Goal: Information Seeking & Learning: Learn about a topic

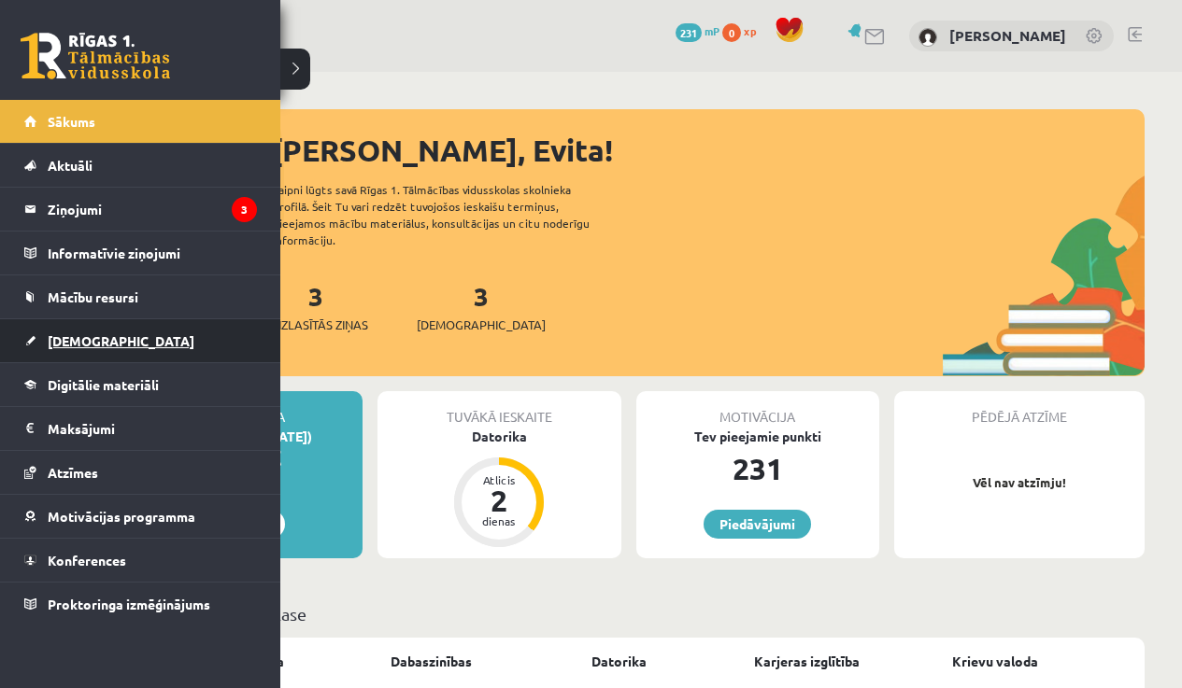
click at [87, 348] on span "[DEMOGRAPHIC_DATA]" at bounding box center [121, 341] width 147 height 17
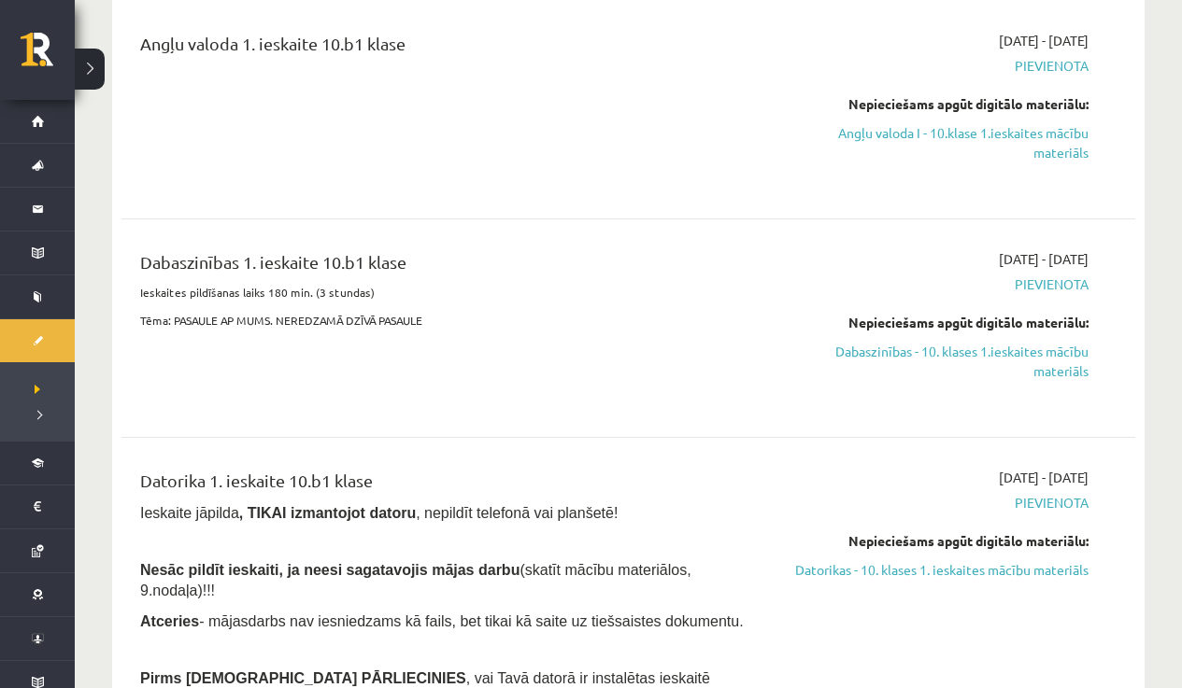
scroll to position [15, 0]
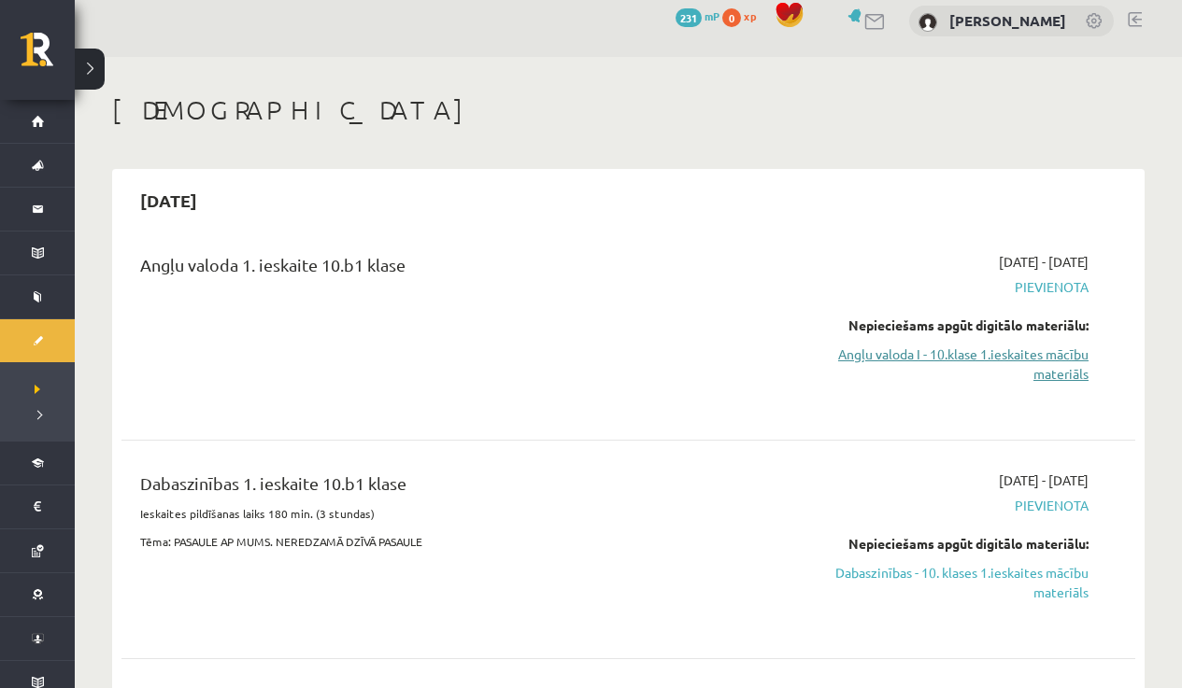
click at [1057, 361] on link "Angļu valoda I - 10.klase 1.ieskaites mācību materiāls" at bounding box center [939, 364] width 297 height 39
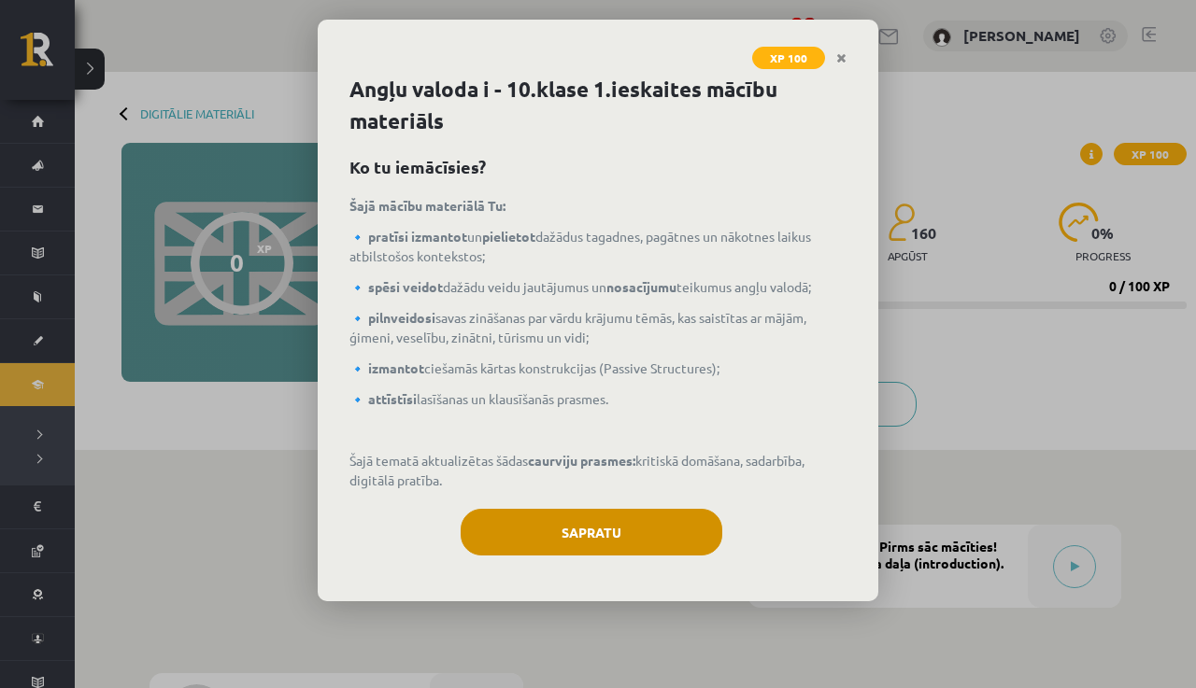
click at [645, 525] on button "Sapratu" at bounding box center [592, 532] width 262 height 47
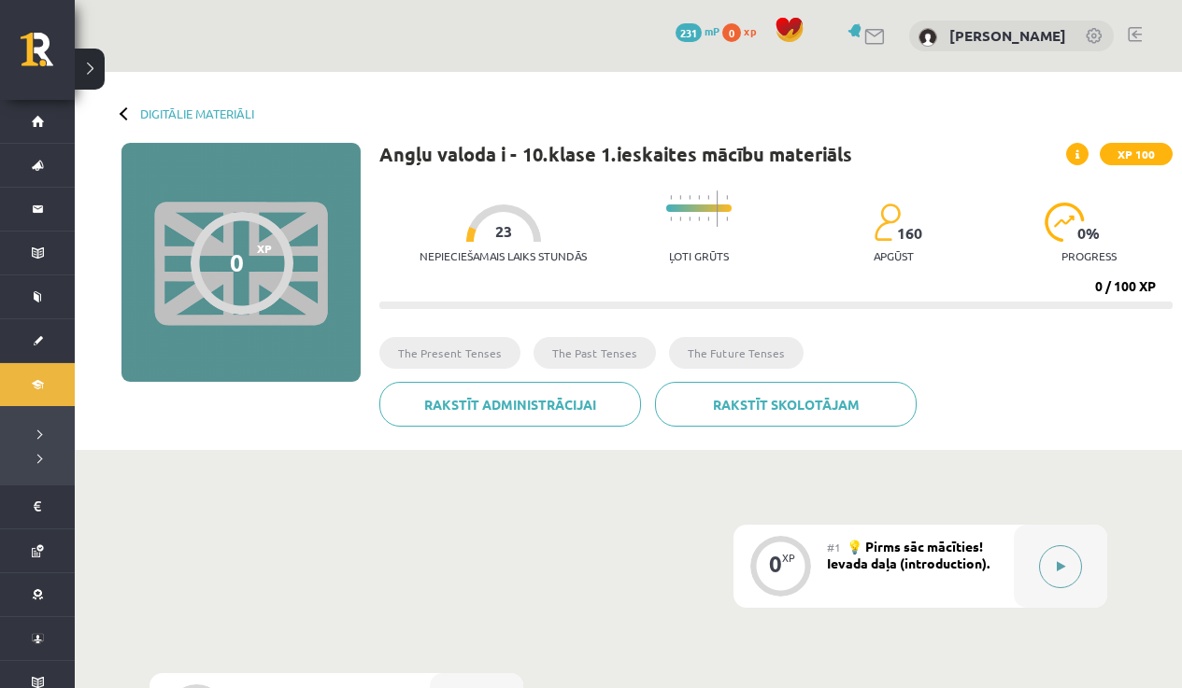
click at [1059, 572] on button at bounding box center [1060, 567] width 43 height 43
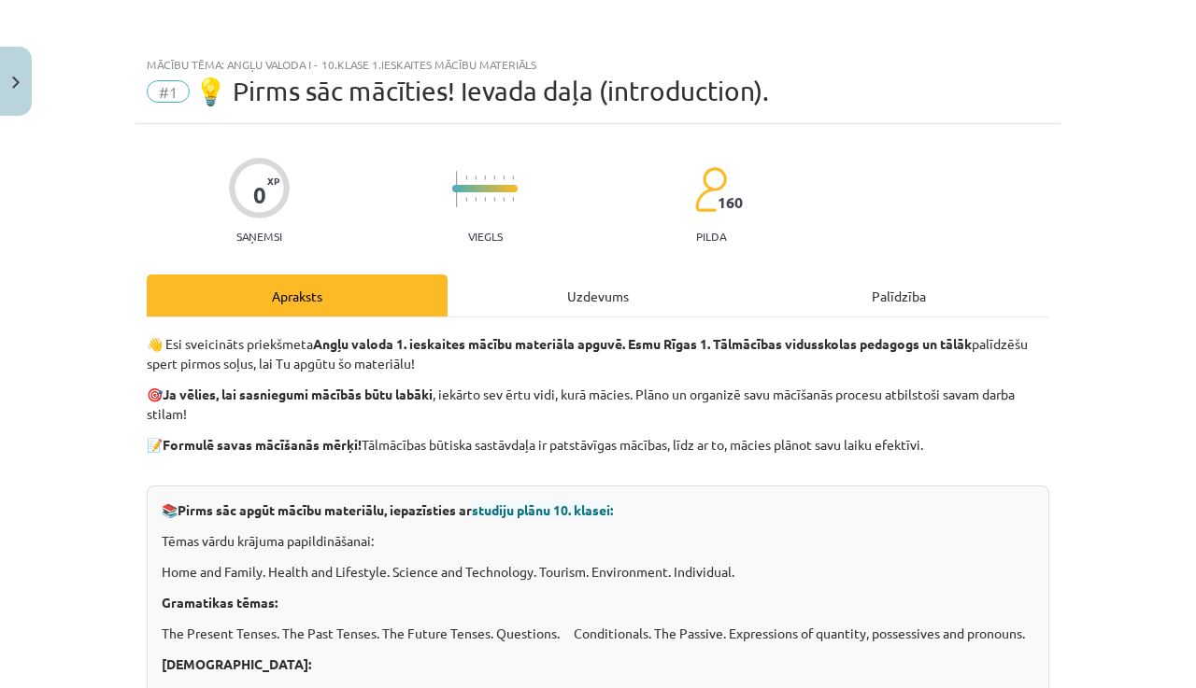
click at [551, 305] on div "Uzdevums" at bounding box center [597, 296] width 301 height 42
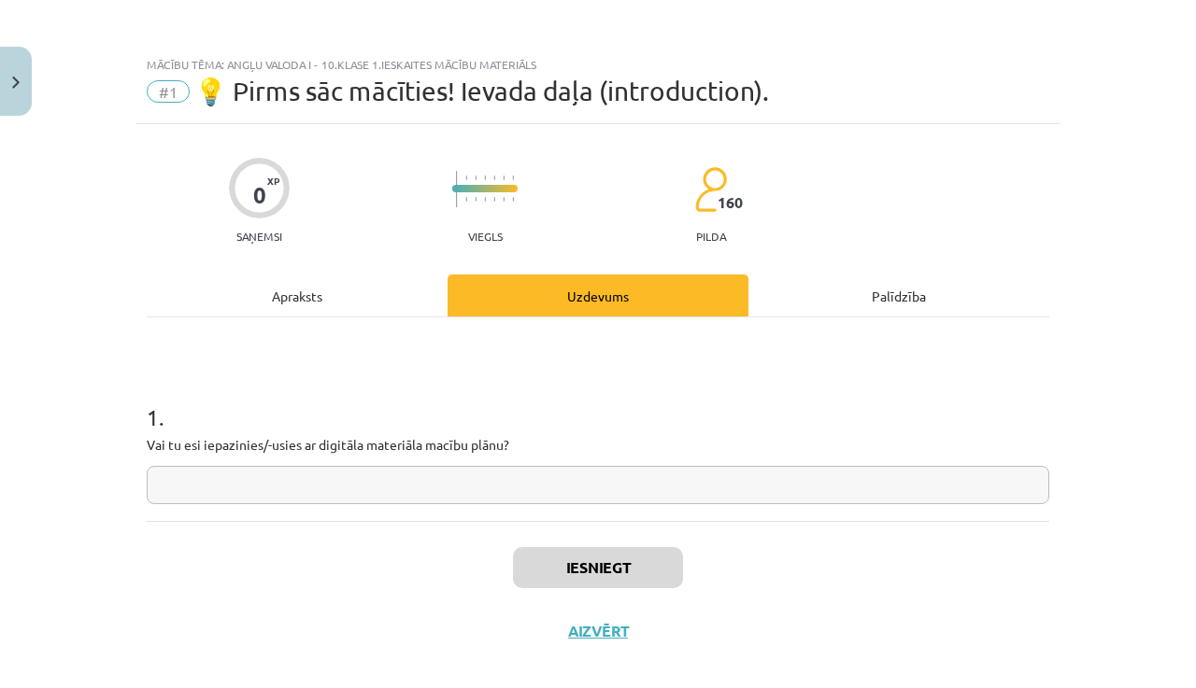
scroll to position [24, 0]
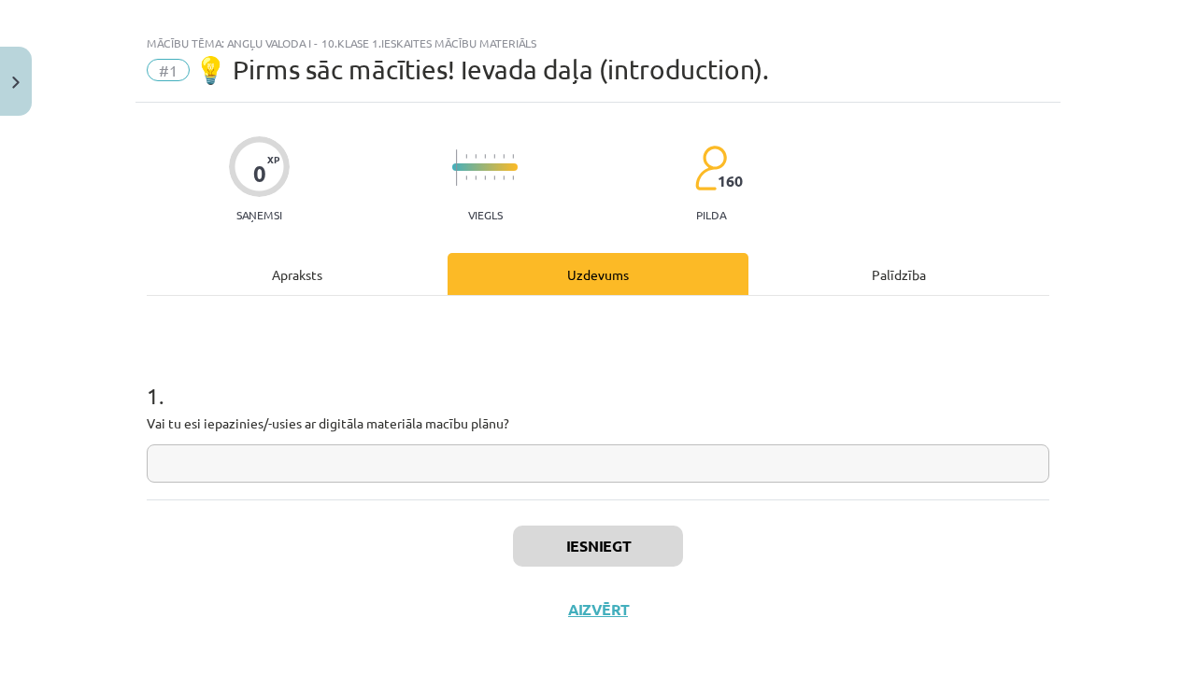
click at [566, 473] on input "text" at bounding box center [598, 464] width 902 height 38
type input "**"
click at [600, 555] on button "Iesniegt" at bounding box center [598, 546] width 170 height 41
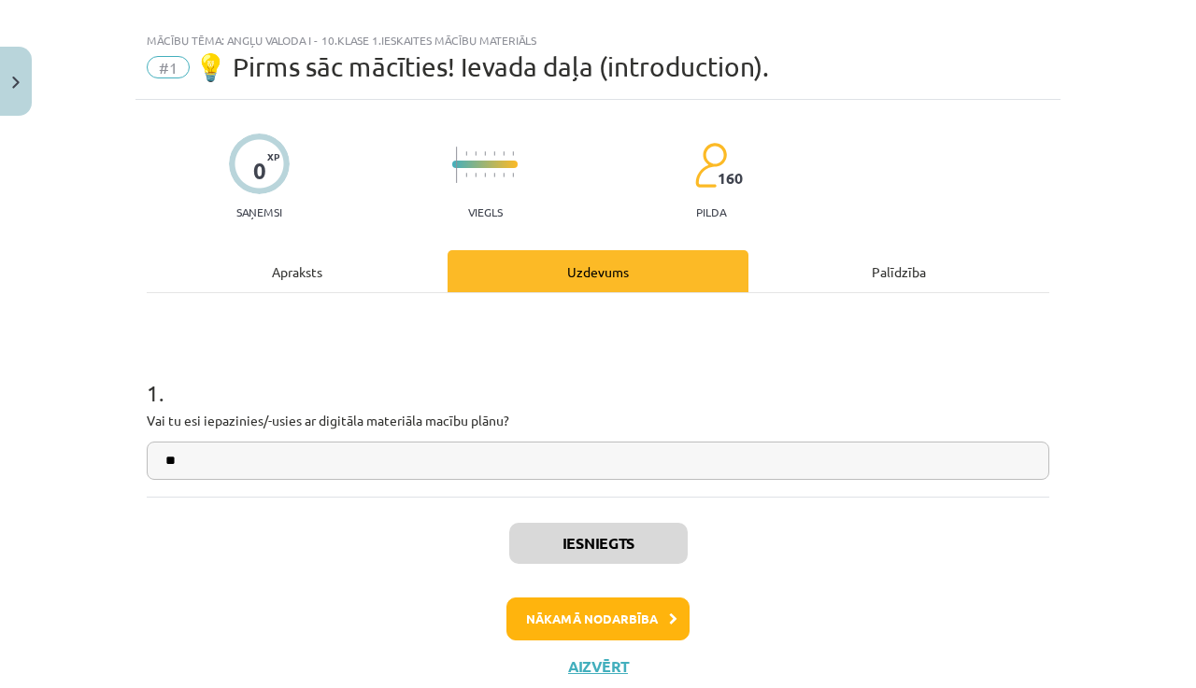
click at [646, 624] on button "Nākamā nodarbība" at bounding box center [597, 619] width 183 height 43
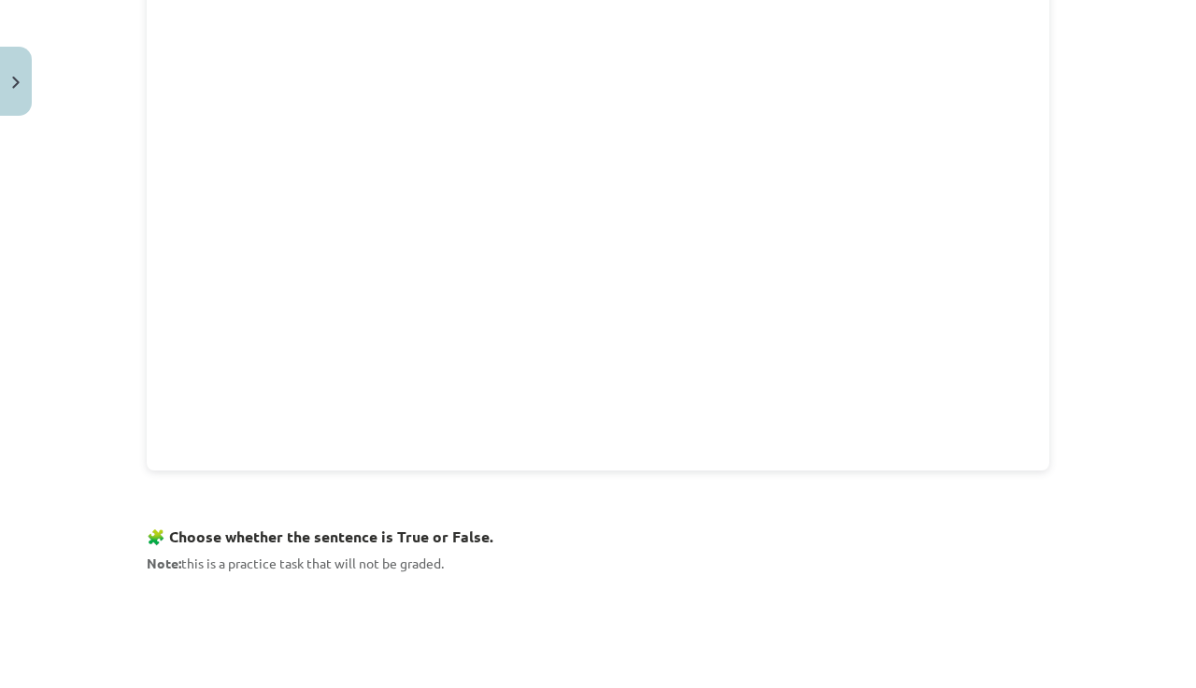
scroll to position [1100, 0]
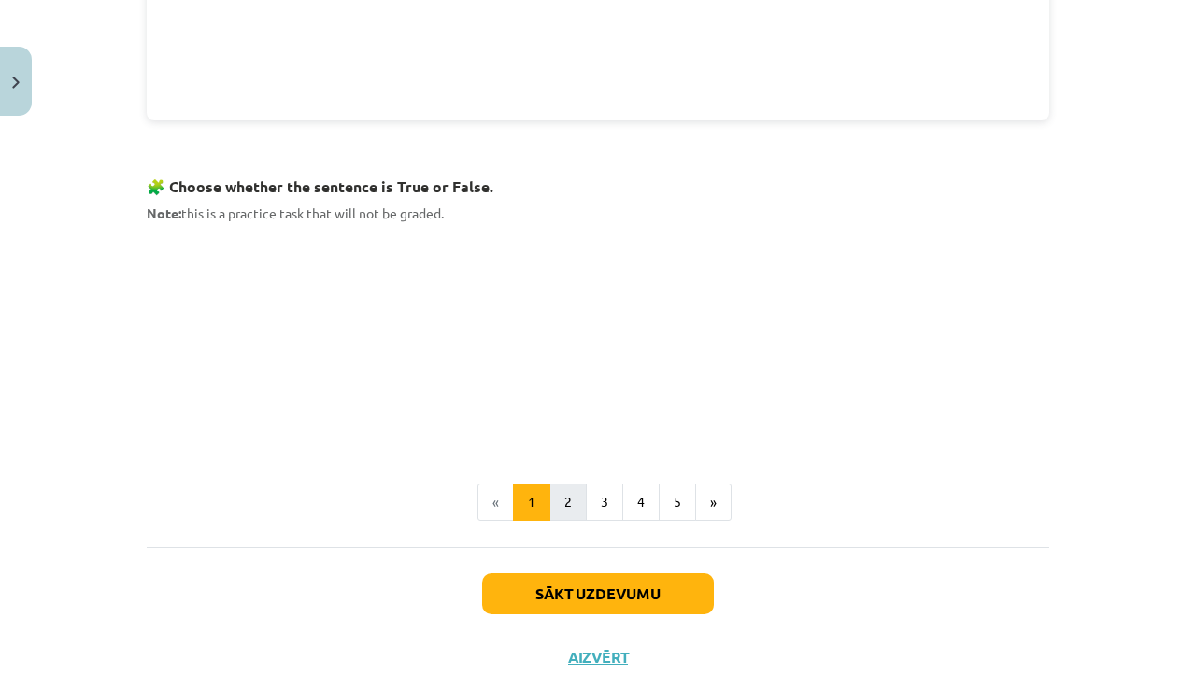
click at [568, 502] on button "2" at bounding box center [567, 502] width 37 height 37
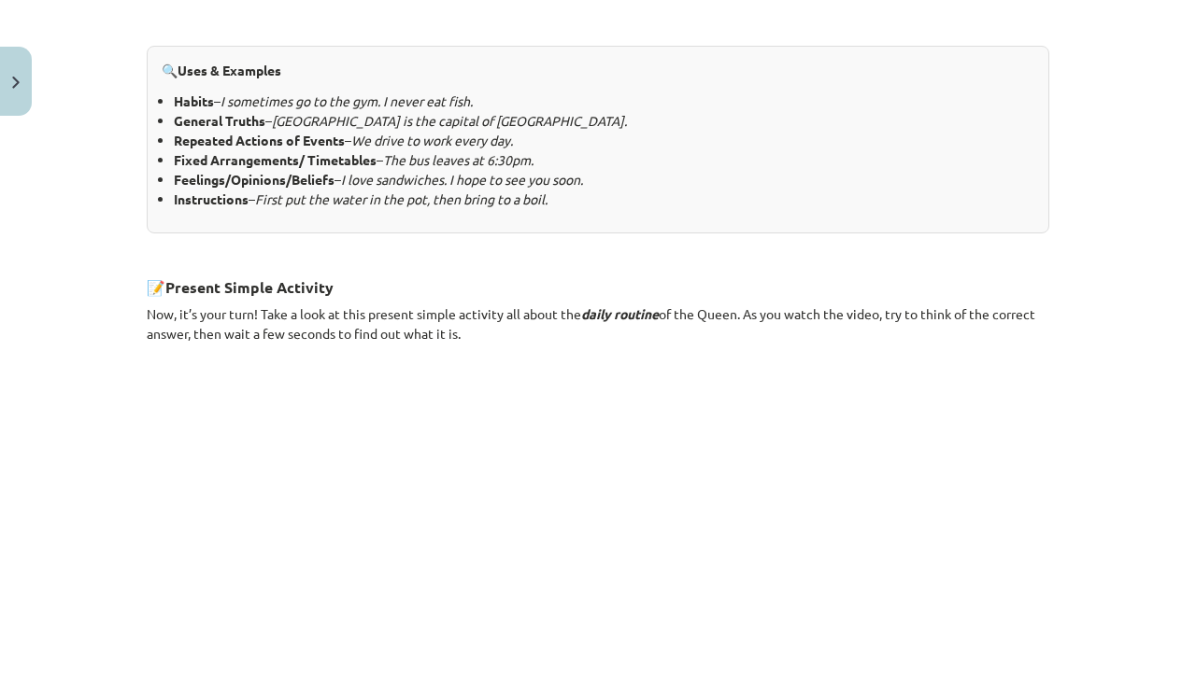
scroll to position [1156, 0]
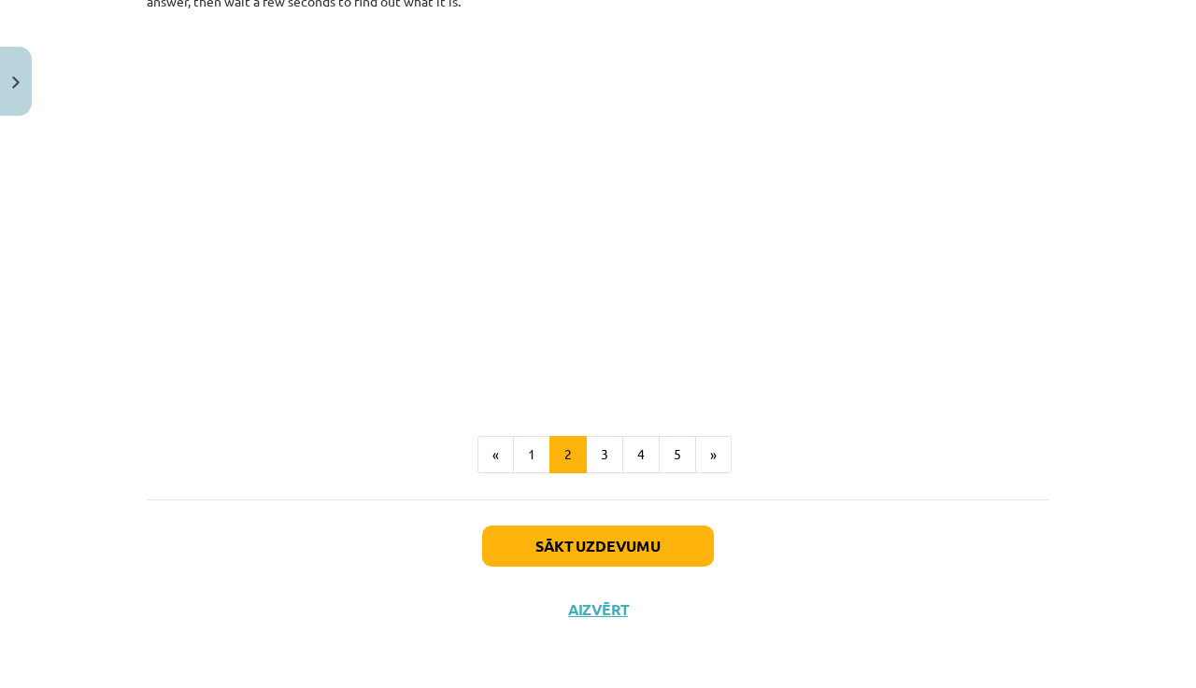
click at [590, 544] on button "Sākt uzdevumu" at bounding box center [598, 546] width 232 height 41
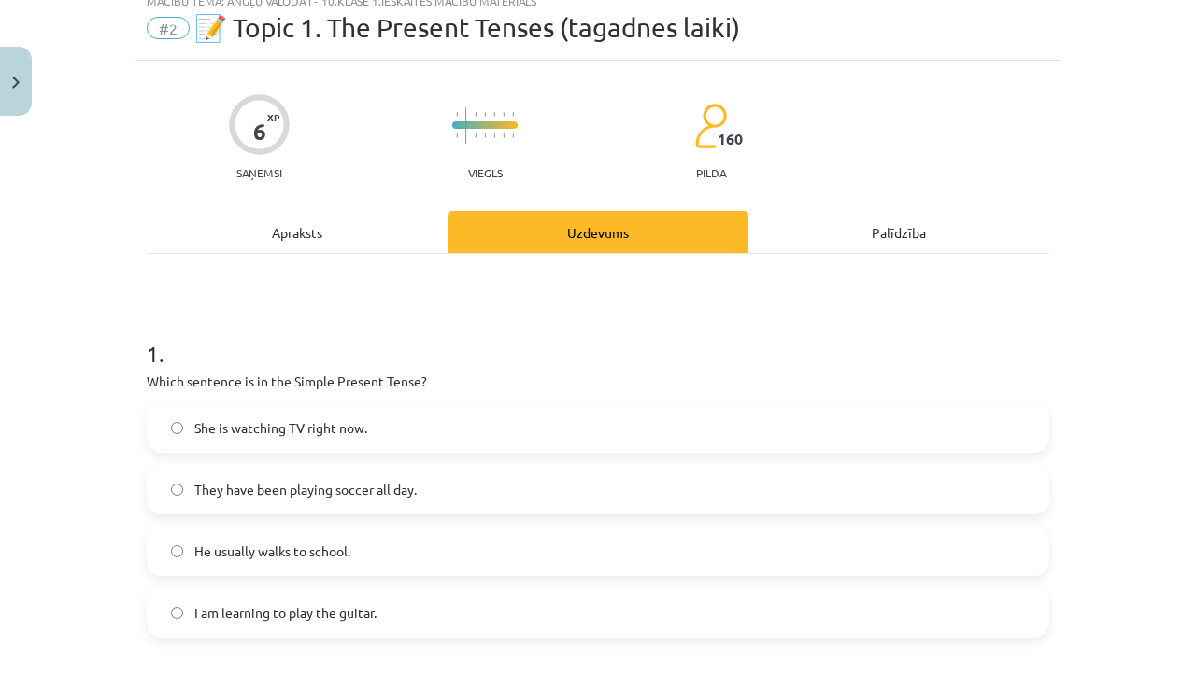
scroll to position [170, 0]
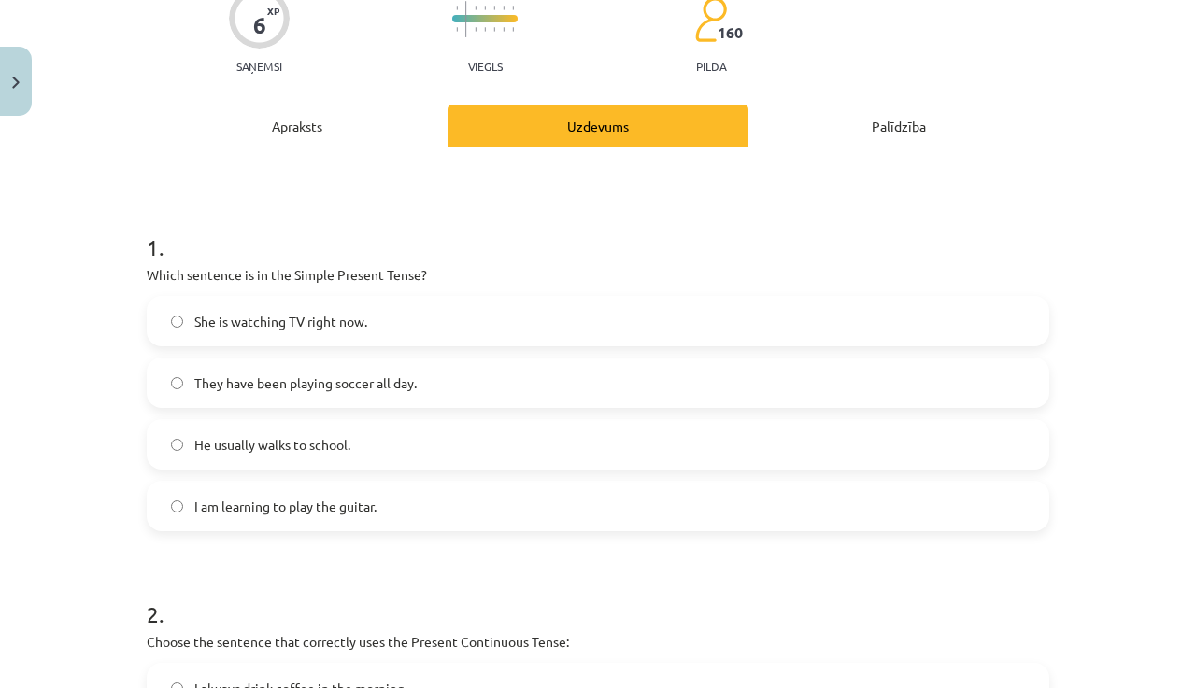
click at [169, 437] on label "He usually walks to school." at bounding box center [598, 444] width 899 height 47
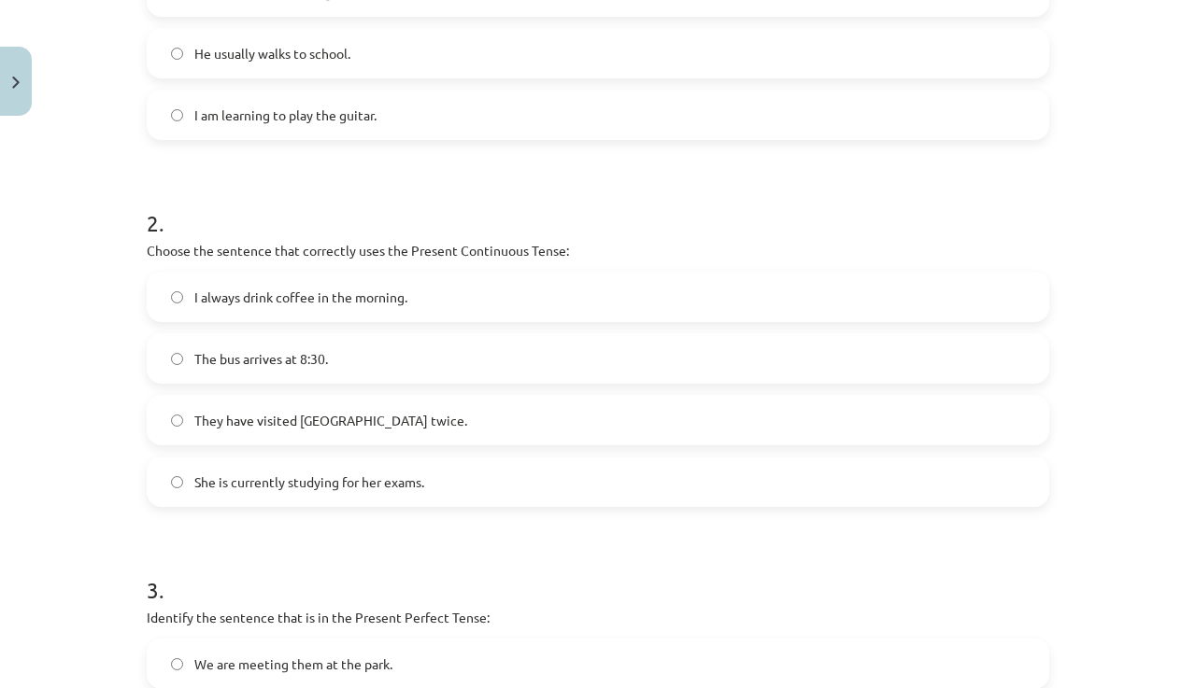
scroll to position [591, 0]
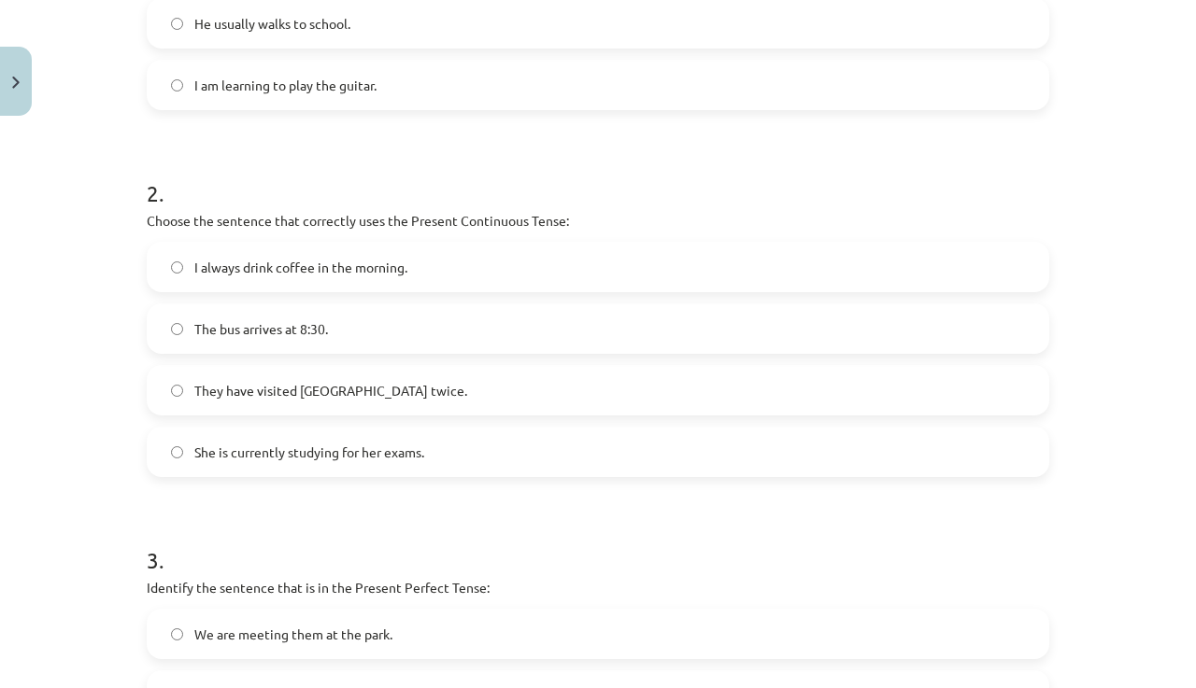
click at [421, 443] on label "She is currently studying for her exams." at bounding box center [598, 452] width 899 height 47
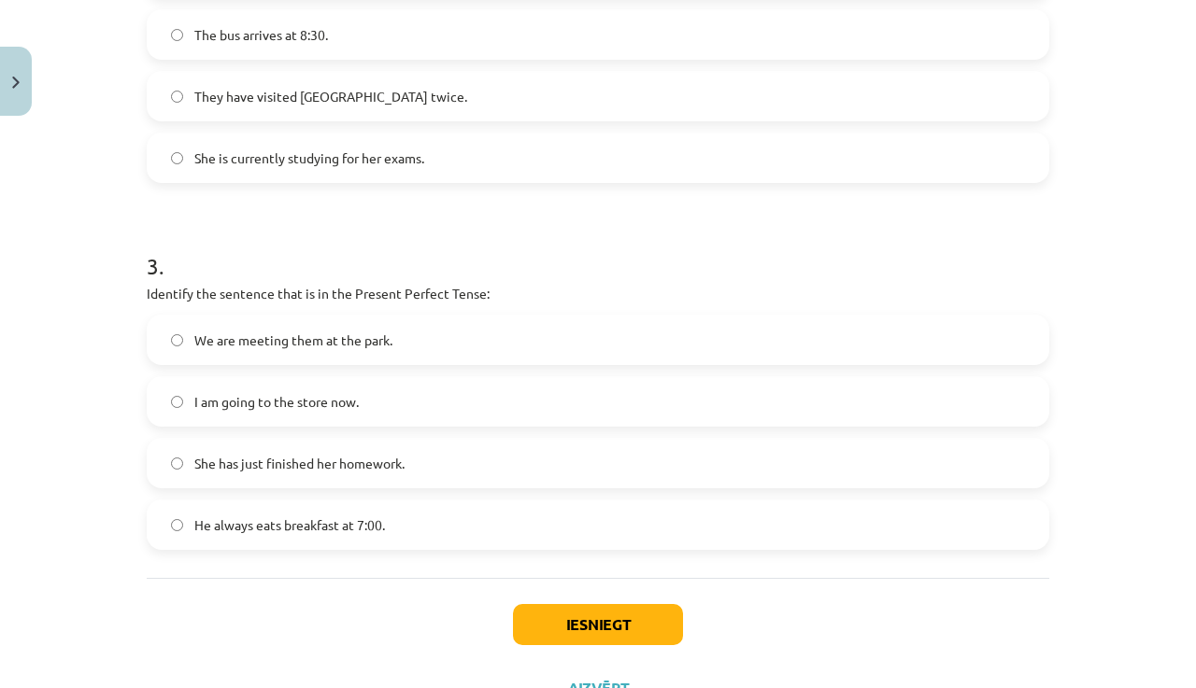
scroll to position [899, 0]
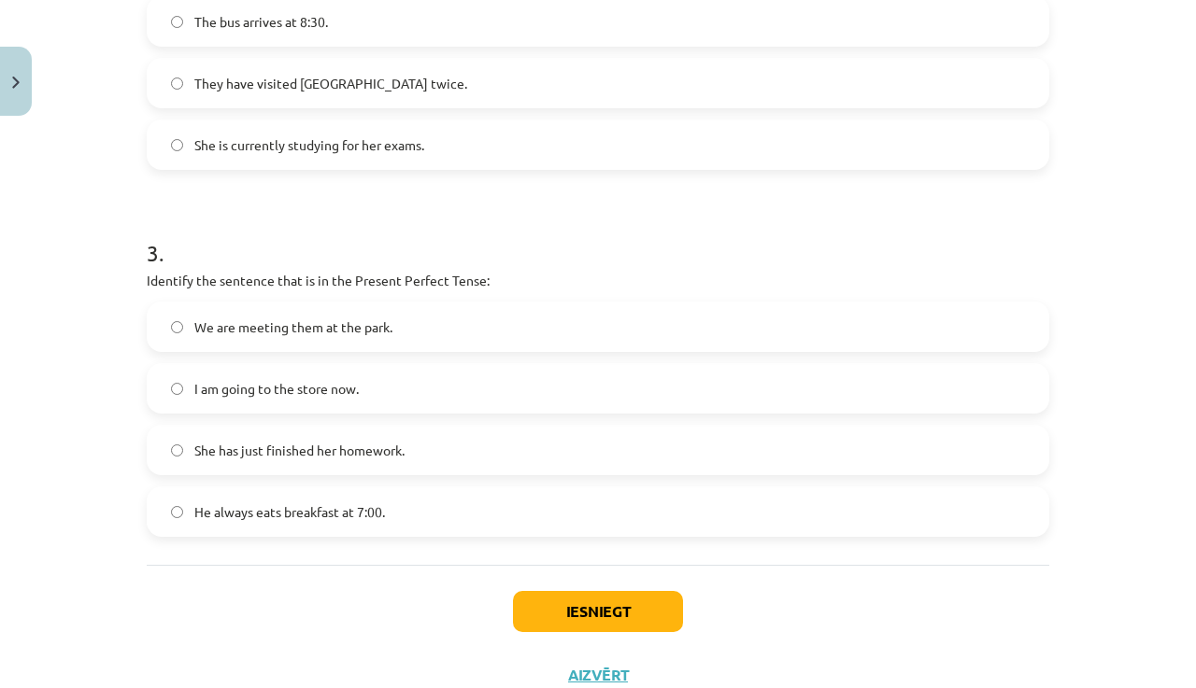
click at [382, 460] on span "She has just finished her homework." at bounding box center [299, 451] width 210 height 20
click at [609, 616] on button "Iesniegt" at bounding box center [598, 611] width 170 height 41
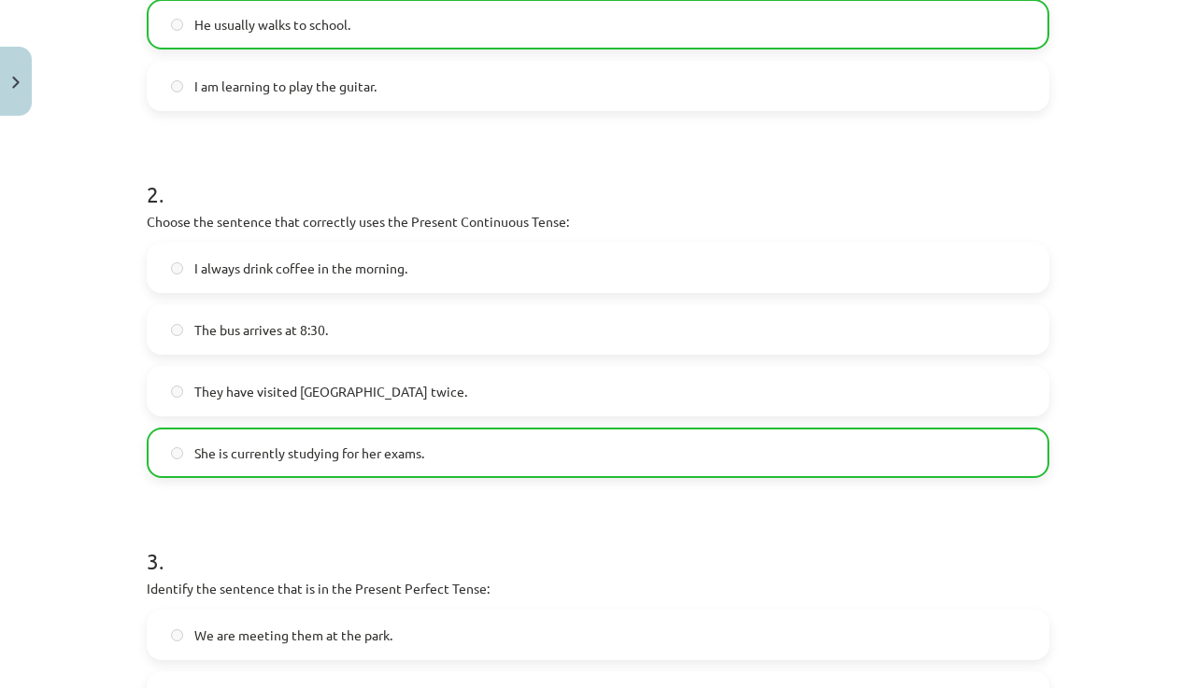
scroll to position [1026, 0]
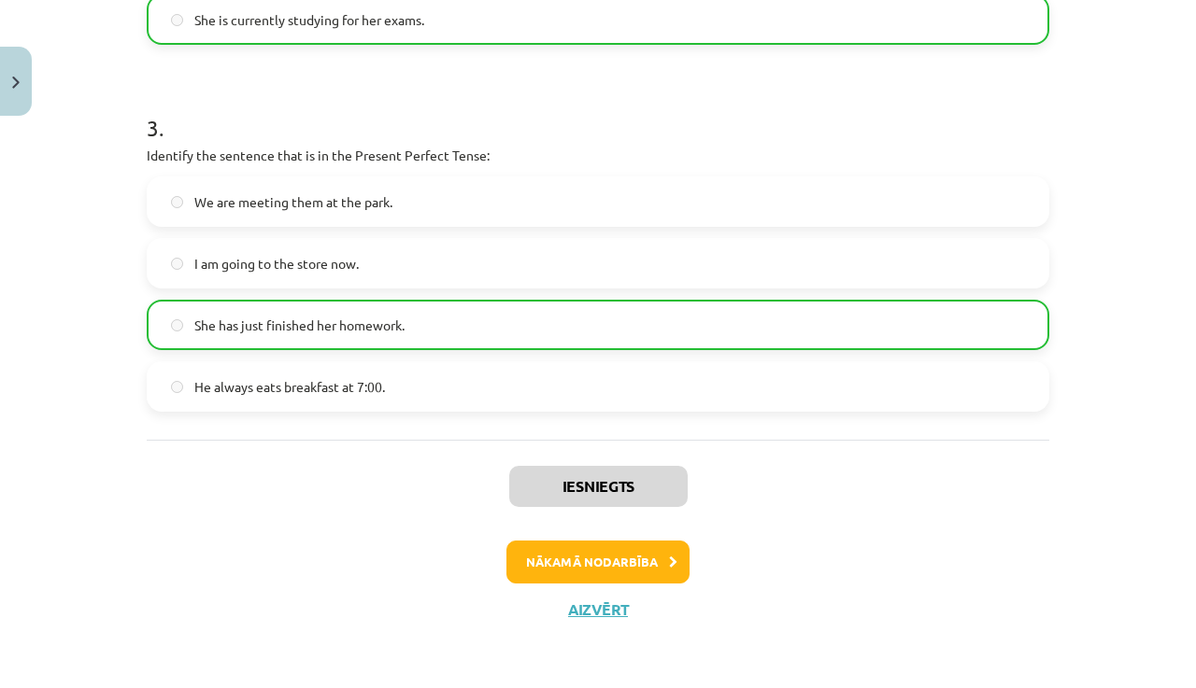
click at [594, 569] on button "Nākamā nodarbība" at bounding box center [597, 562] width 183 height 43
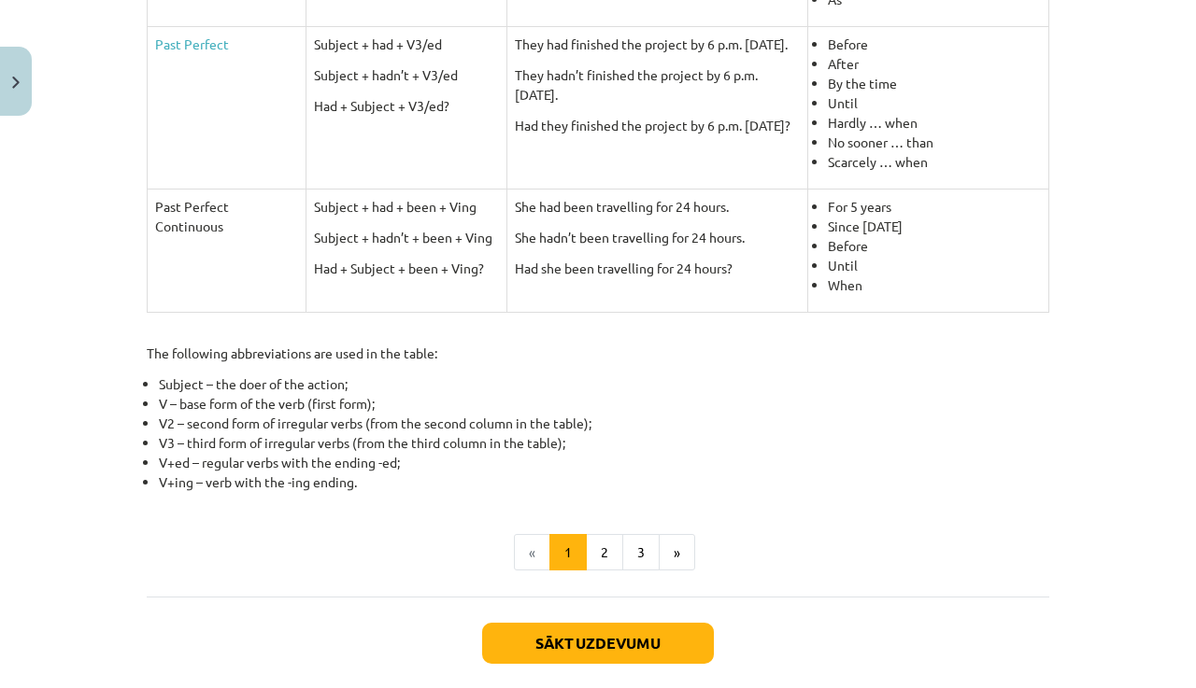
scroll to position [896, 0]
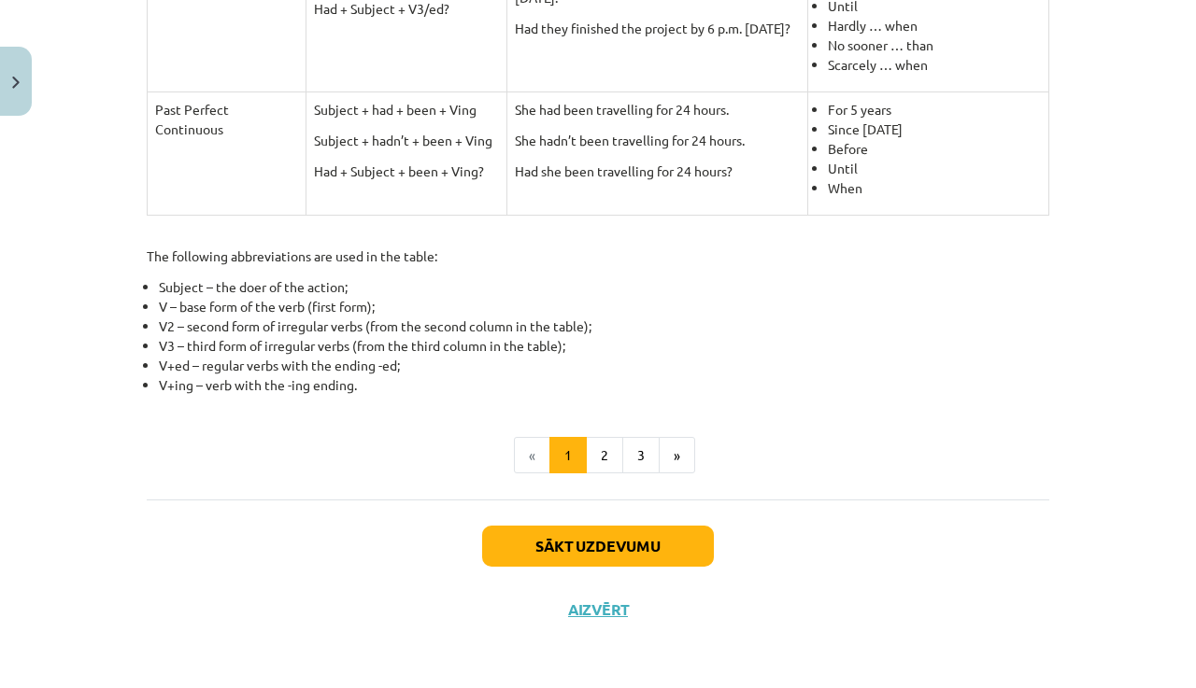
click at [556, 543] on button "Sākt uzdevumu" at bounding box center [598, 546] width 232 height 41
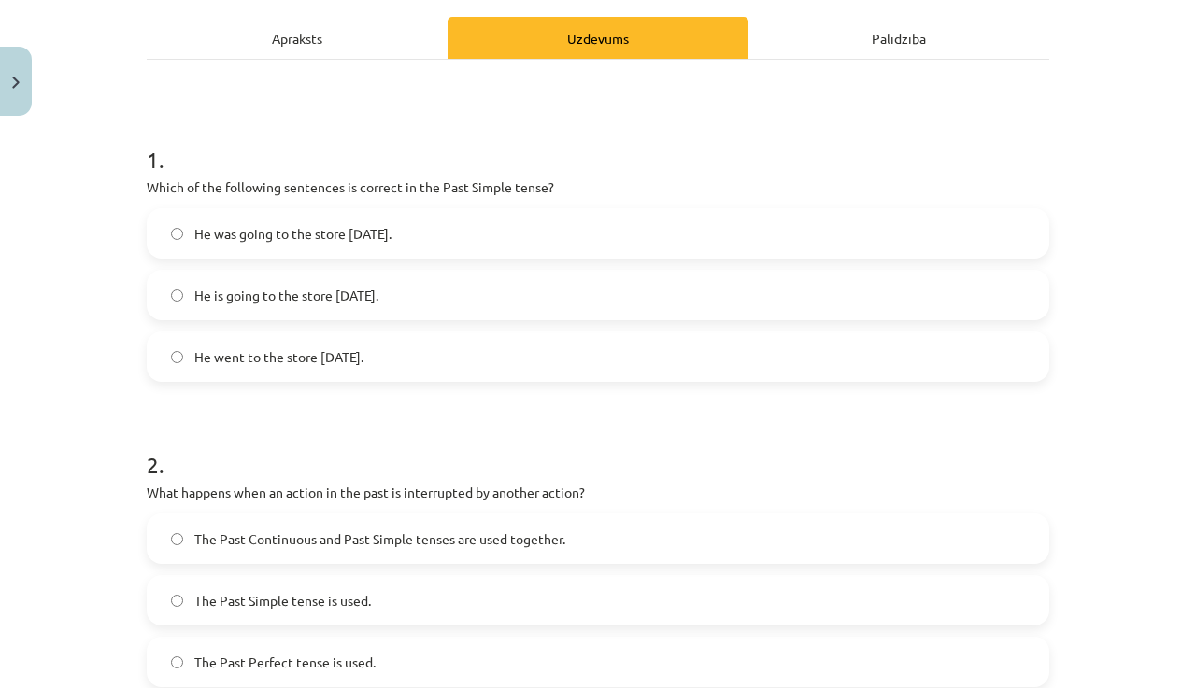
scroll to position [287, 0]
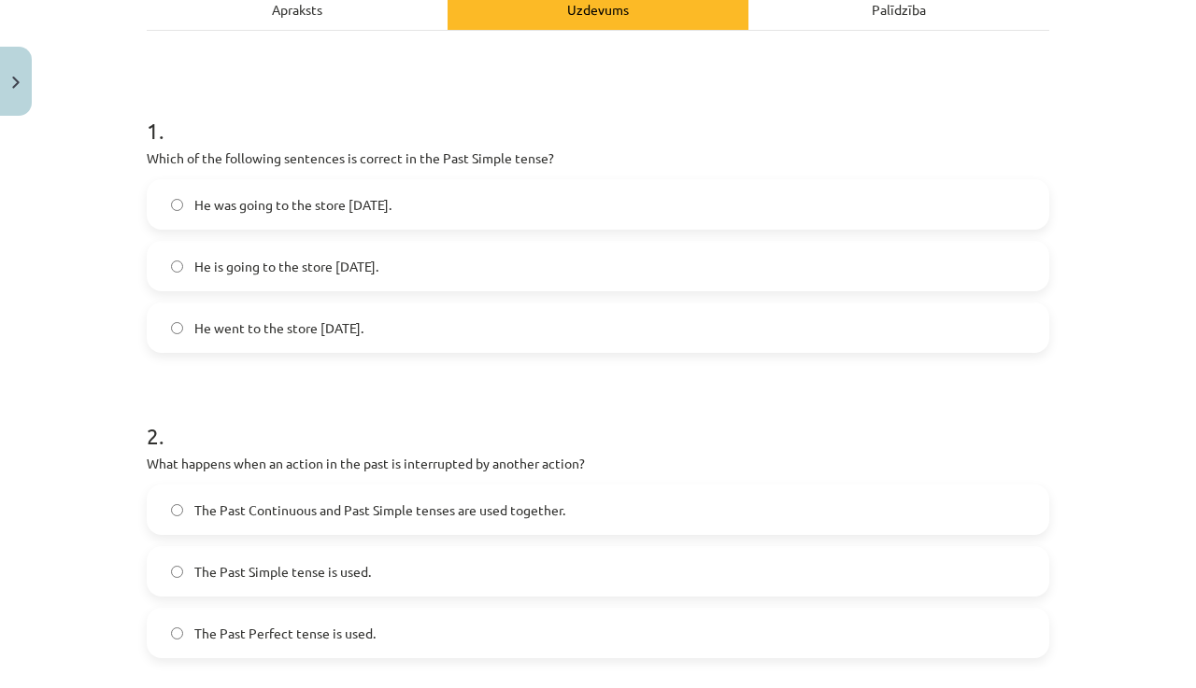
click at [322, 335] on span "He went to the store [DATE]." at bounding box center [278, 329] width 169 height 20
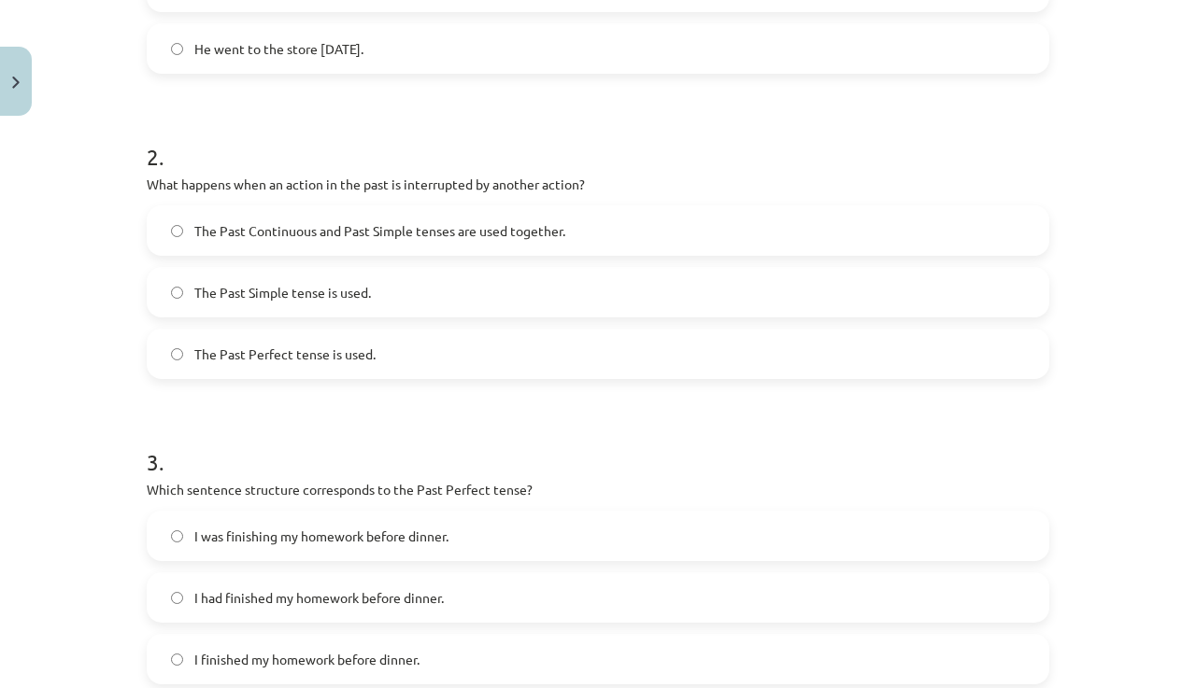
scroll to position [571, 0]
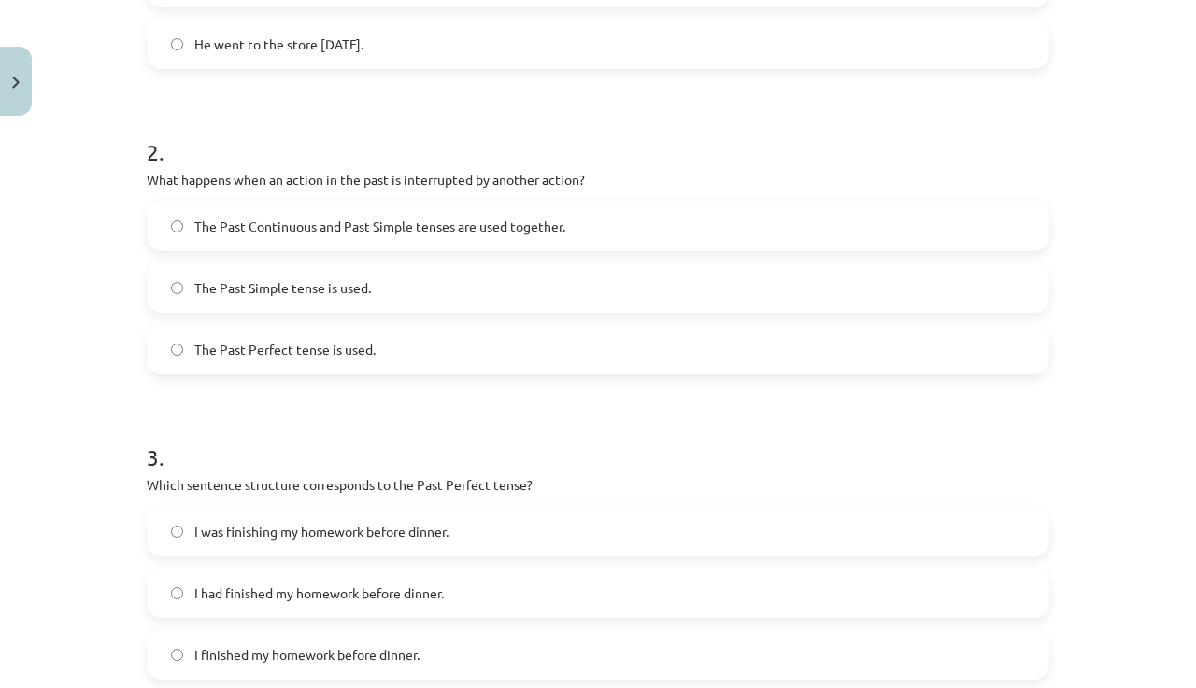
click at [374, 232] on span "The Past Continuous and Past Simple tenses are used together." at bounding box center [379, 227] width 371 height 20
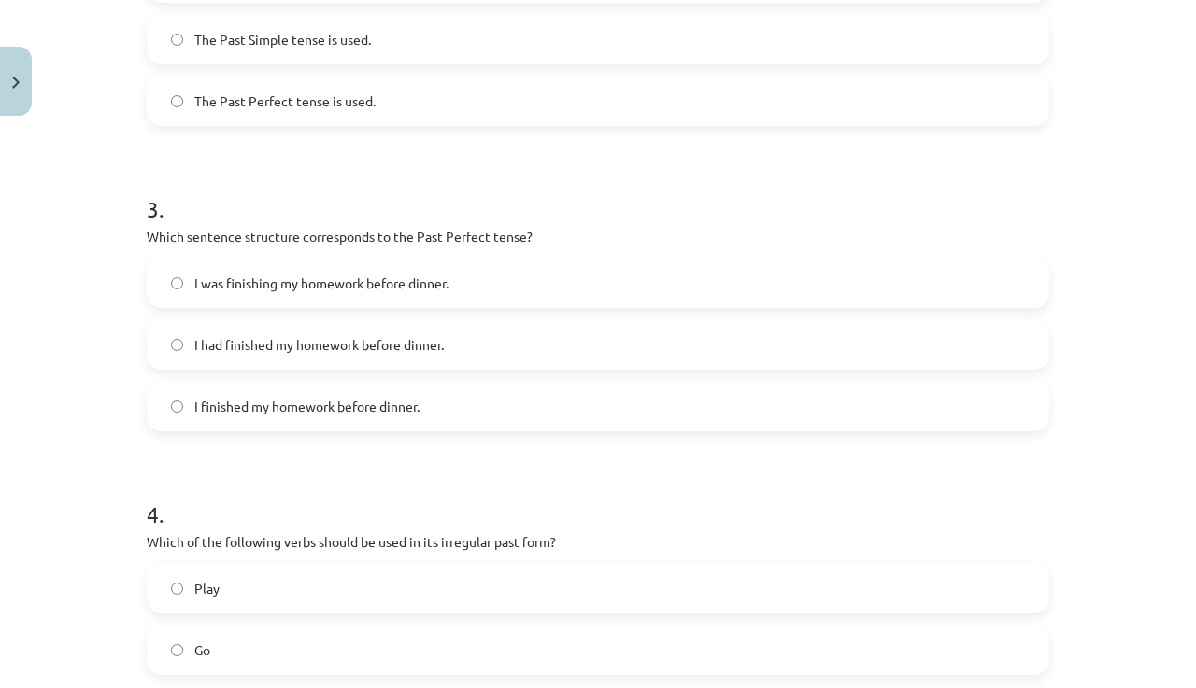
scroll to position [822, 0]
click at [658, 390] on label "I finished my homework before dinner." at bounding box center [598, 403] width 899 height 47
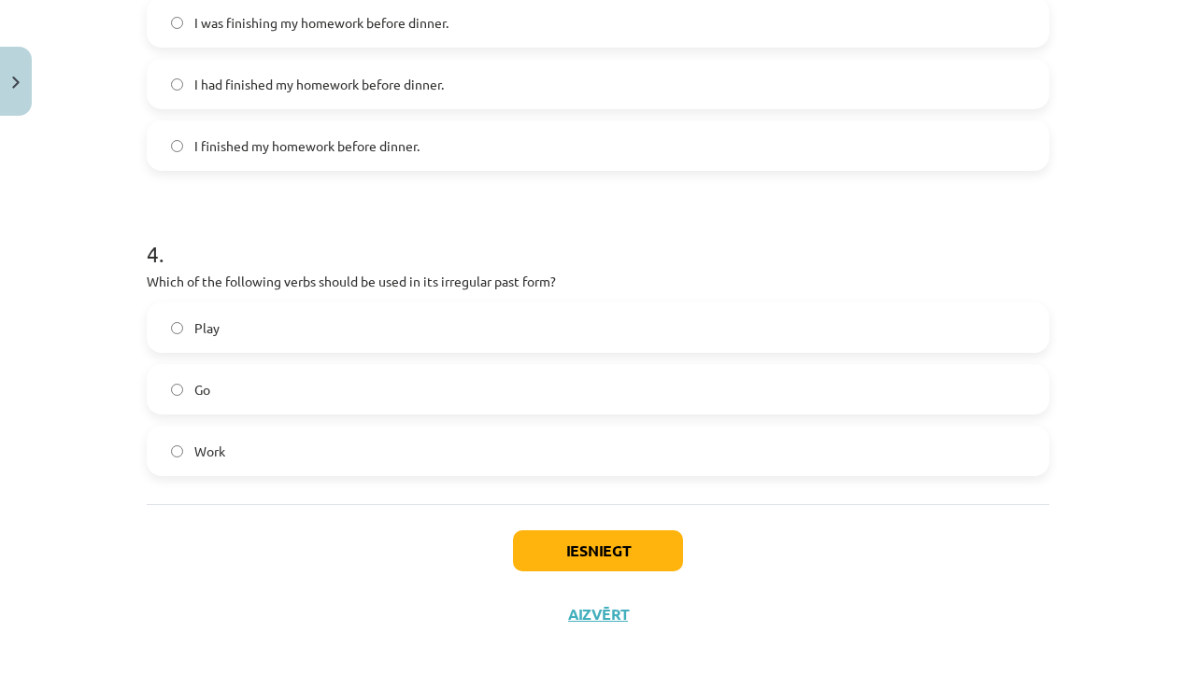
scroll to position [1087, 0]
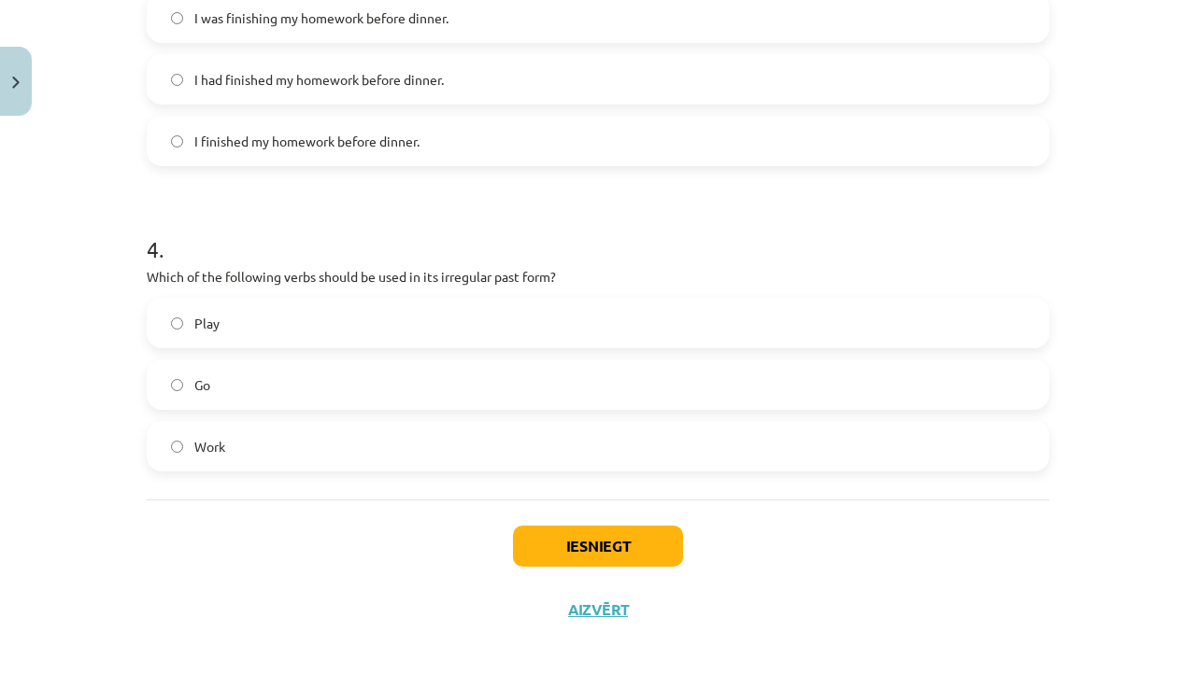
click at [261, 387] on label "Go" at bounding box center [598, 385] width 899 height 47
click at [629, 547] on button "Iesniegt" at bounding box center [598, 546] width 170 height 41
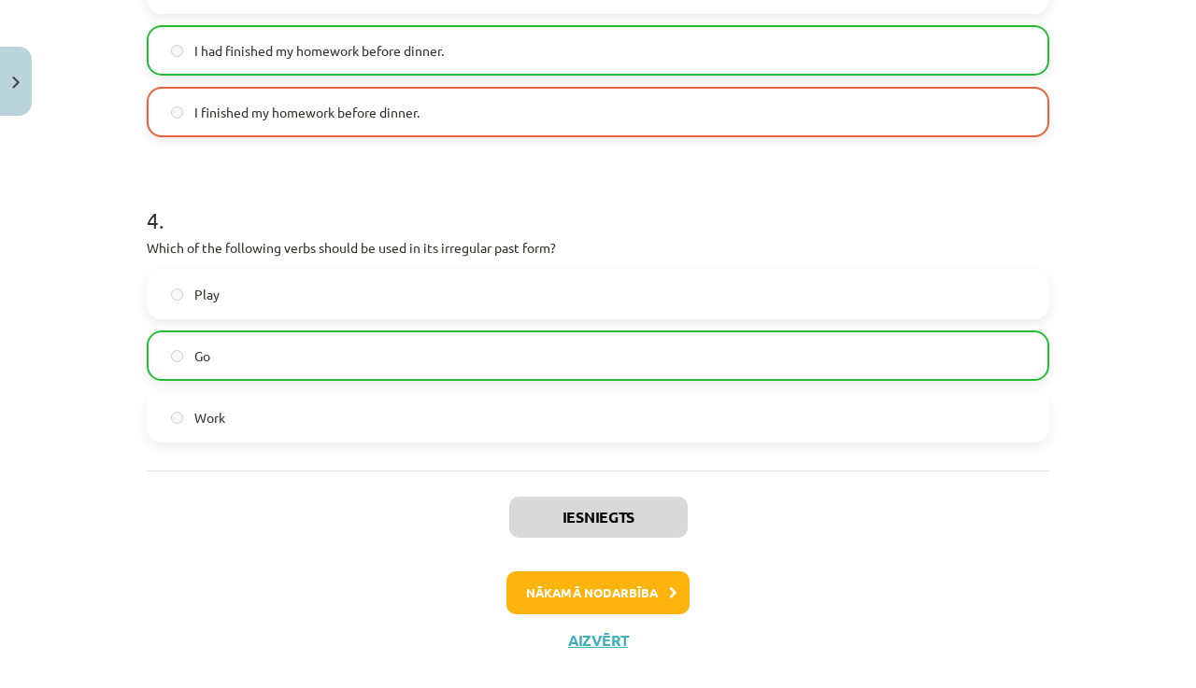
scroll to position [1146, 0]
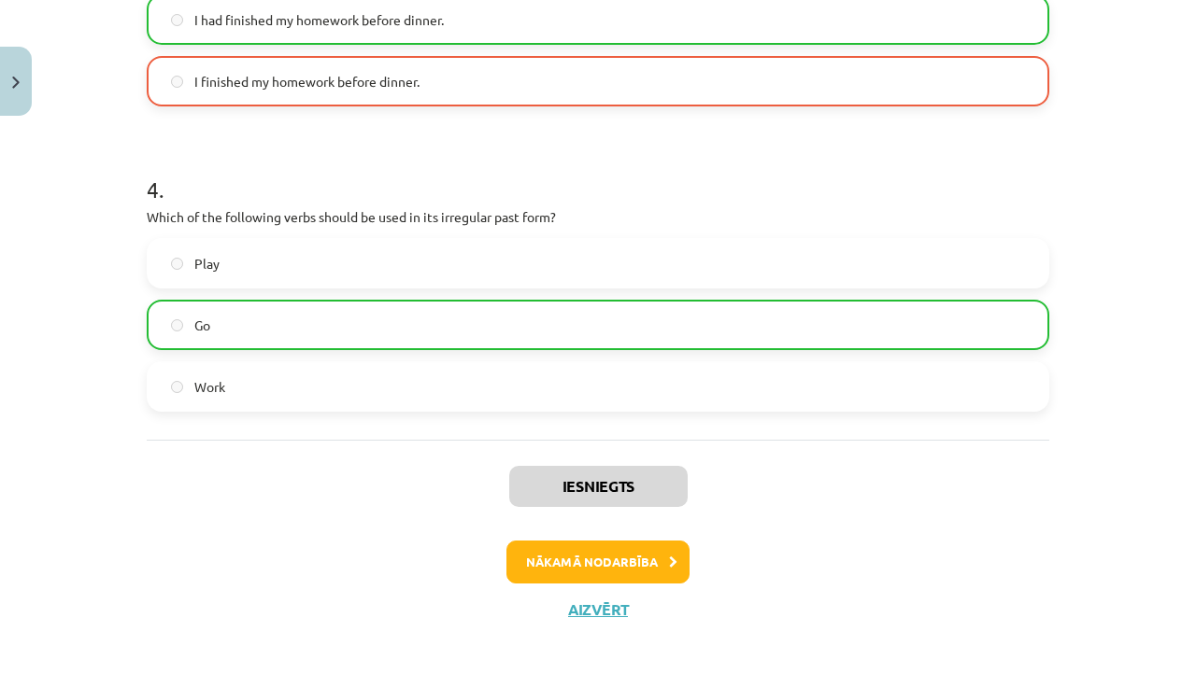
click at [630, 557] on button "Nākamā nodarbība" at bounding box center [597, 562] width 183 height 43
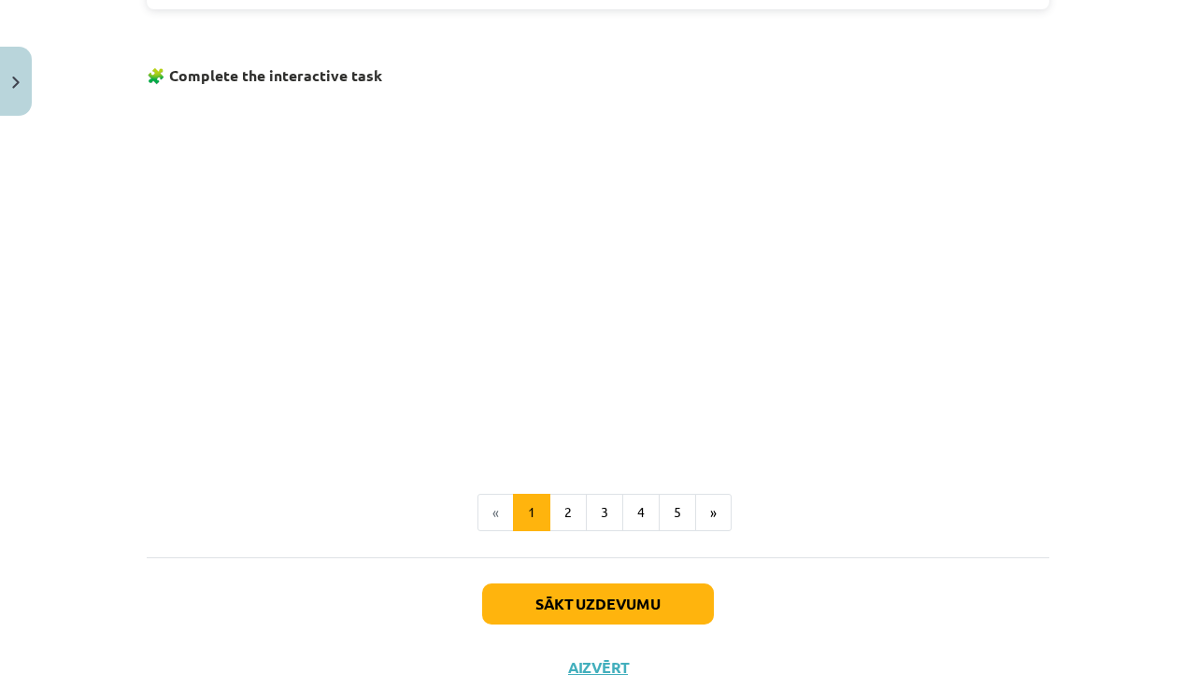
scroll to position [1208, 0]
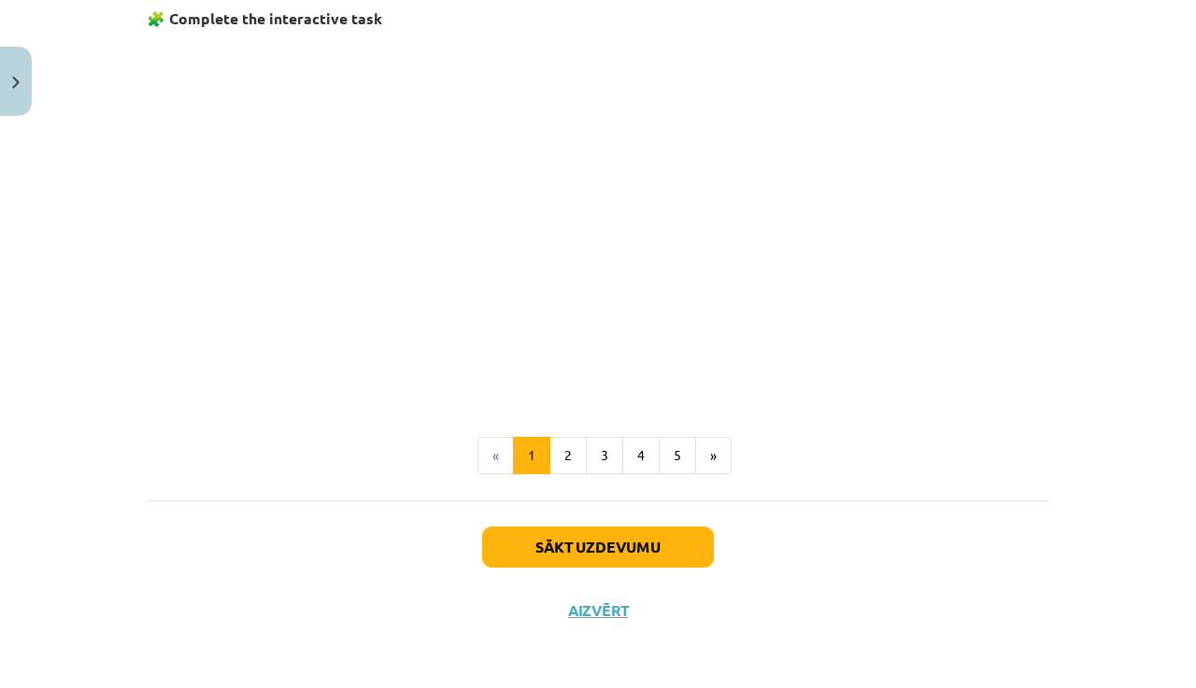
click at [654, 545] on button "Sākt uzdevumu" at bounding box center [598, 547] width 232 height 41
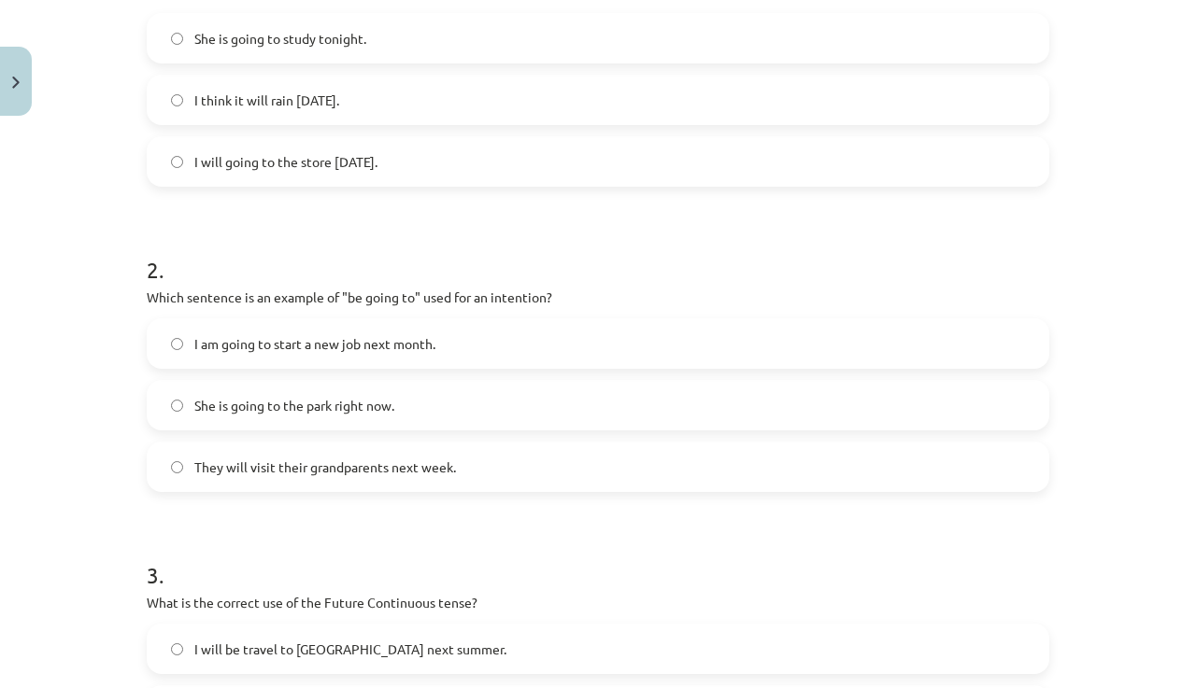
scroll to position [455, 0]
click at [255, 100] on span "I think it will rain [DATE]." at bounding box center [266, 99] width 145 height 20
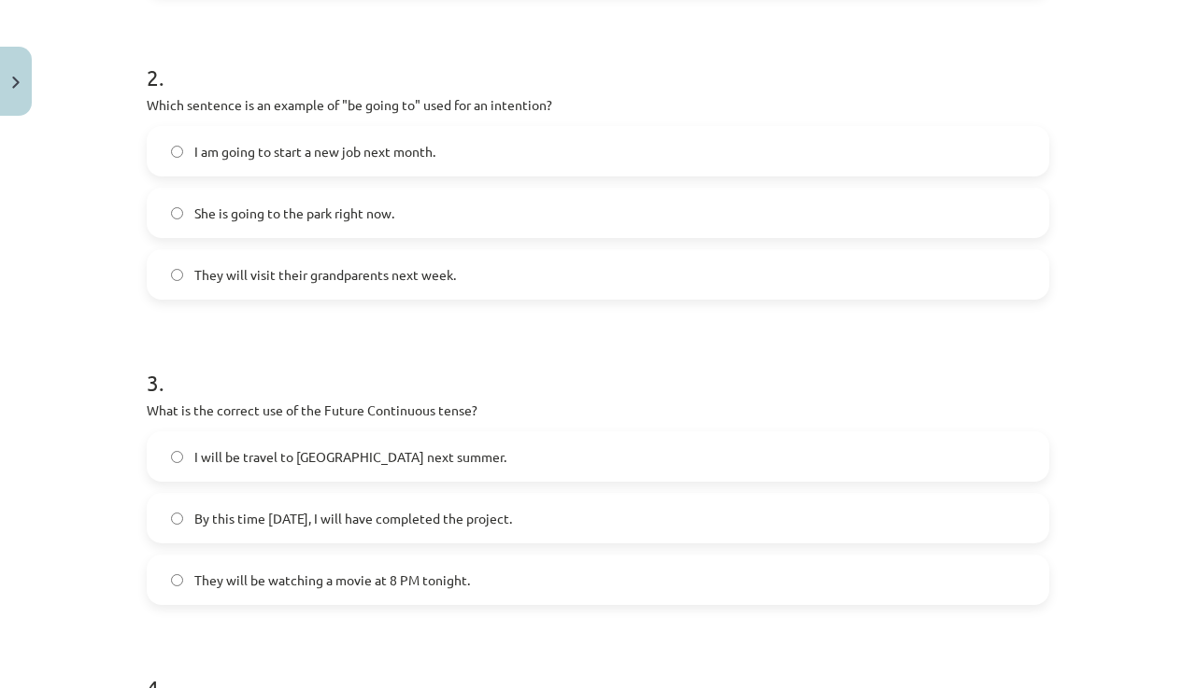
scroll to position [621, 0]
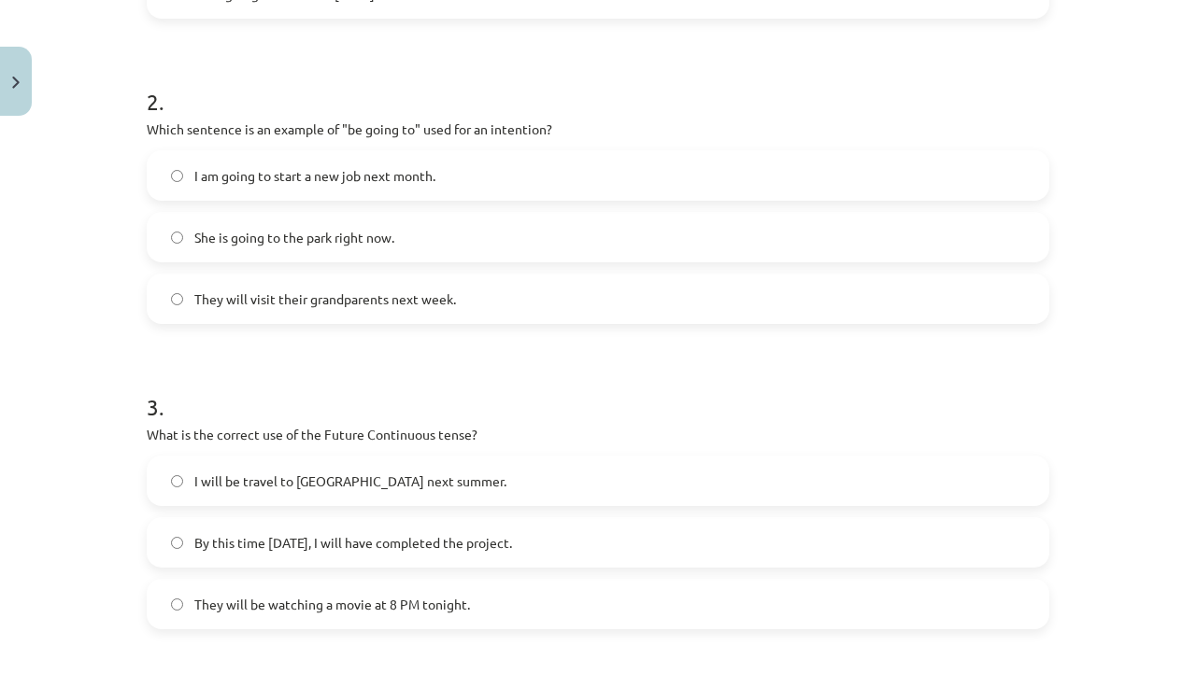
click at [311, 172] on span "I am going to start a new job next month." at bounding box center [314, 176] width 241 height 20
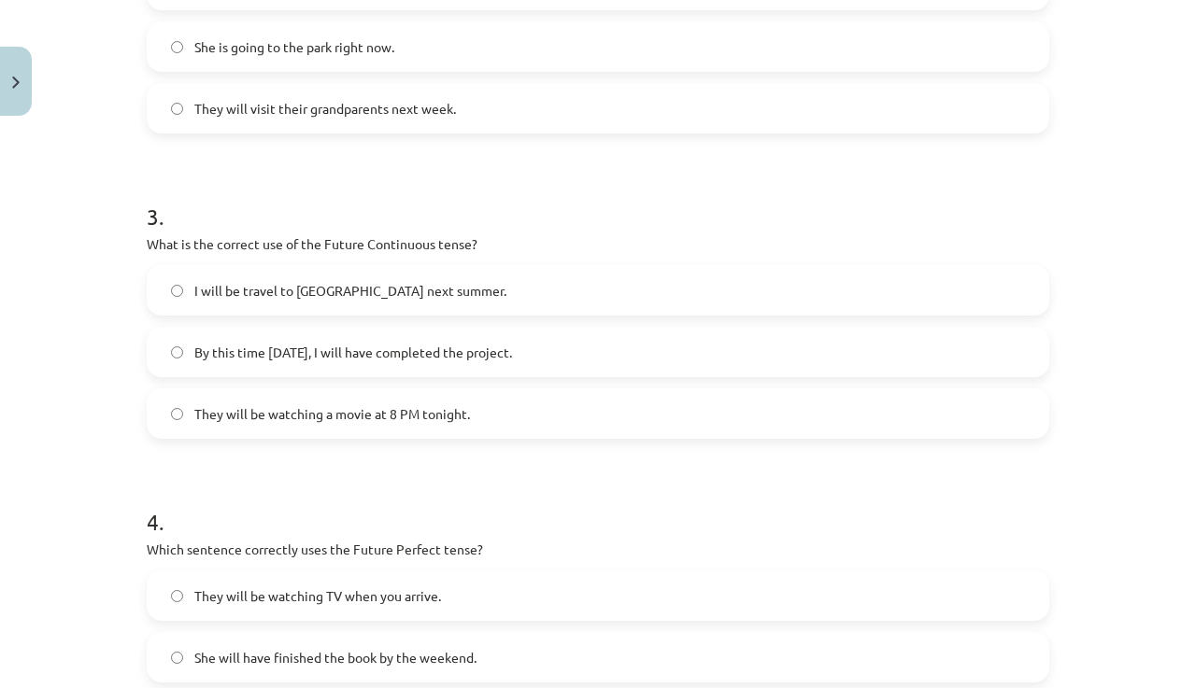
scroll to position [870, 0]
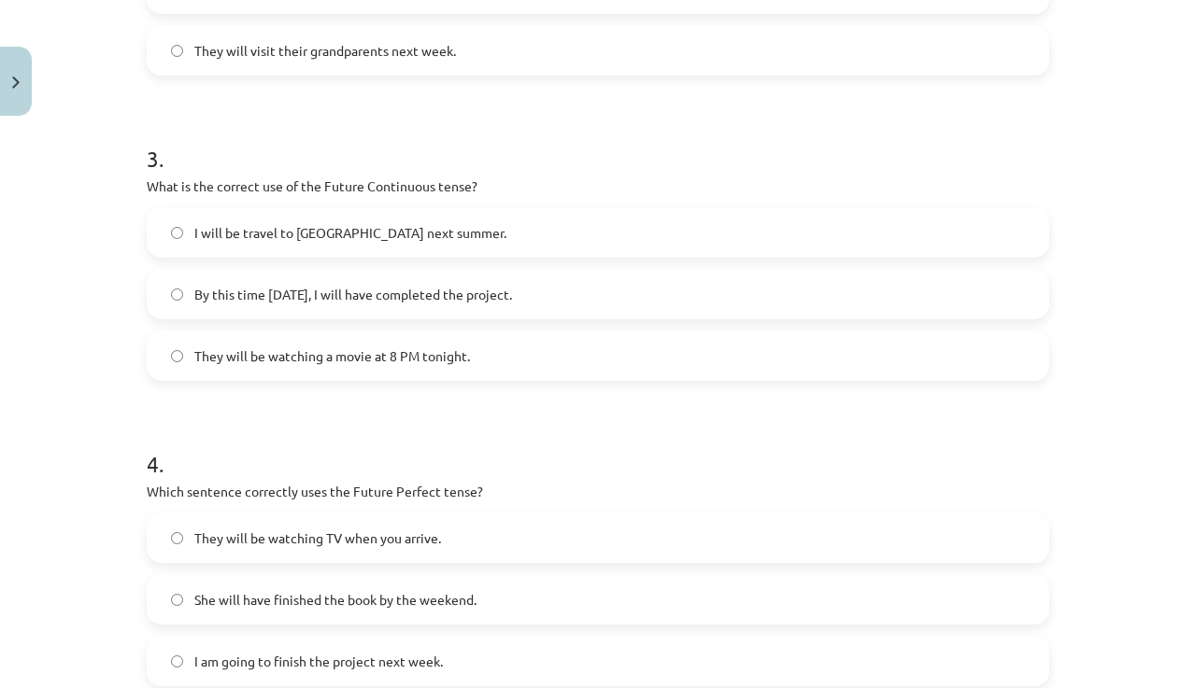
click at [431, 371] on label "They will be watching a movie at 8 PM tonight." at bounding box center [598, 356] width 899 height 47
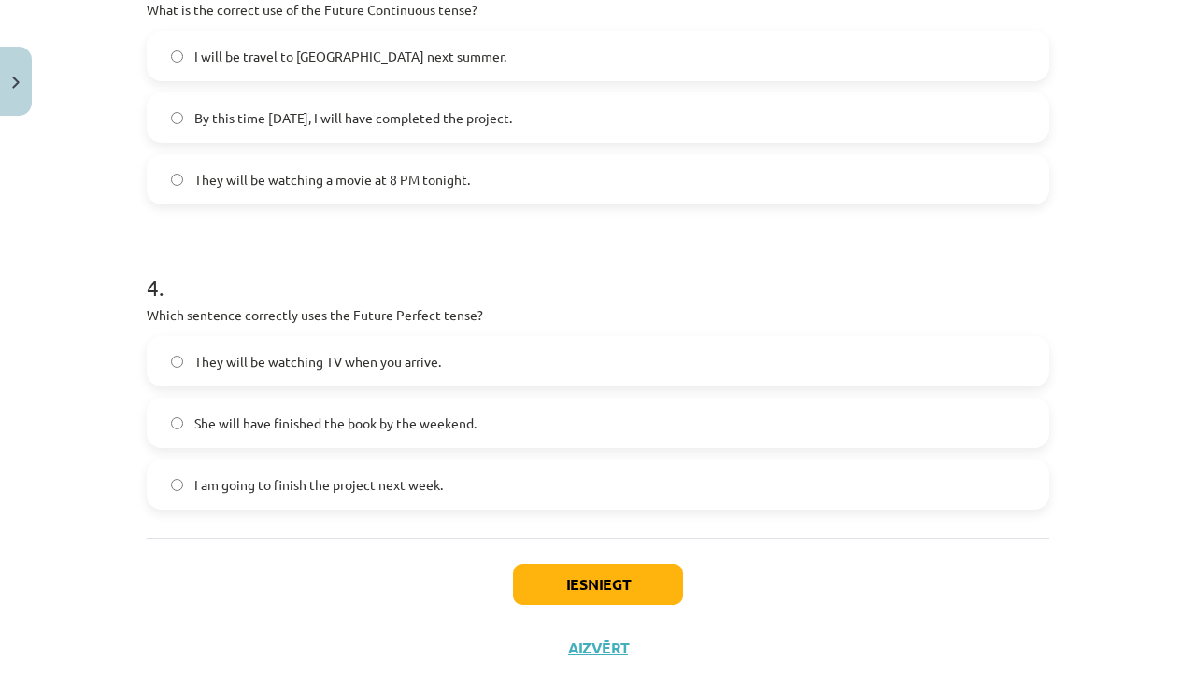
scroll to position [1048, 0]
click at [889, 424] on label "She will have finished the book by the weekend." at bounding box center [598, 421] width 899 height 47
click at [558, 580] on button "Iesniegt" at bounding box center [598, 582] width 170 height 41
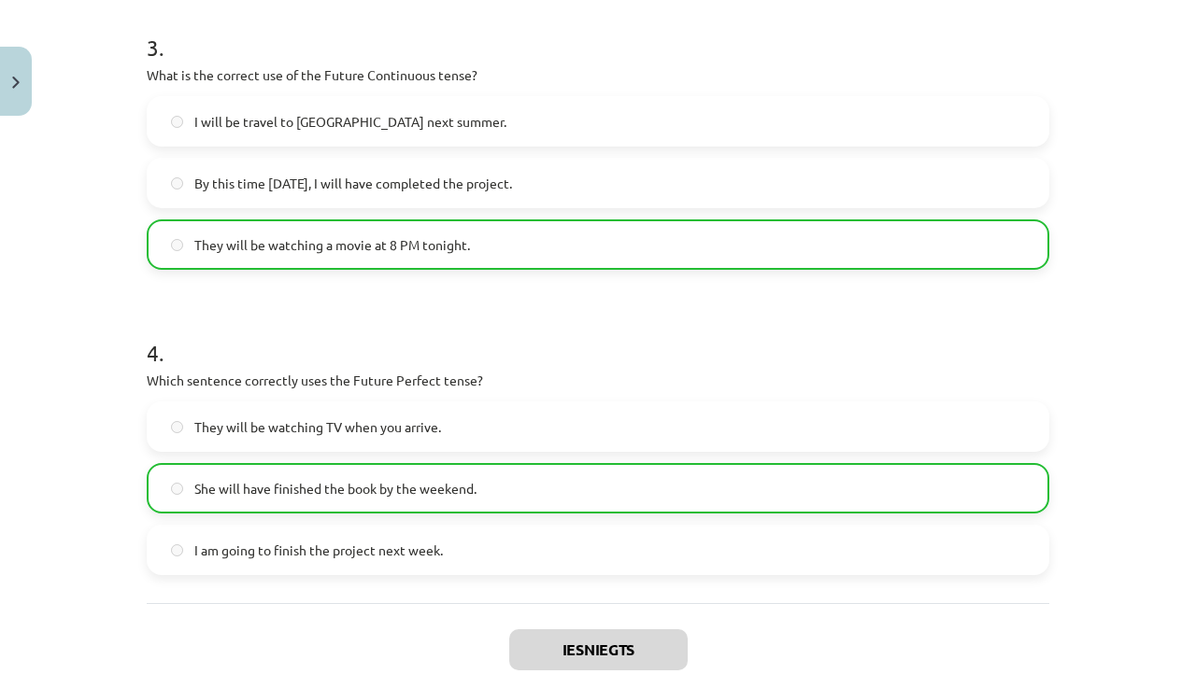
scroll to position [1146, 0]
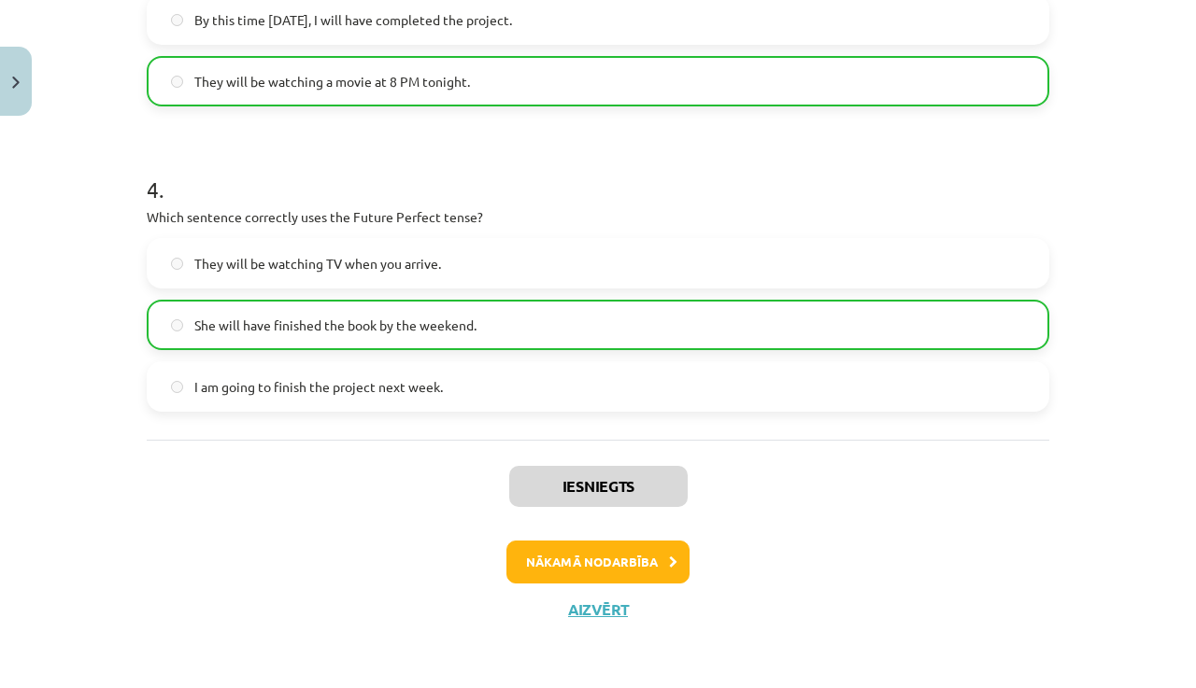
click at [591, 561] on button "Nākamā nodarbība" at bounding box center [597, 562] width 183 height 43
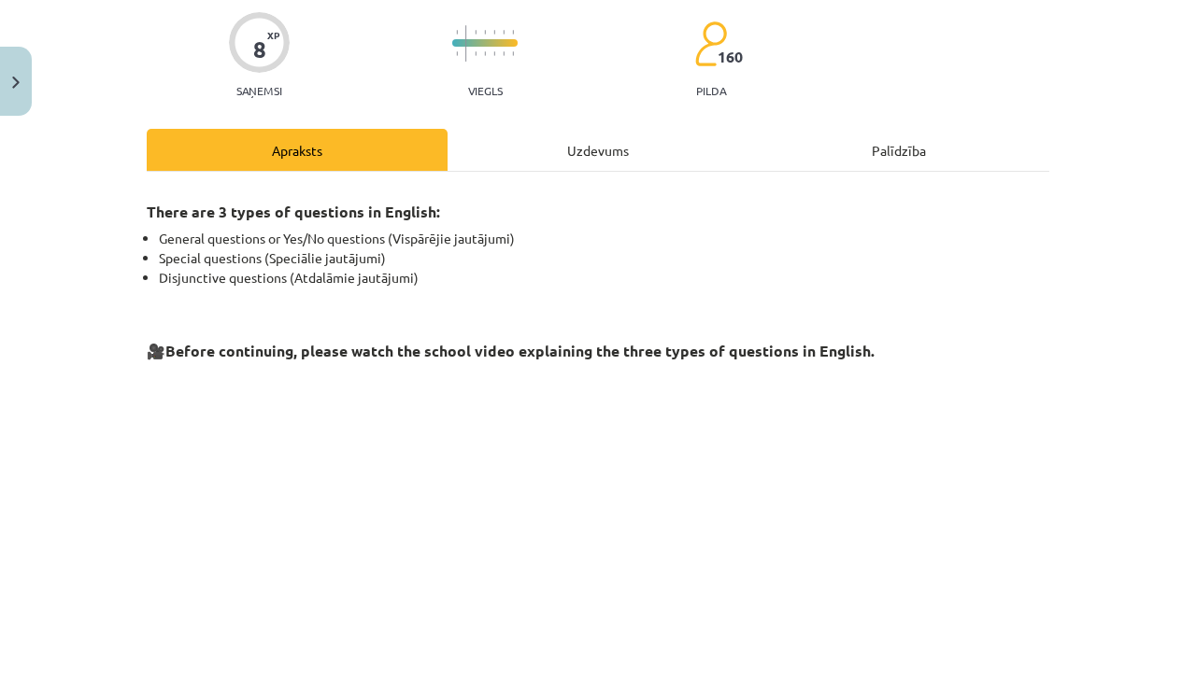
scroll to position [461, 0]
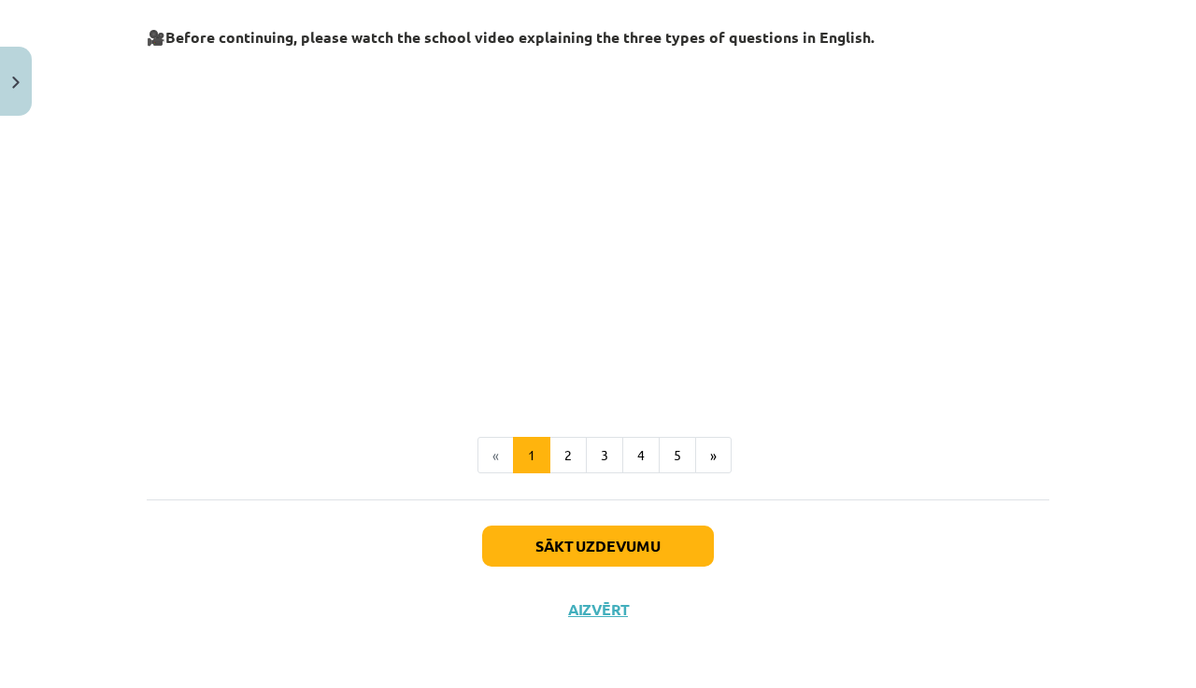
click at [679, 547] on button "Sākt uzdevumu" at bounding box center [598, 546] width 232 height 41
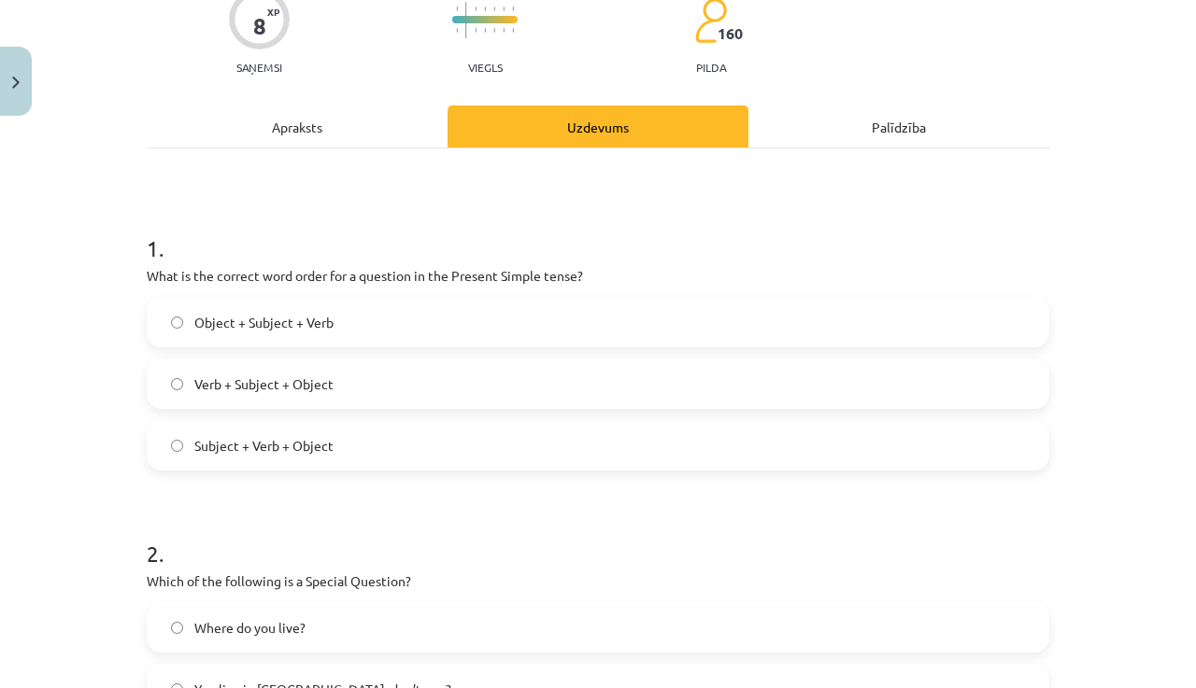
scroll to position [174, 0]
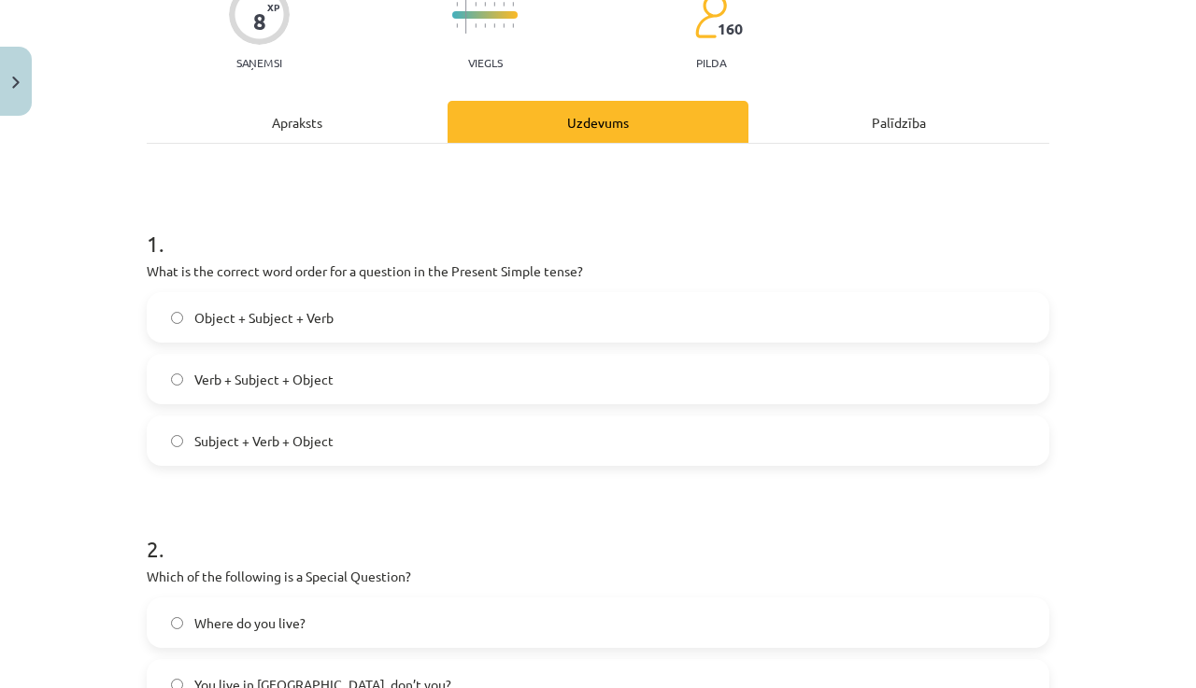
click at [385, 372] on label "Verb + Subject + Object" at bounding box center [598, 379] width 899 height 47
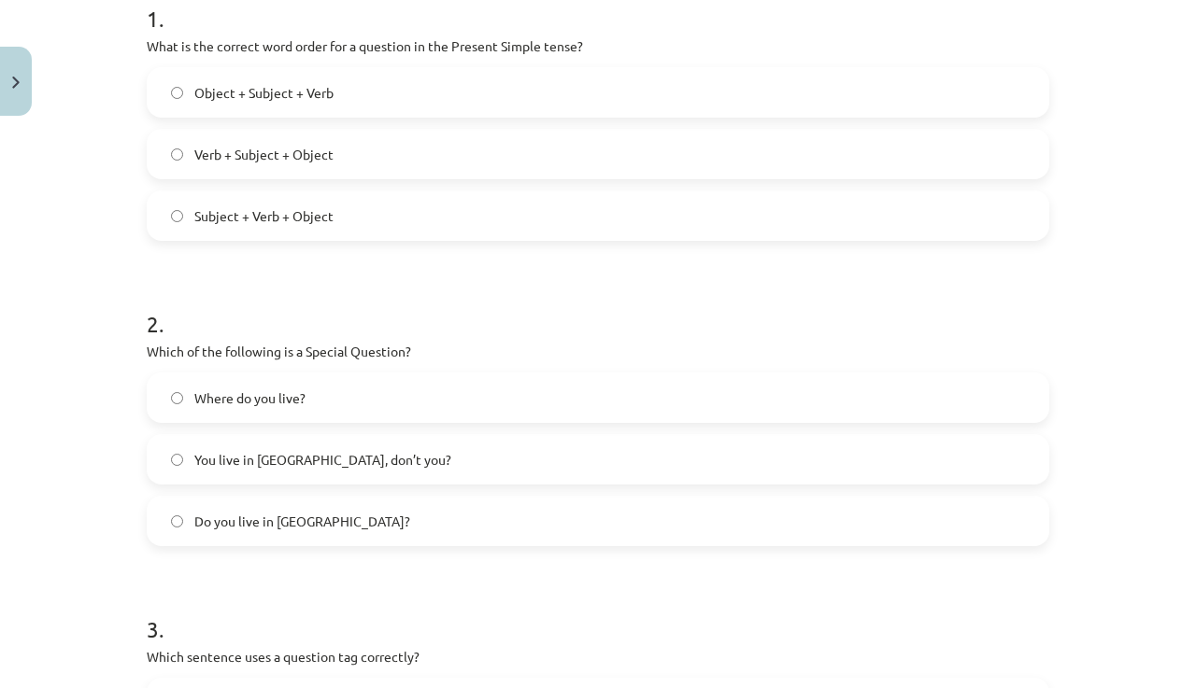
scroll to position [403, 0]
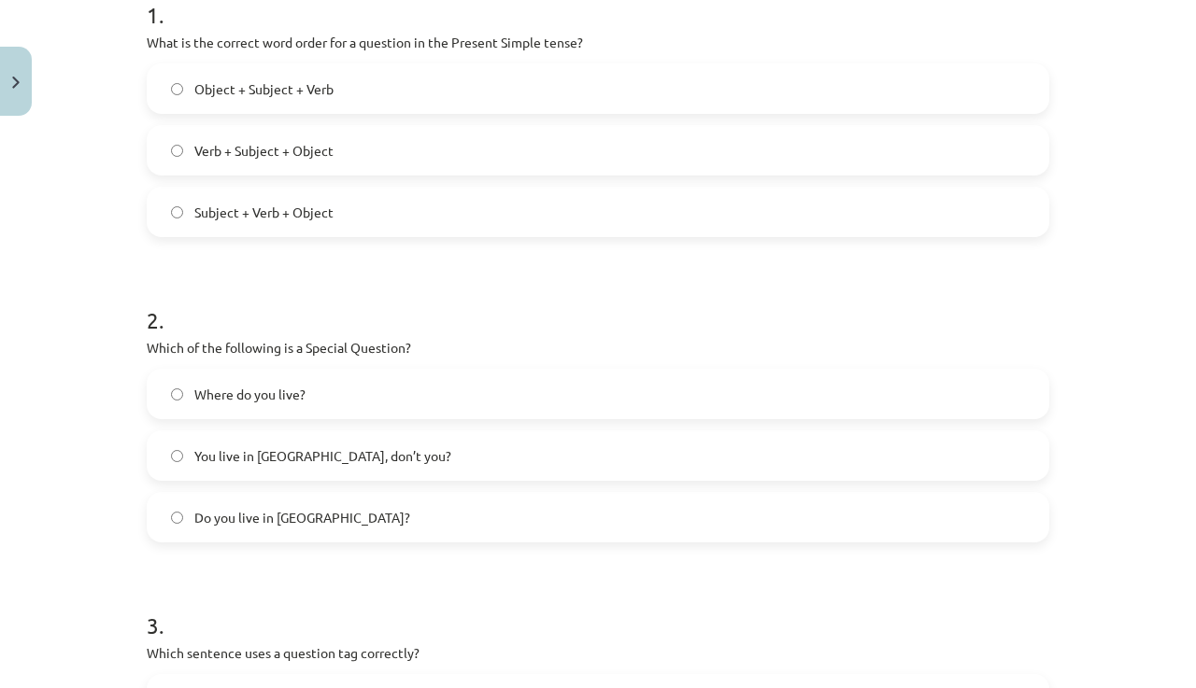
click at [517, 388] on label "Where do you live?" at bounding box center [598, 394] width 899 height 47
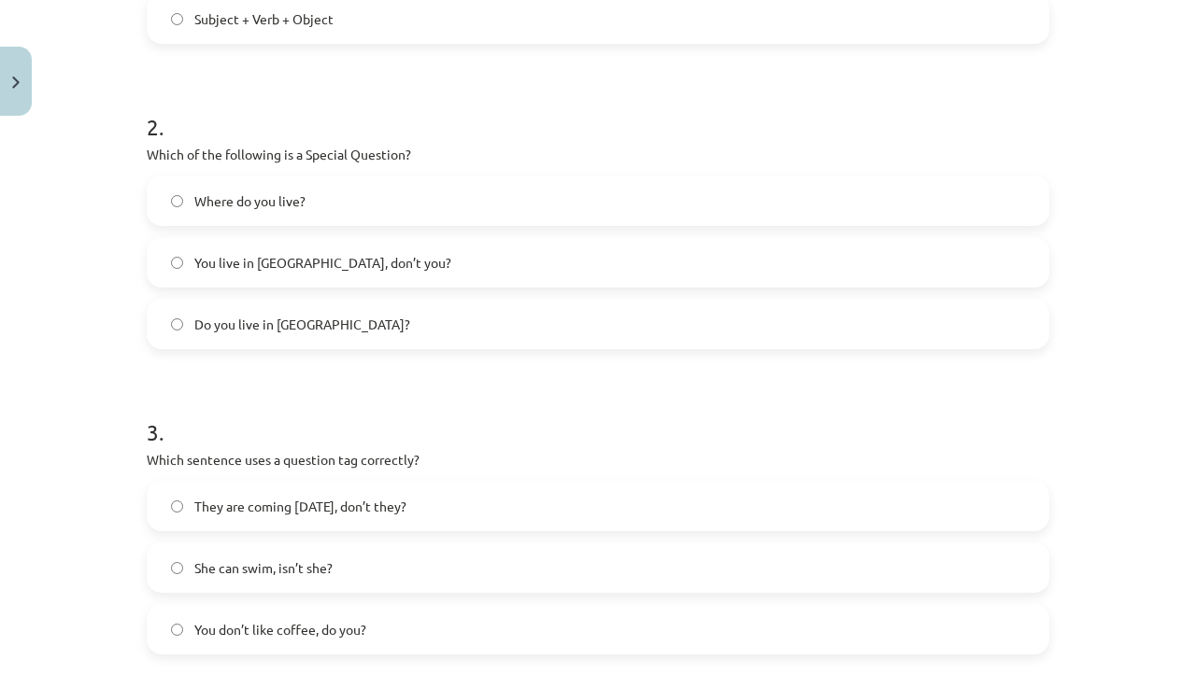
scroll to position [717, 0]
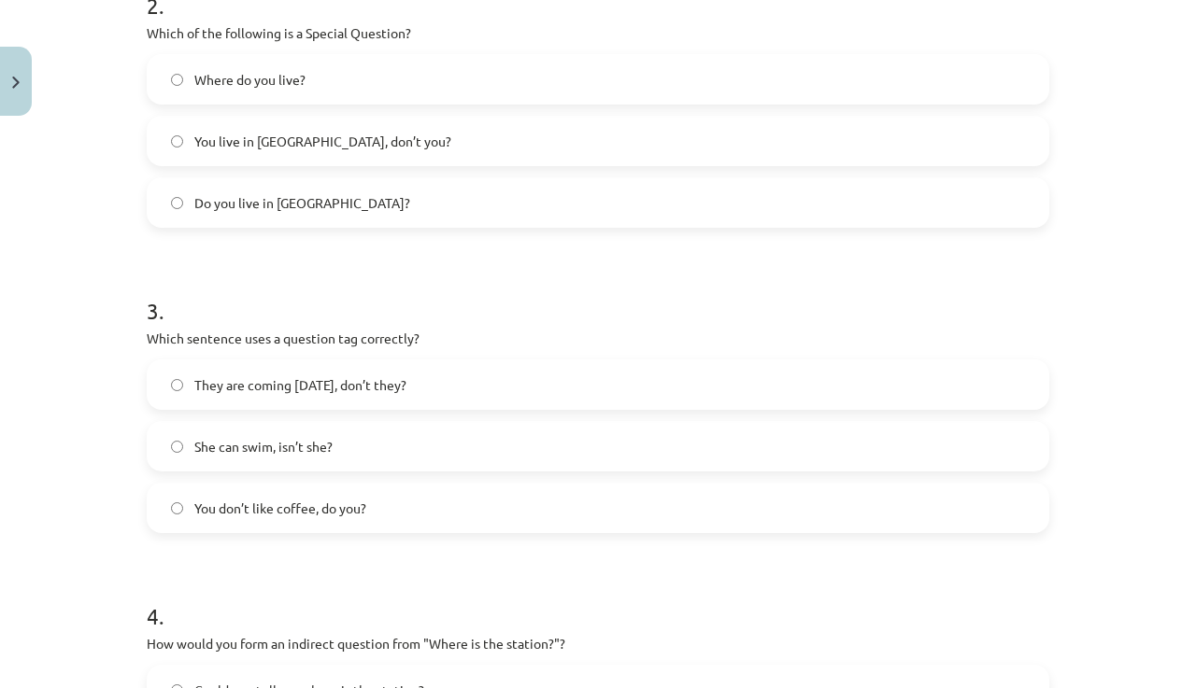
click at [353, 369] on label "They are coming [DATE], don’t they?" at bounding box center [598, 385] width 899 height 47
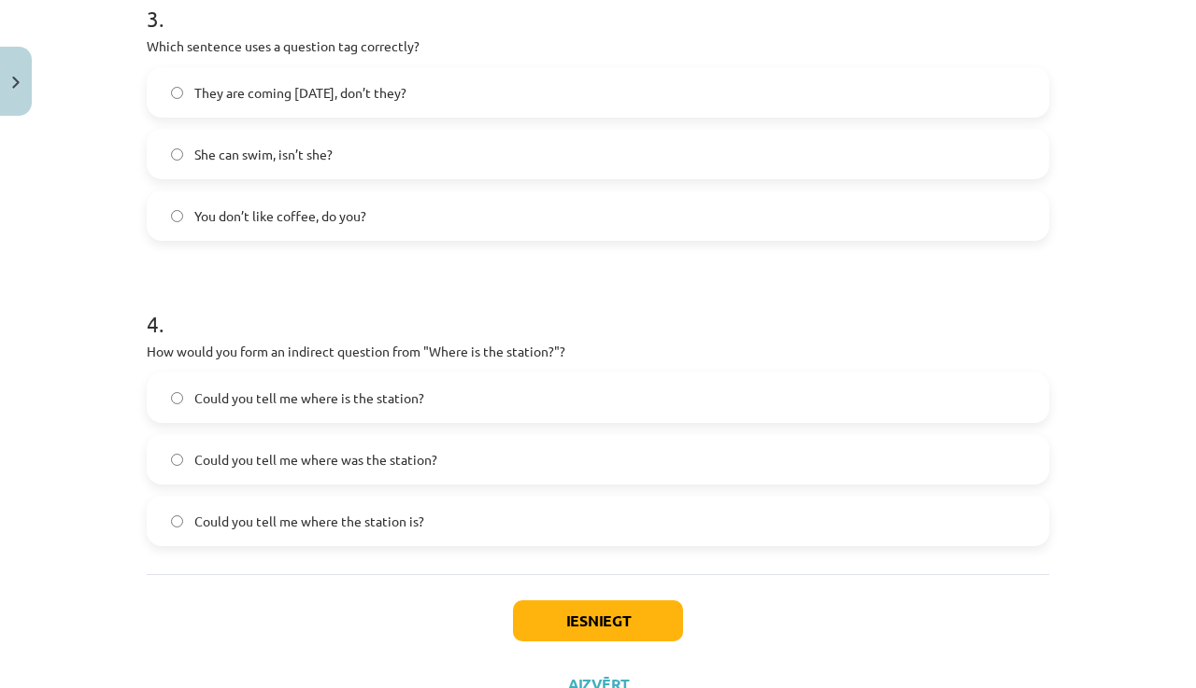
scroll to position [1087, 0]
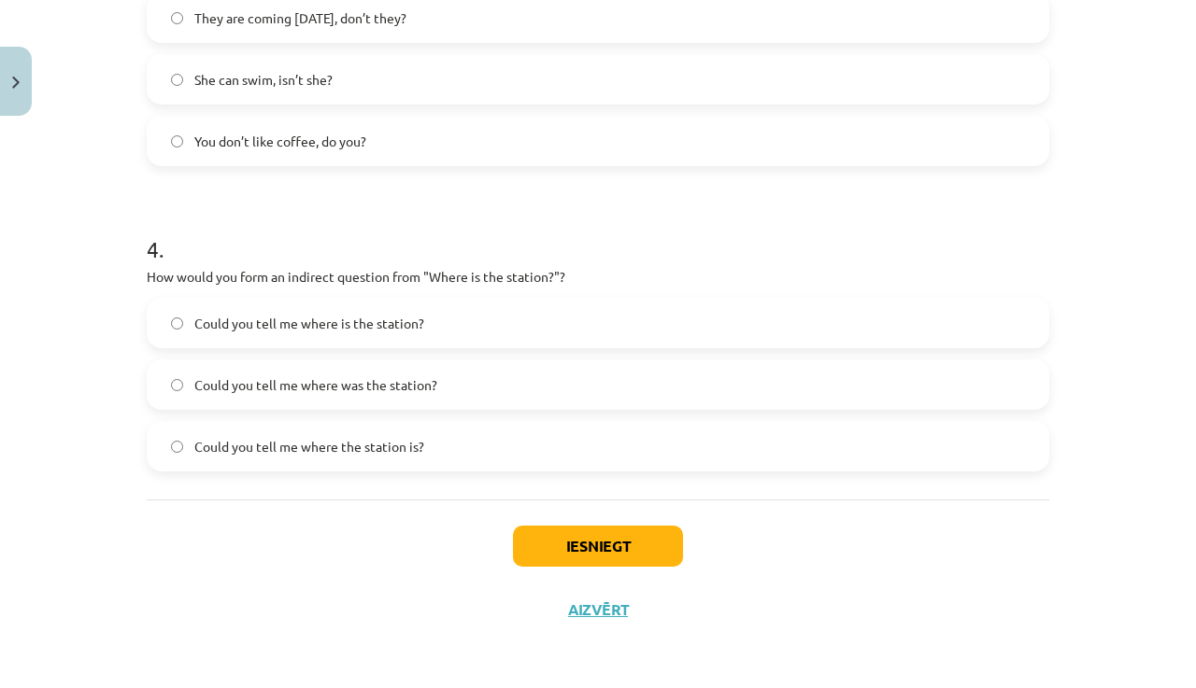
click at [860, 444] on label "Could you tell me where the station is?" at bounding box center [598, 446] width 899 height 47
click at [570, 542] on button "Iesniegt" at bounding box center [598, 546] width 170 height 41
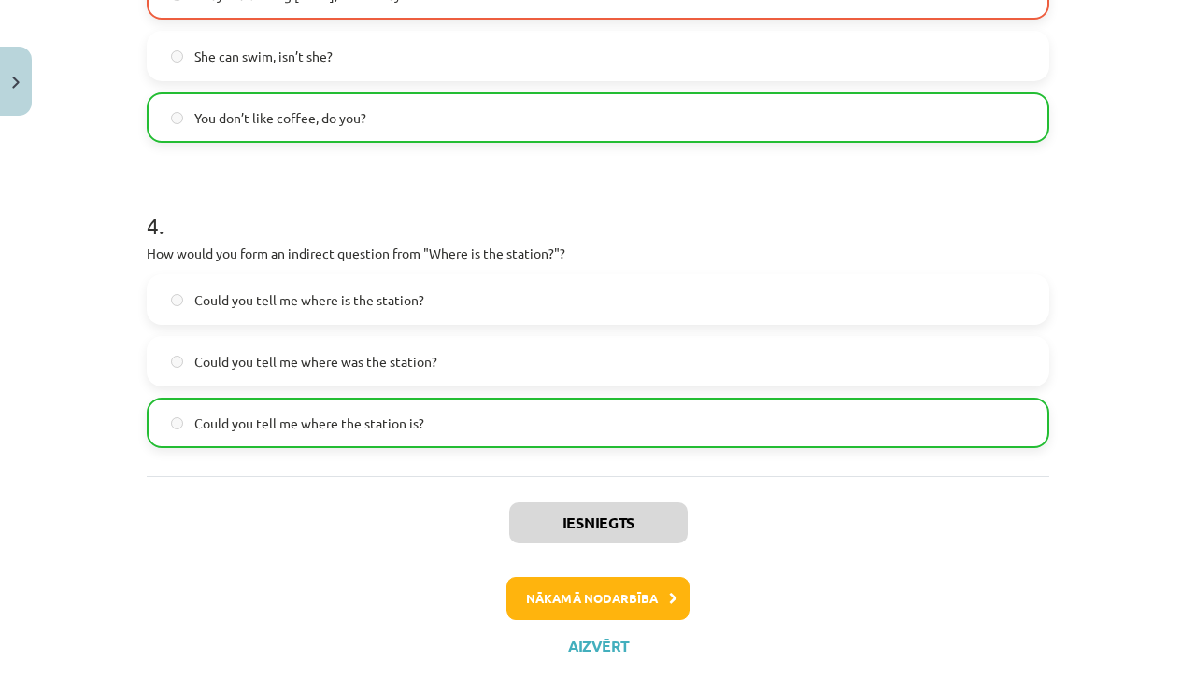
scroll to position [1146, 0]
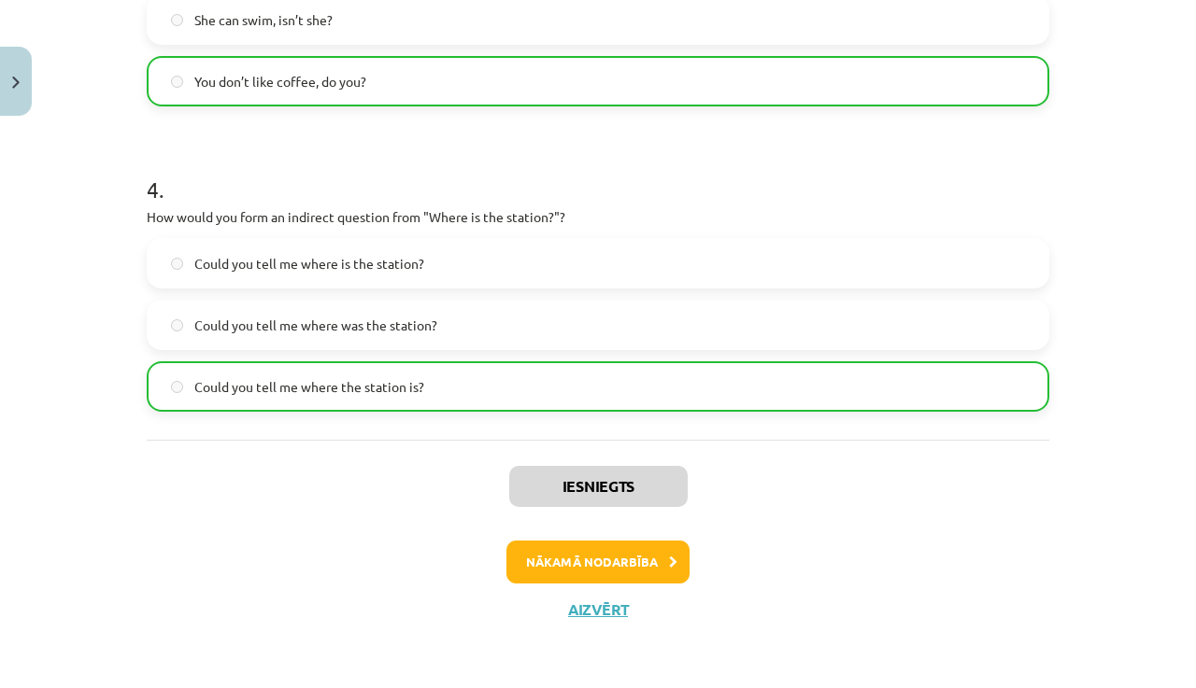
click at [648, 559] on button "Nākamā nodarbība" at bounding box center [597, 562] width 183 height 43
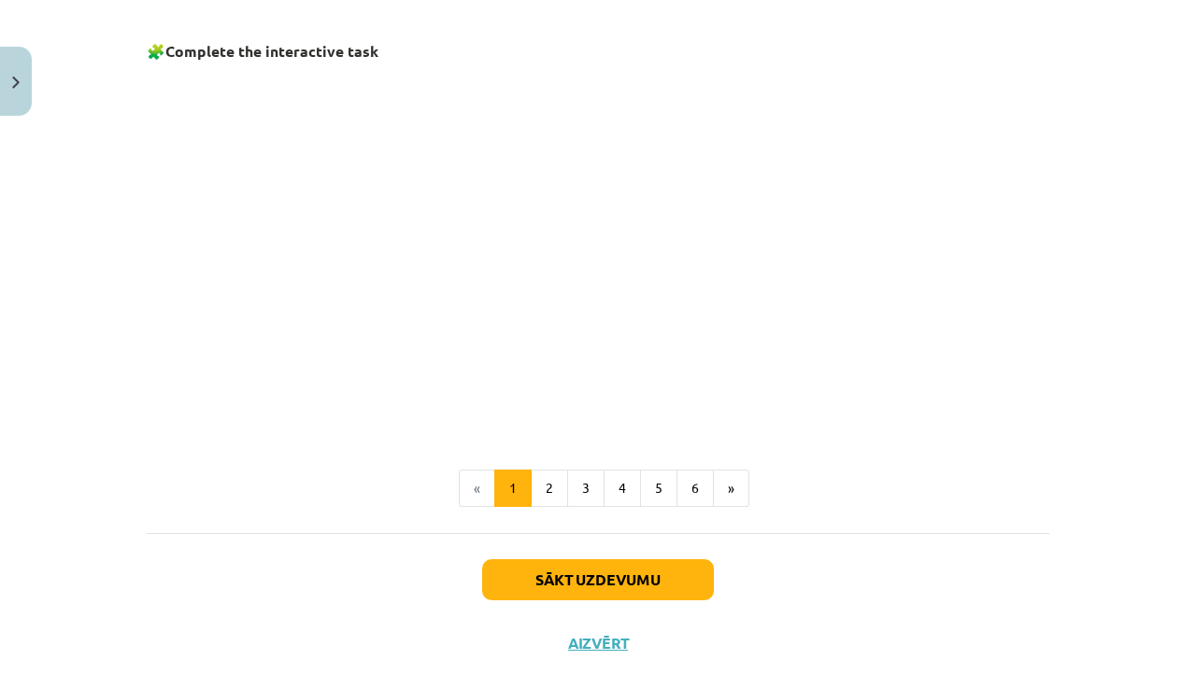
scroll to position [1270, 0]
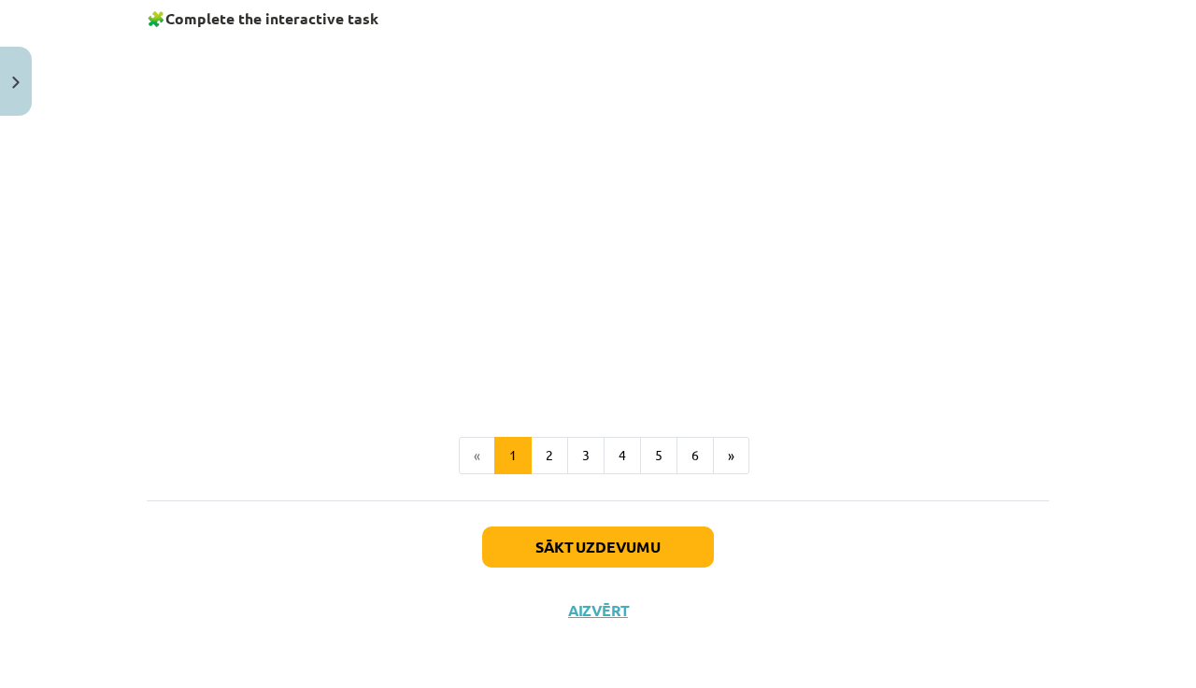
click at [675, 546] on button "Sākt uzdevumu" at bounding box center [598, 547] width 232 height 41
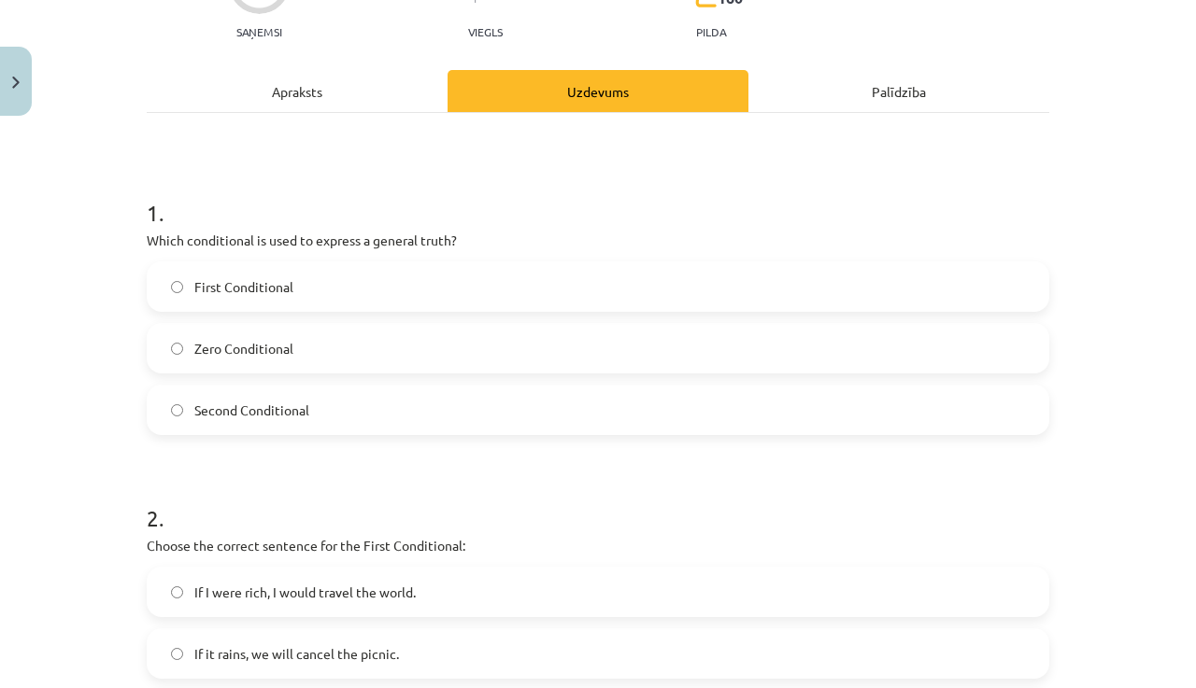
scroll to position [252, 0]
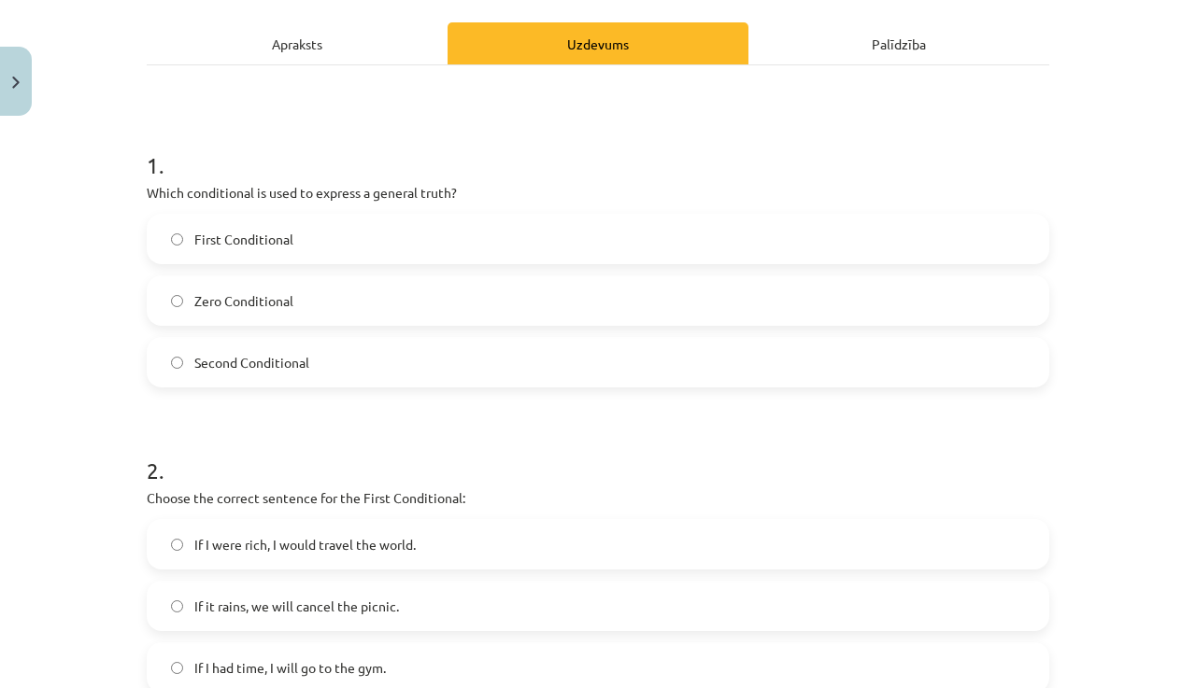
click at [565, 291] on label "Zero Conditional" at bounding box center [598, 300] width 899 height 47
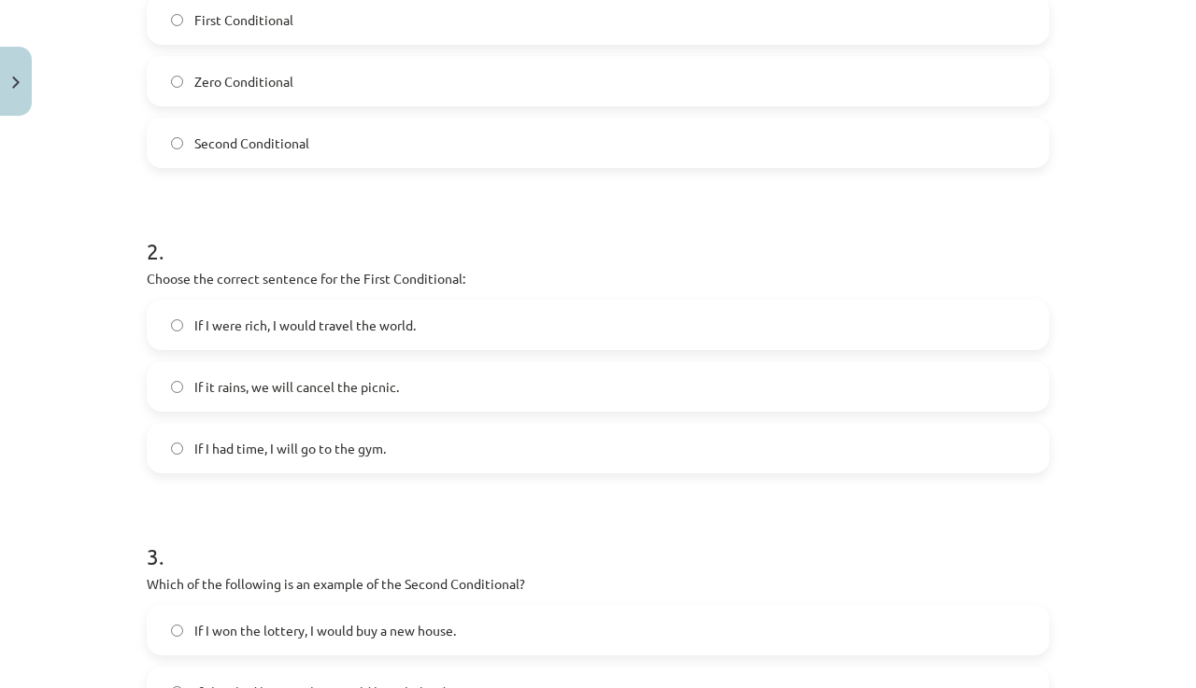
scroll to position [487, 0]
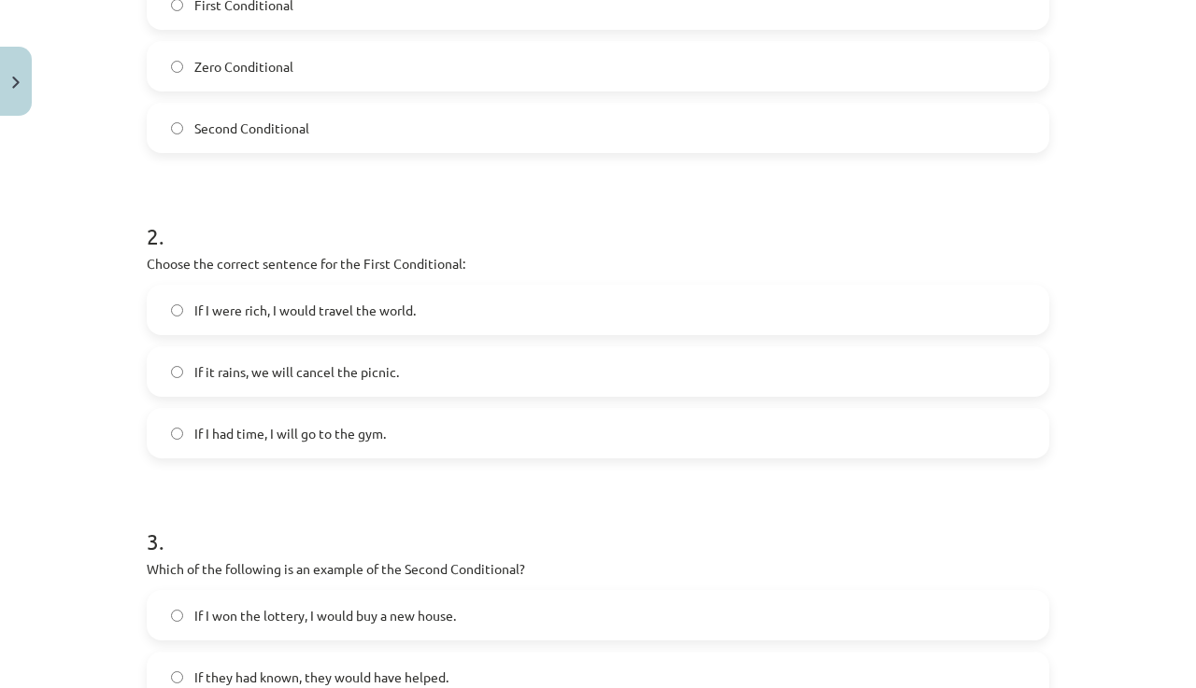
click at [366, 367] on span "If it rains, we will cancel the picnic." at bounding box center [296, 372] width 205 height 20
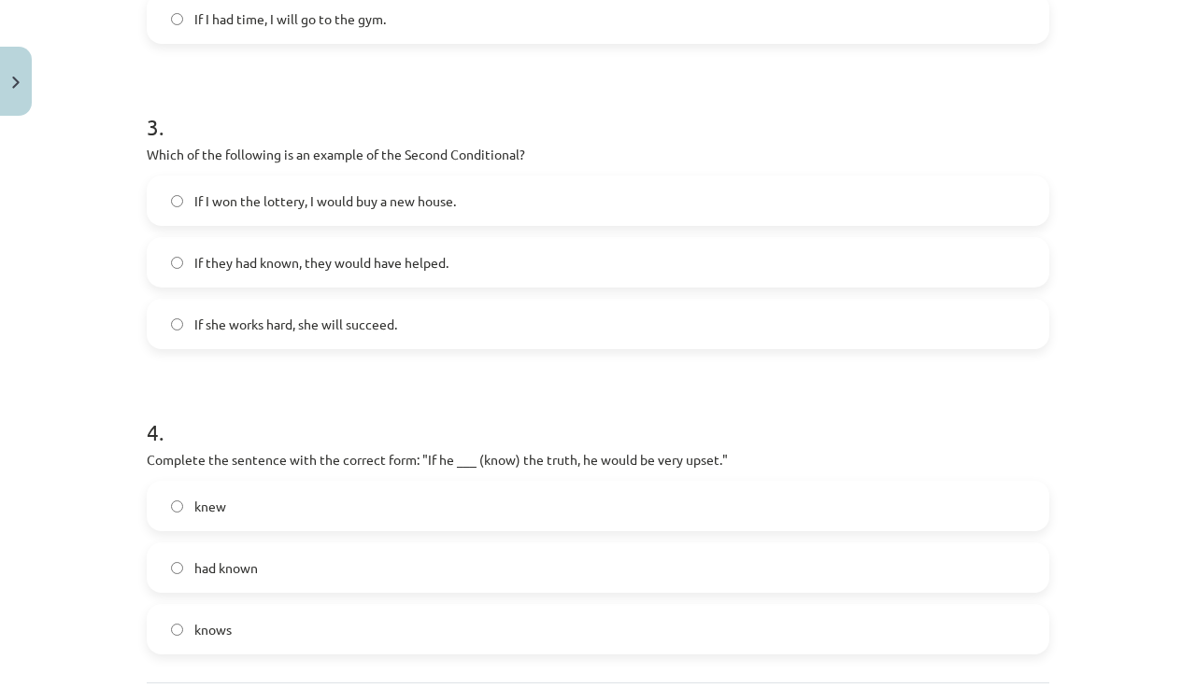
scroll to position [959, 0]
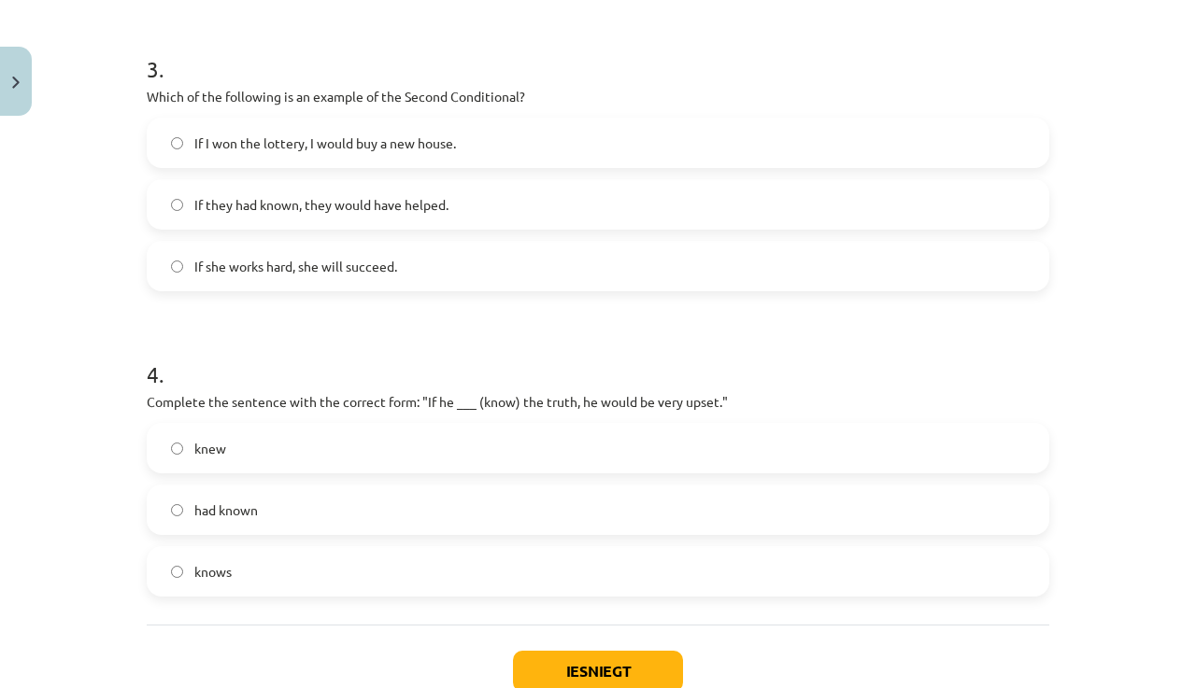
click at [507, 143] on label "If I won the lottery, I would buy a new house." at bounding box center [598, 143] width 899 height 47
click at [421, 444] on label "knew" at bounding box center [598, 448] width 899 height 47
click at [629, 672] on button "Iesniegt" at bounding box center [598, 671] width 170 height 41
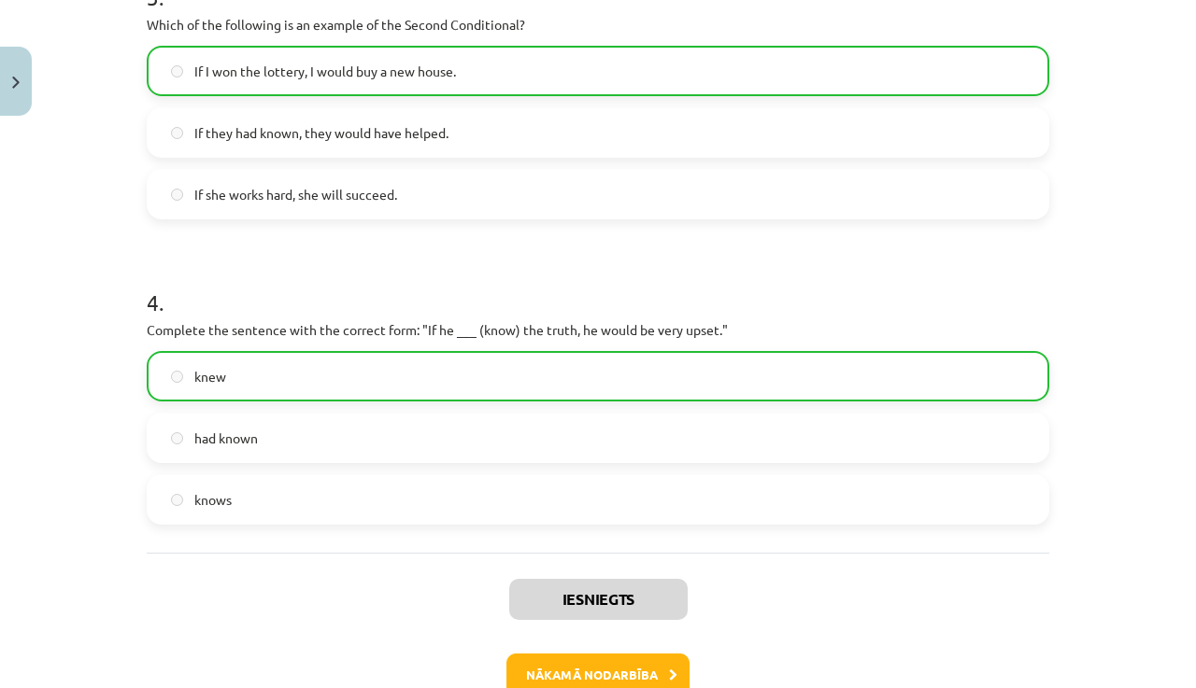
scroll to position [1046, 0]
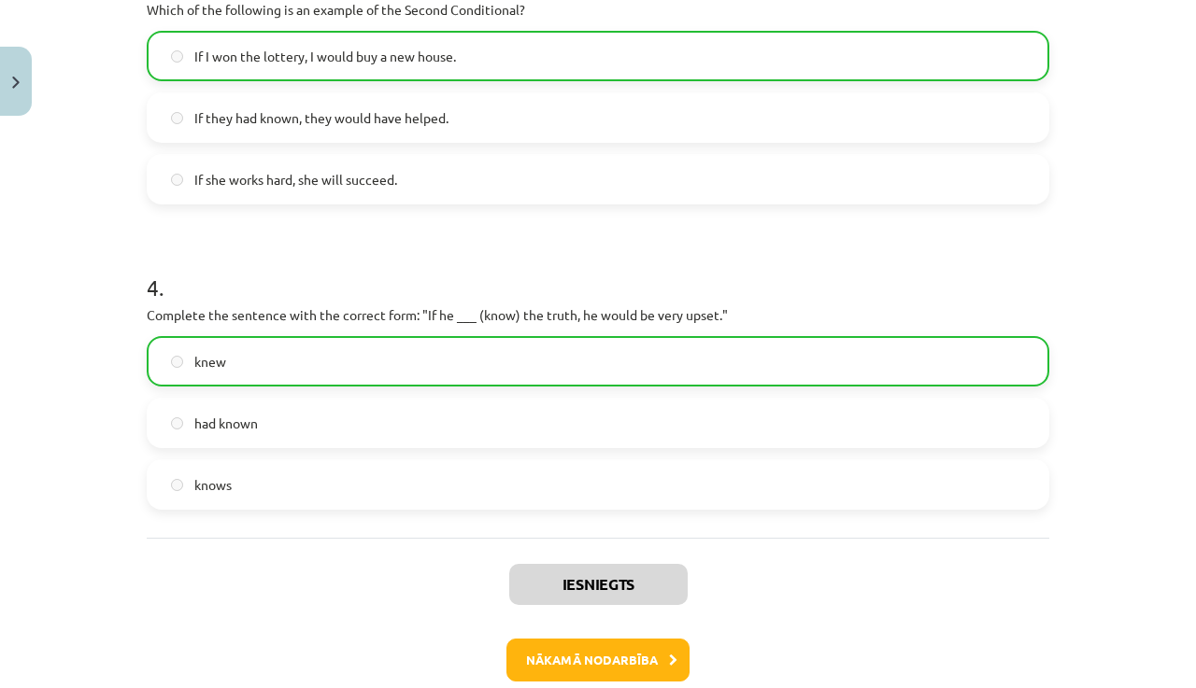
click at [628, 646] on button "Nākamā nodarbība" at bounding box center [597, 660] width 183 height 43
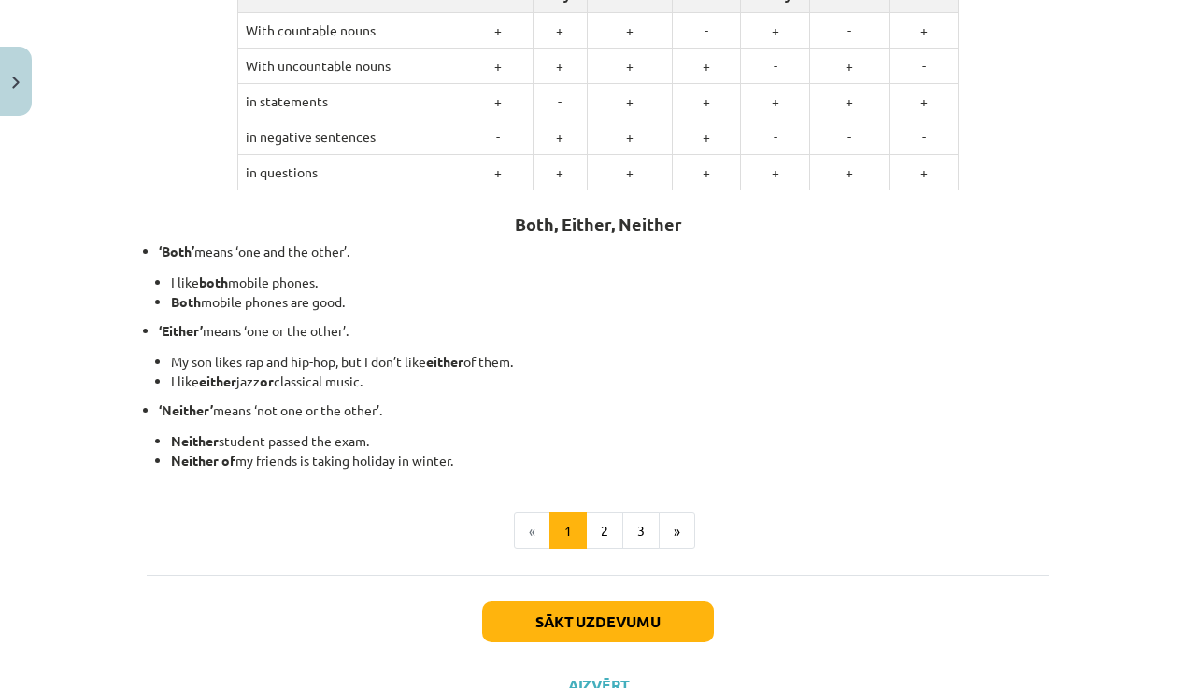
scroll to position [466, 0]
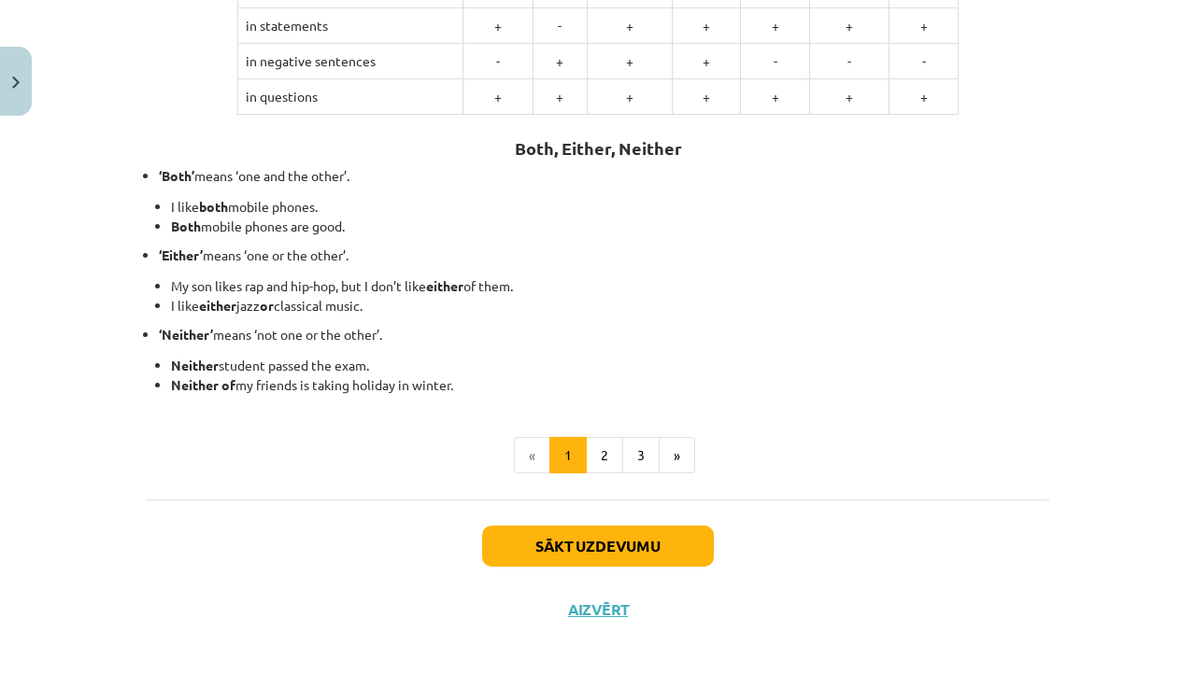
click at [657, 540] on button "Sākt uzdevumu" at bounding box center [598, 546] width 232 height 41
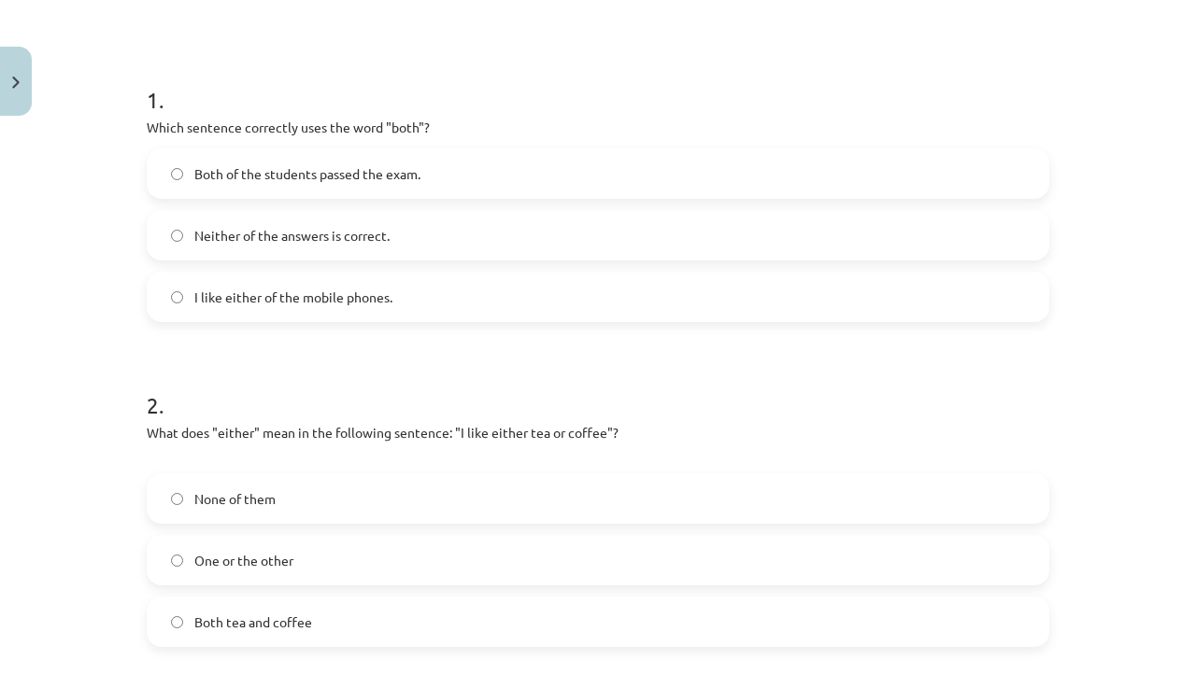
scroll to position [309, 0]
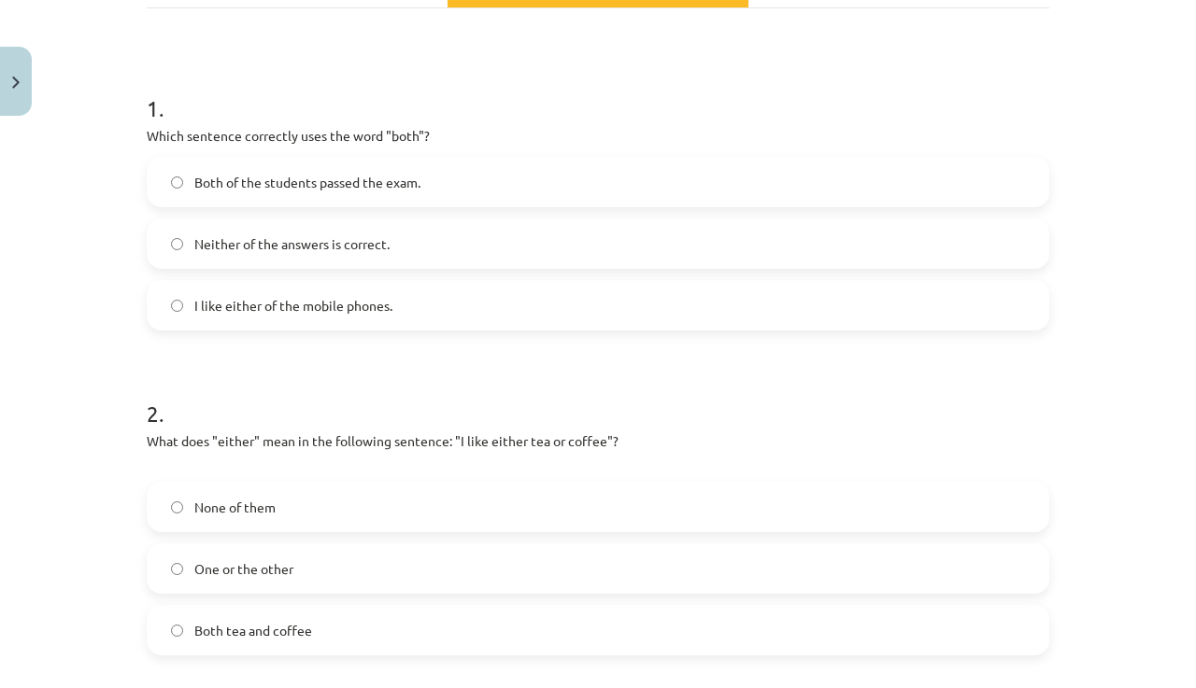
click at [754, 187] on label "Both of the students passed the exam." at bounding box center [598, 182] width 899 height 47
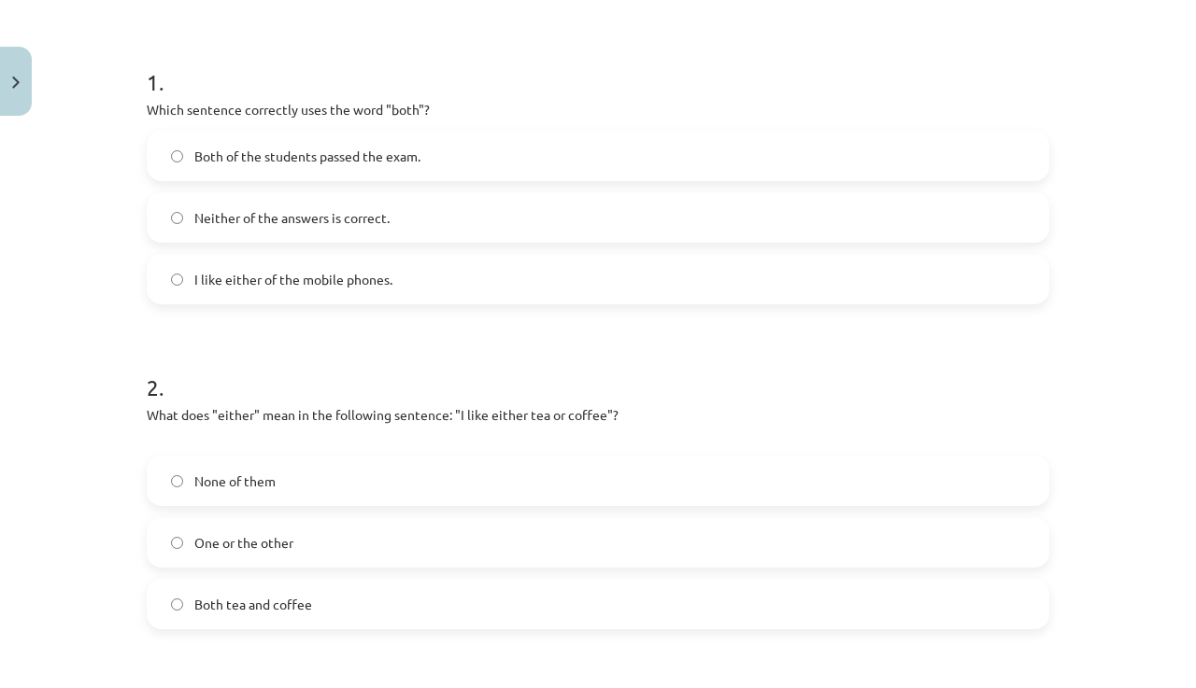
scroll to position [473, 0]
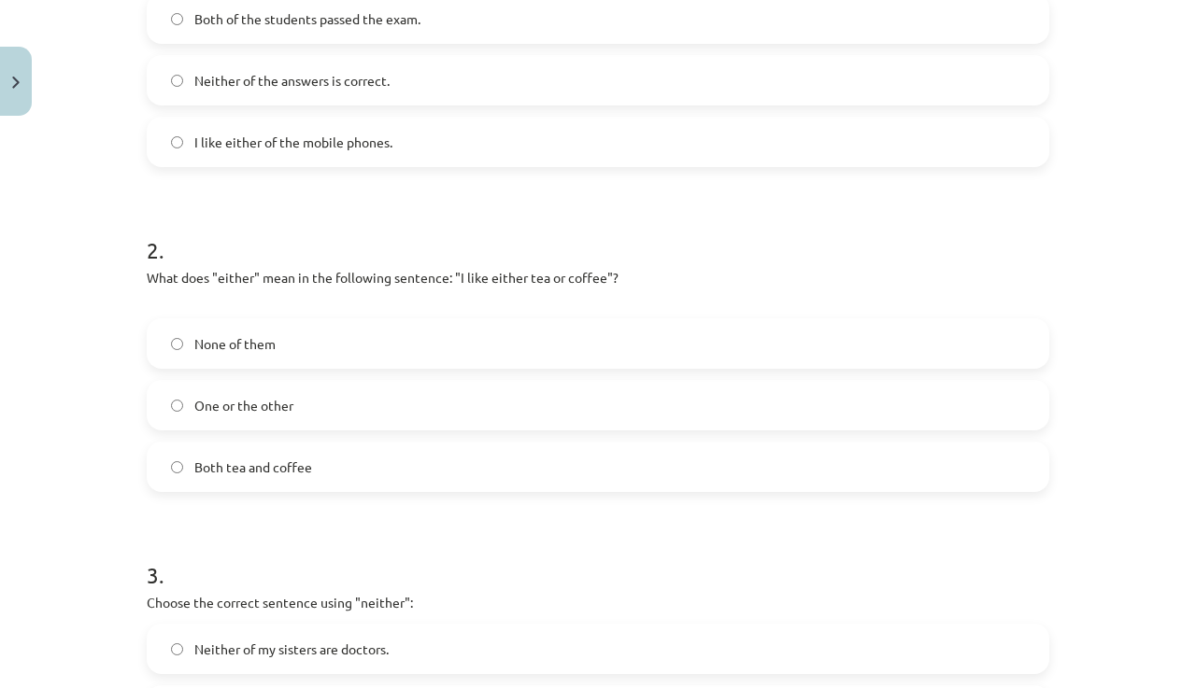
click at [377, 405] on label "One or the other" at bounding box center [598, 405] width 899 height 47
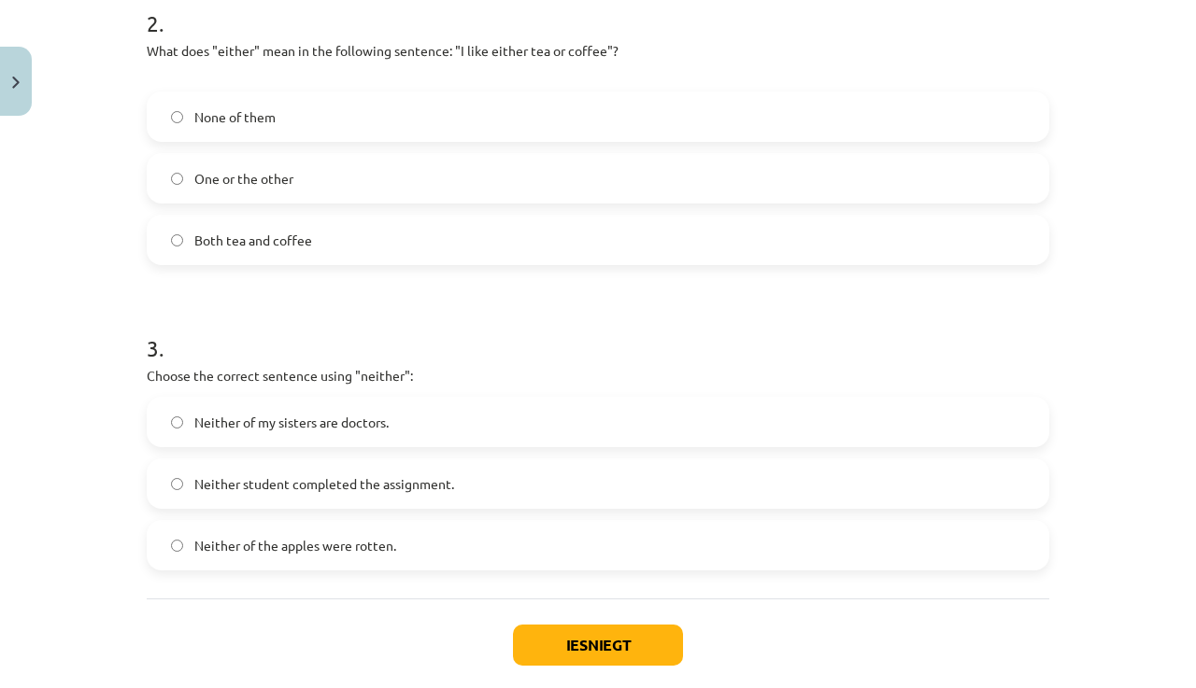
scroll to position [753, 0]
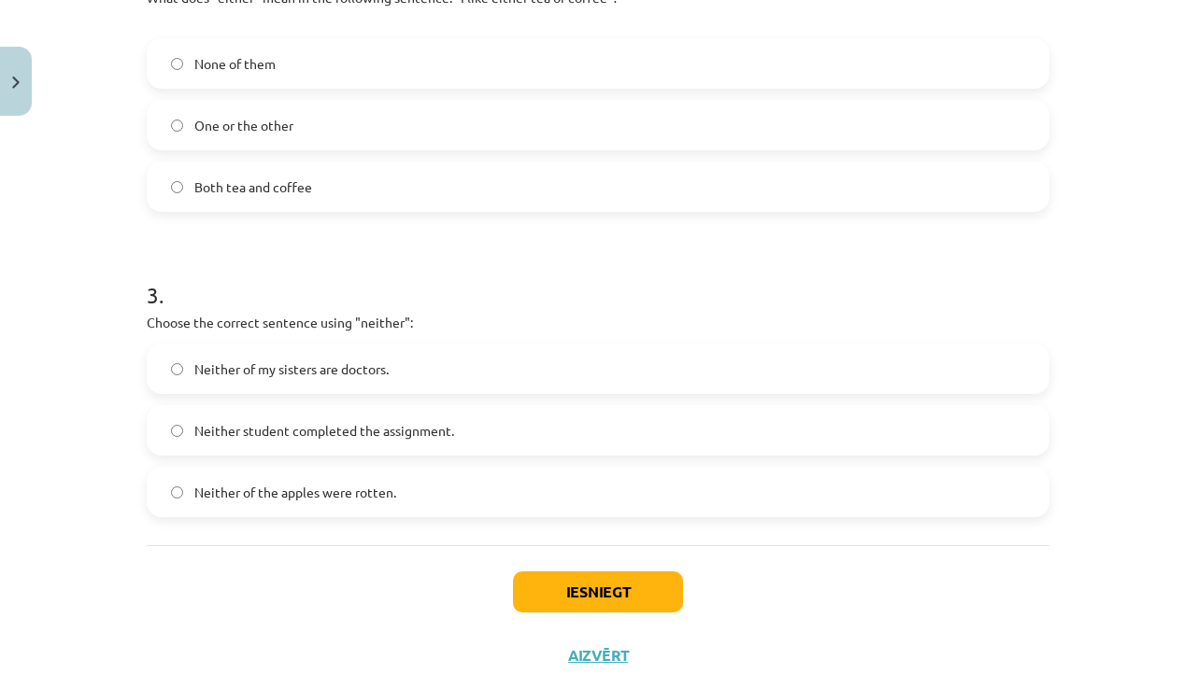
click at [849, 426] on label "Neither student completed the assignment." at bounding box center [598, 430] width 899 height 47
click at [585, 595] on button "Iesniegt" at bounding box center [598, 592] width 170 height 41
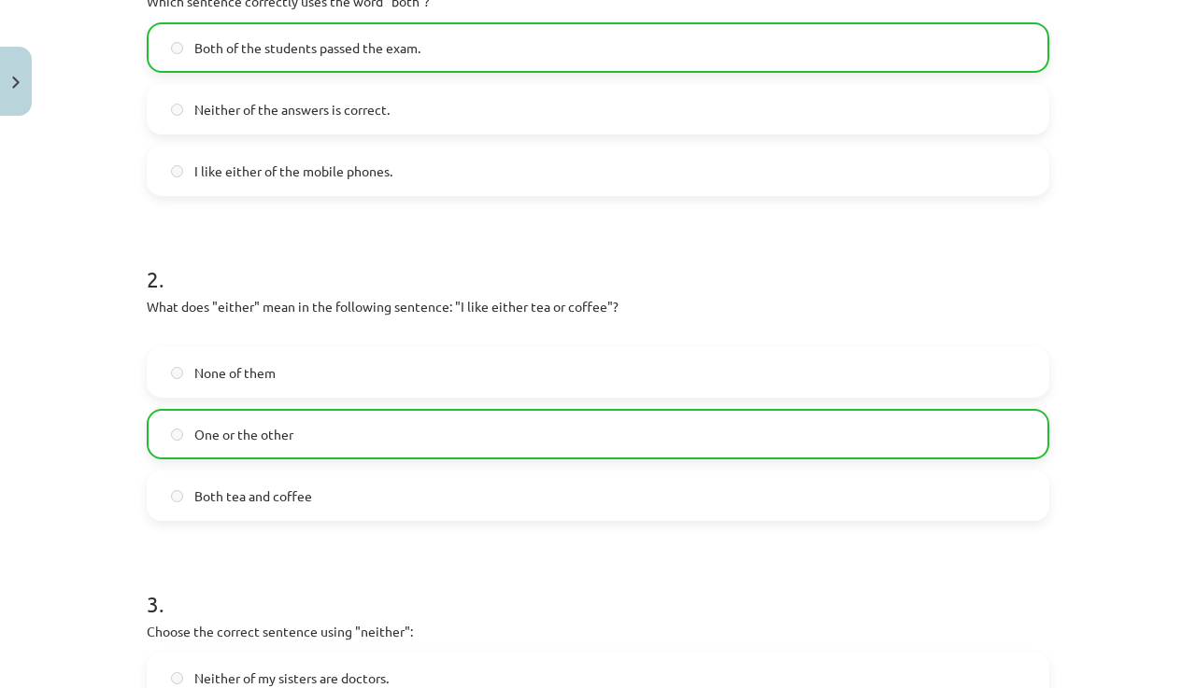
scroll to position [860, 0]
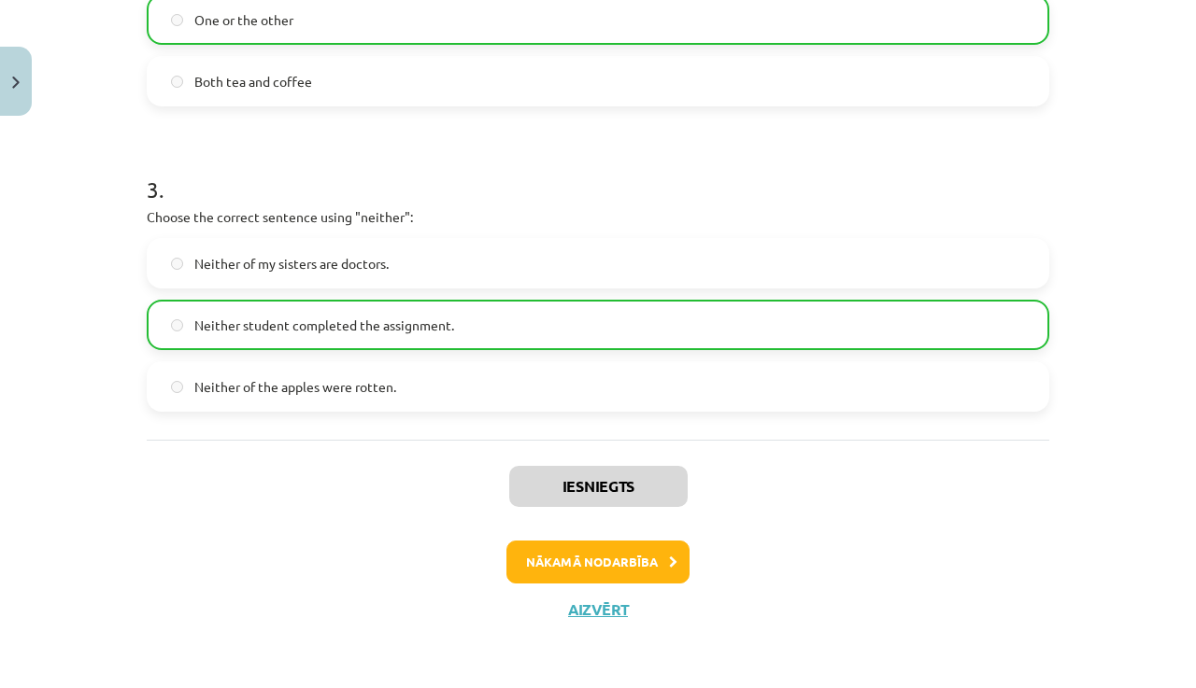
click at [596, 558] on button "Nākamā nodarbība" at bounding box center [597, 562] width 183 height 43
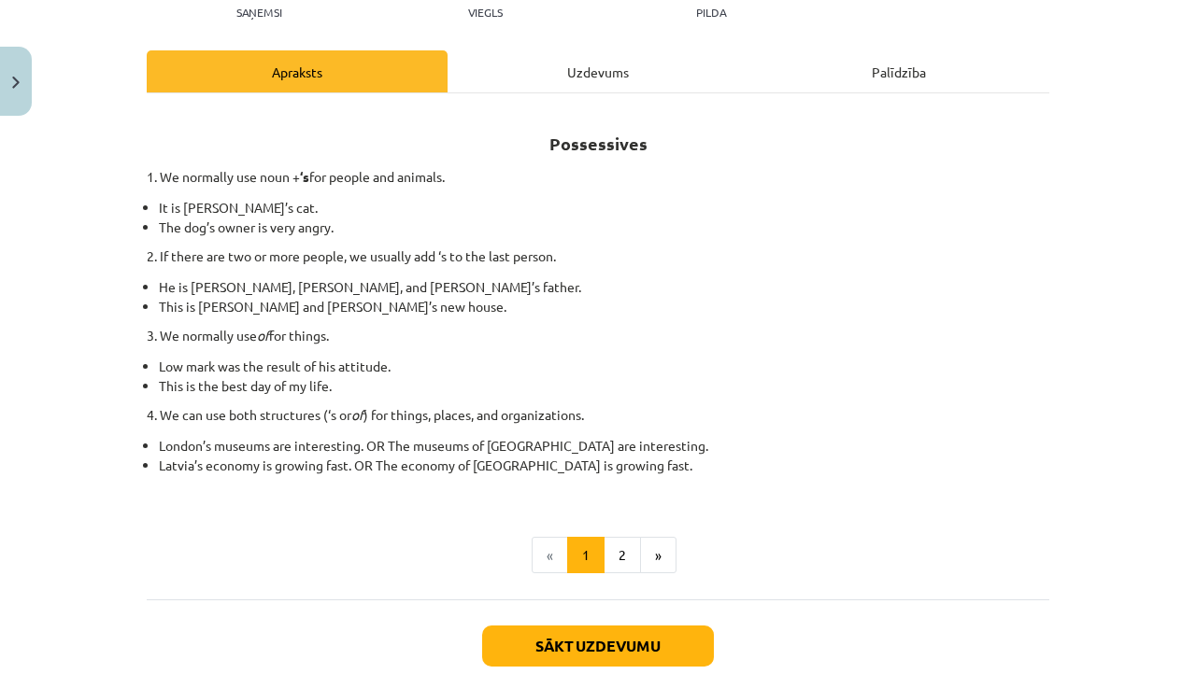
scroll to position [326, 0]
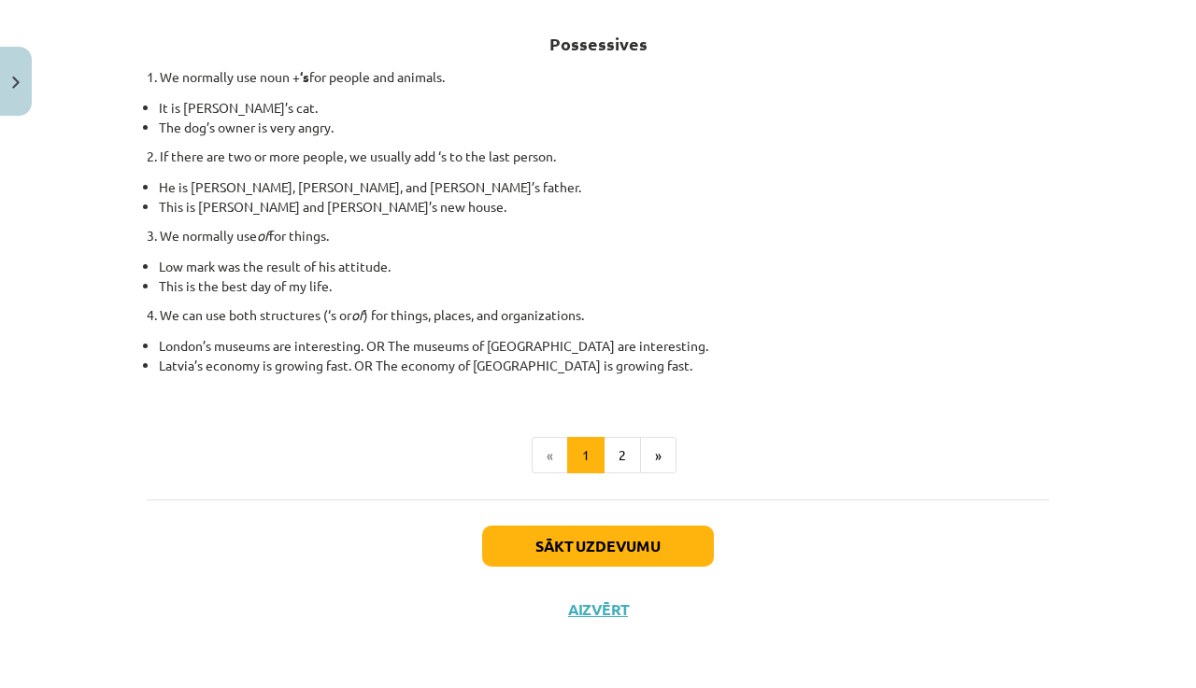
click at [660, 543] on button "Sākt uzdevumu" at bounding box center [598, 546] width 232 height 41
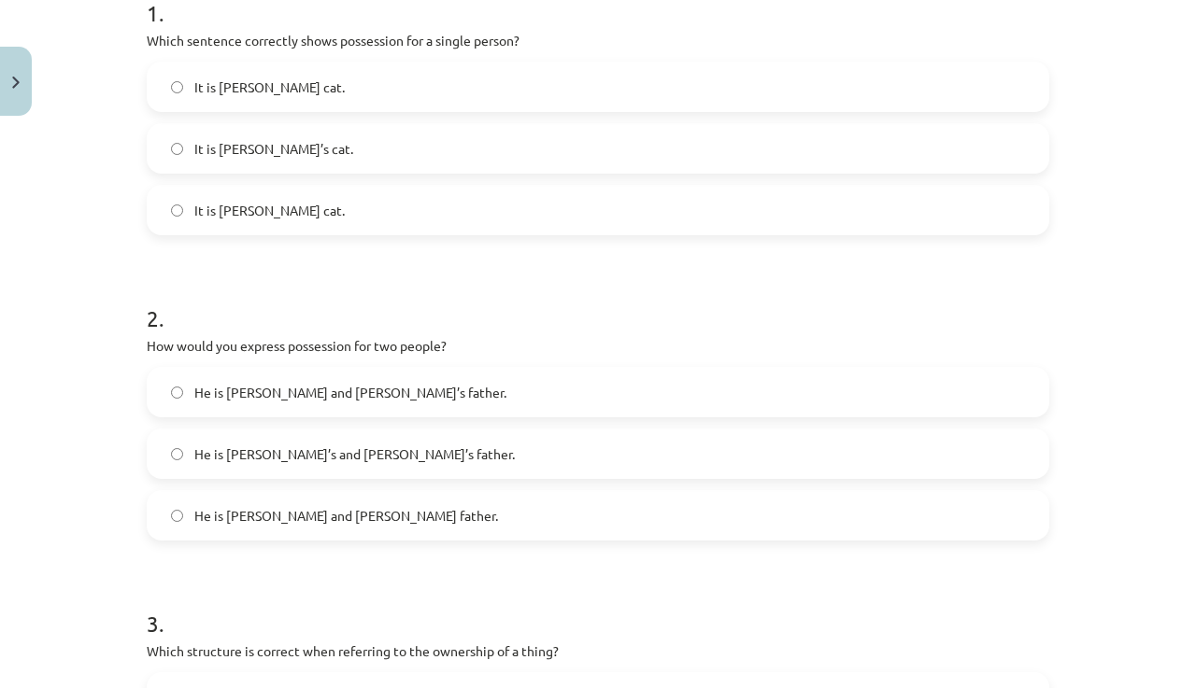
scroll to position [406, 0]
click at [339, 156] on label "It is [PERSON_NAME]’s cat." at bounding box center [598, 146] width 899 height 47
click at [307, 395] on span "He is [PERSON_NAME] and [PERSON_NAME]’s father." at bounding box center [350, 391] width 312 height 20
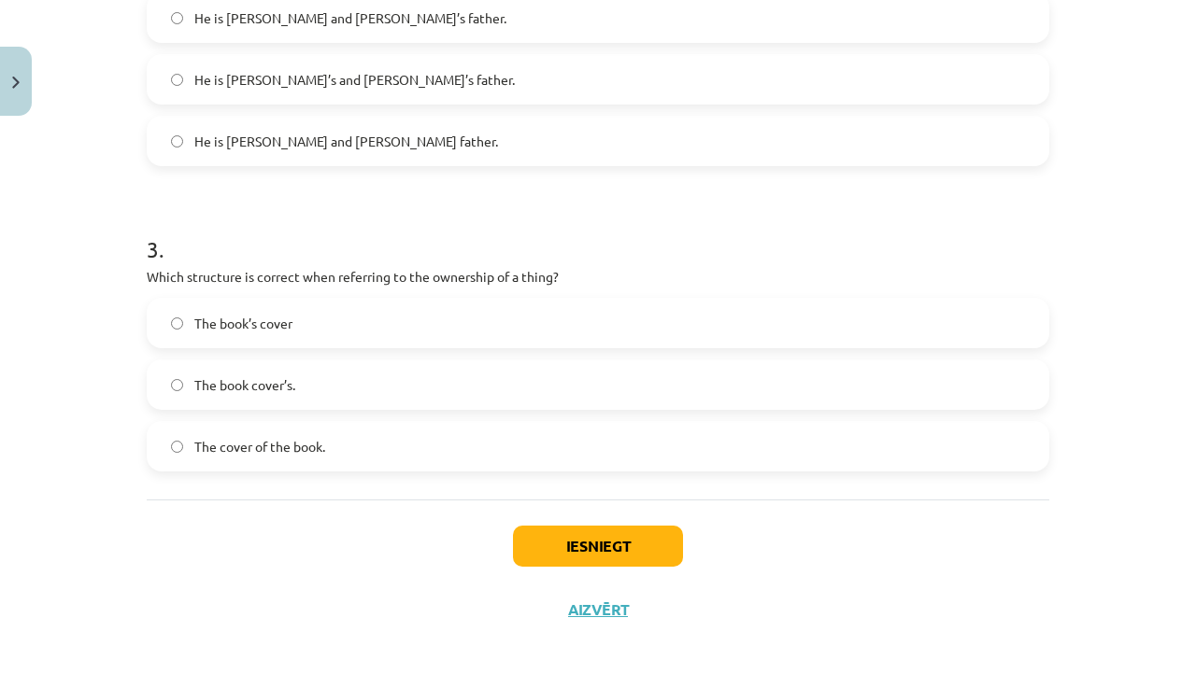
scroll to position [782, 0]
click at [342, 313] on label "The book’s cover" at bounding box center [598, 323] width 899 height 47
click at [614, 548] on button "Iesniegt" at bounding box center [598, 546] width 170 height 41
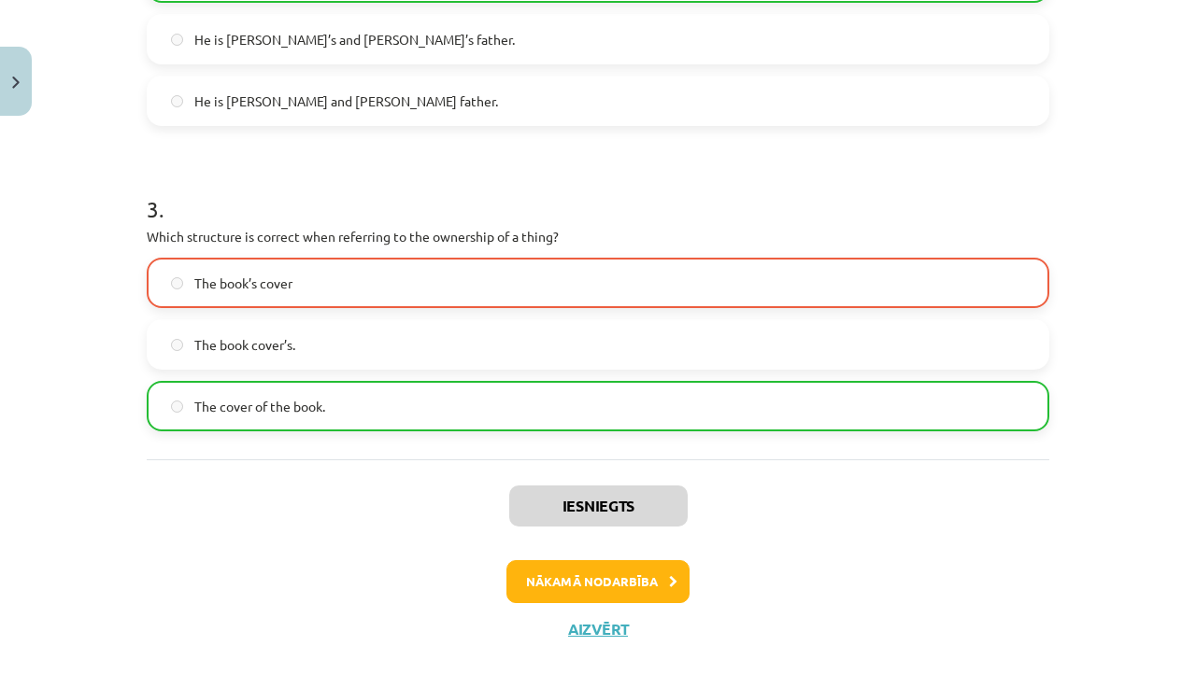
scroll to position [841, 0]
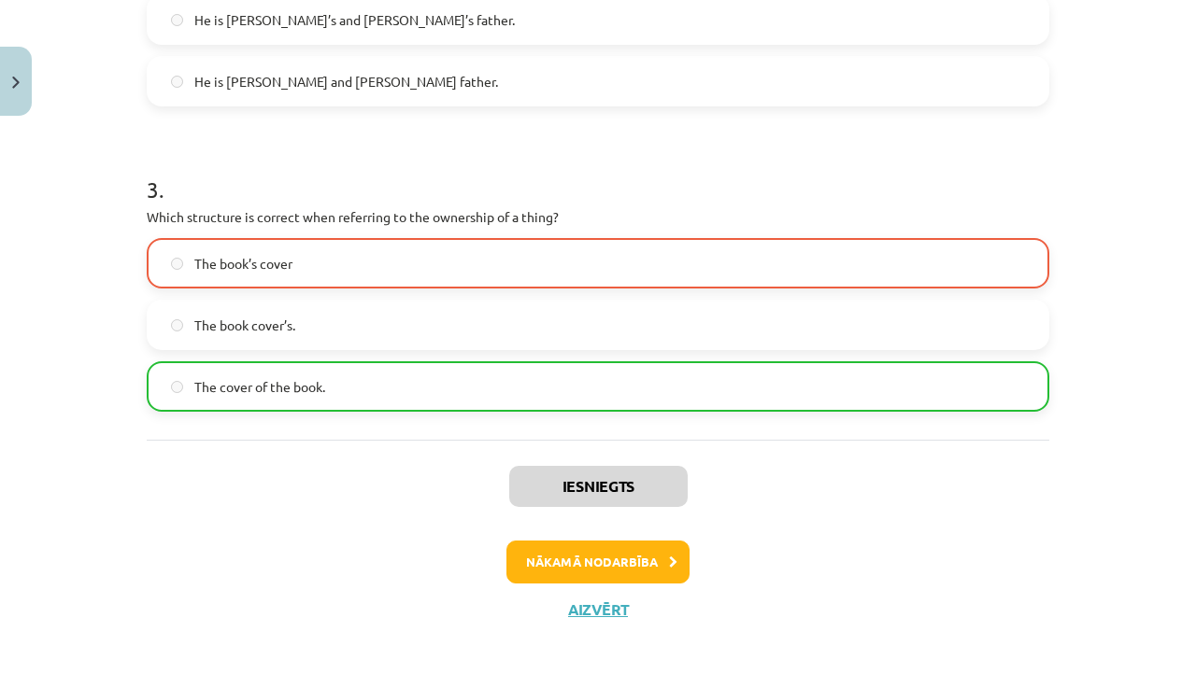
click at [620, 569] on button "Nākamā nodarbība" at bounding box center [597, 562] width 183 height 43
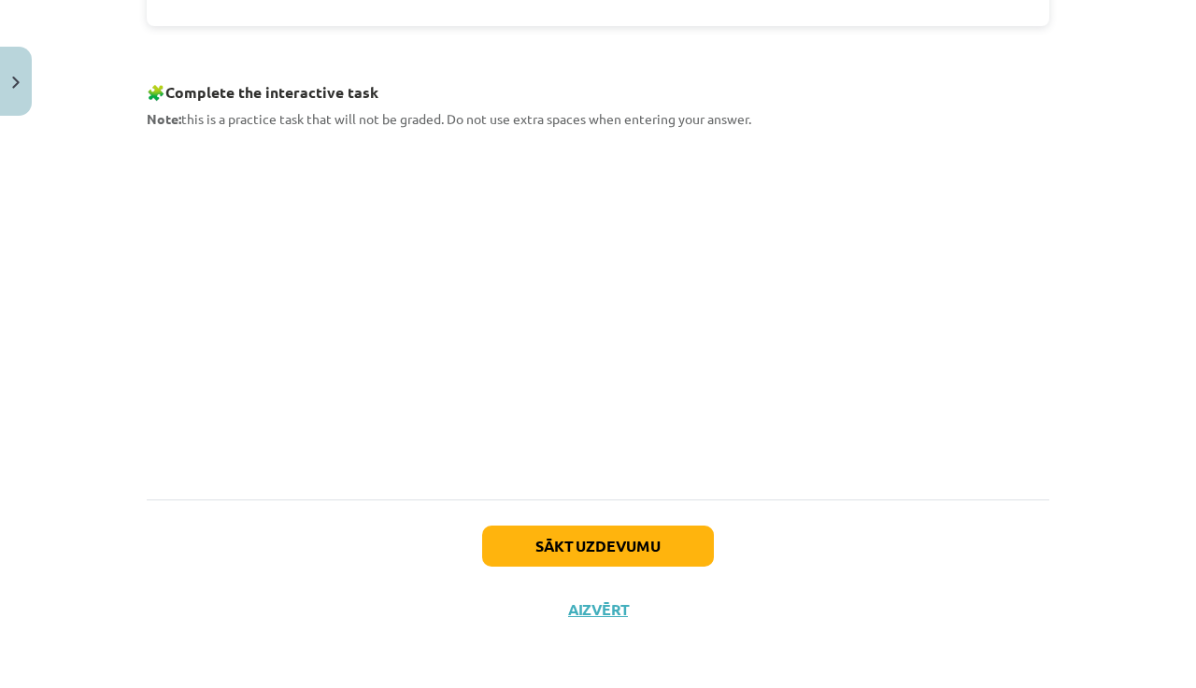
scroll to position [812, 0]
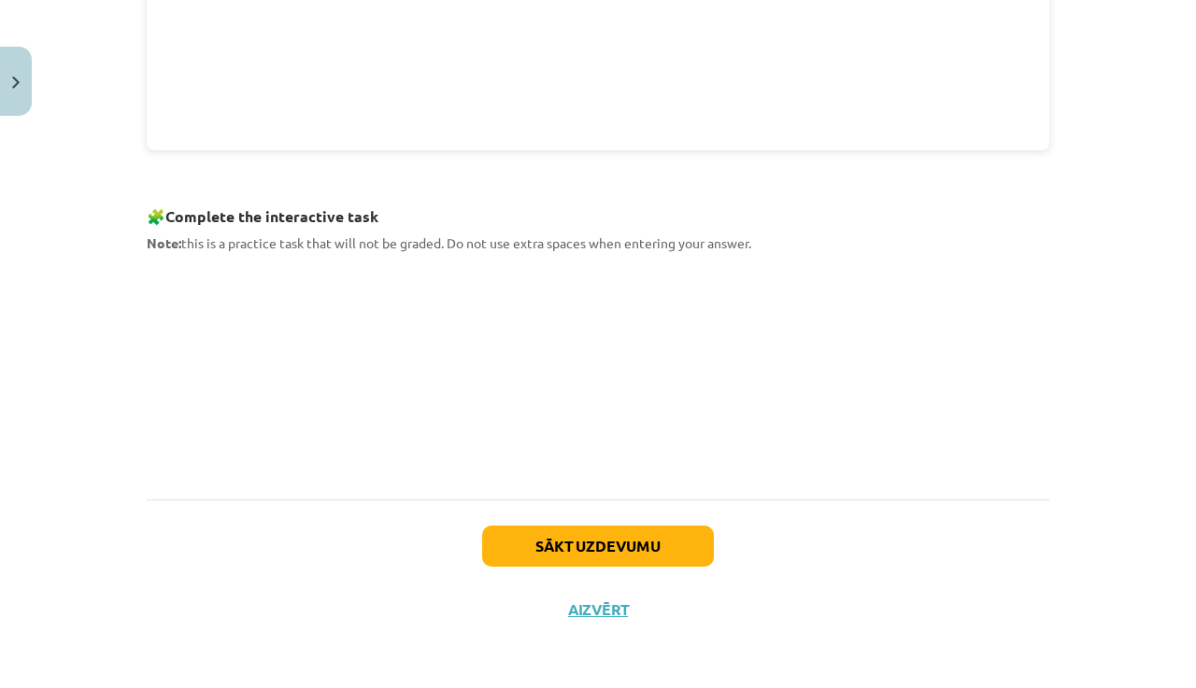
click at [642, 542] on button "Sākt uzdevumu" at bounding box center [598, 546] width 232 height 41
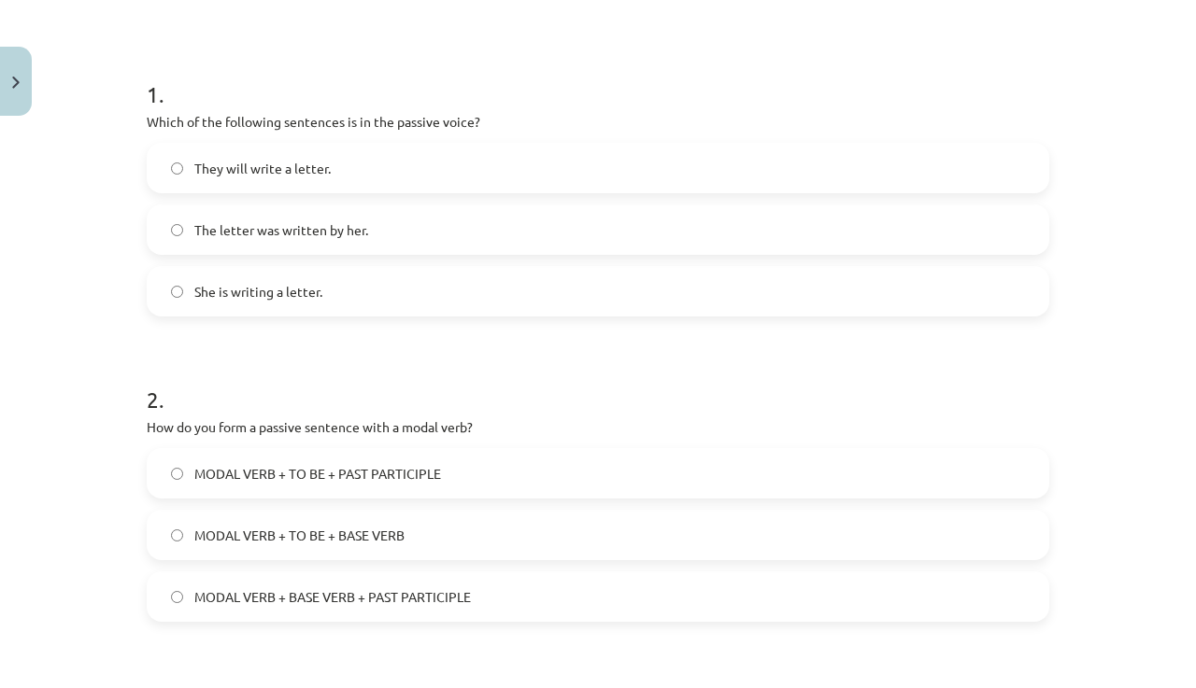
scroll to position [327, 0]
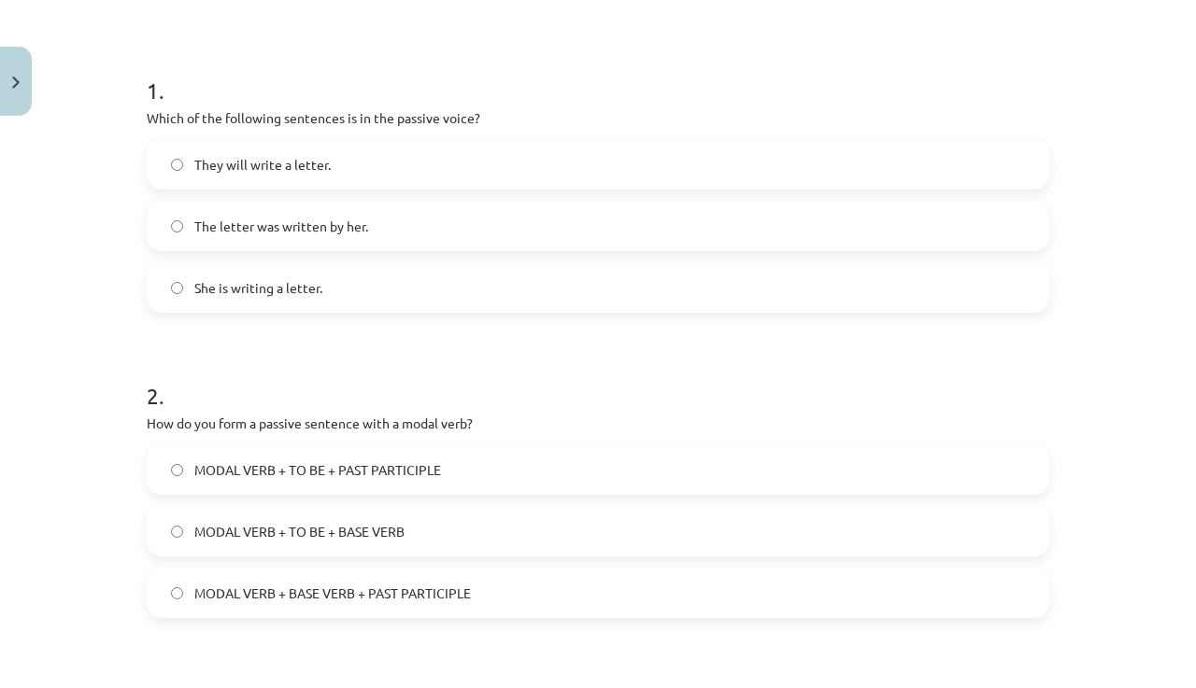
click at [1097, 405] on div "Mācību tēma: Angļu valoda i - 10.klase 1.ieskaites mācību materiāls #9 📝 Topic …" at bounding box center [598, 344] width 1196 height 688
click at [332, 222] on span "The letter was written by her." at bounding box center [281, 227] width 174 height 20
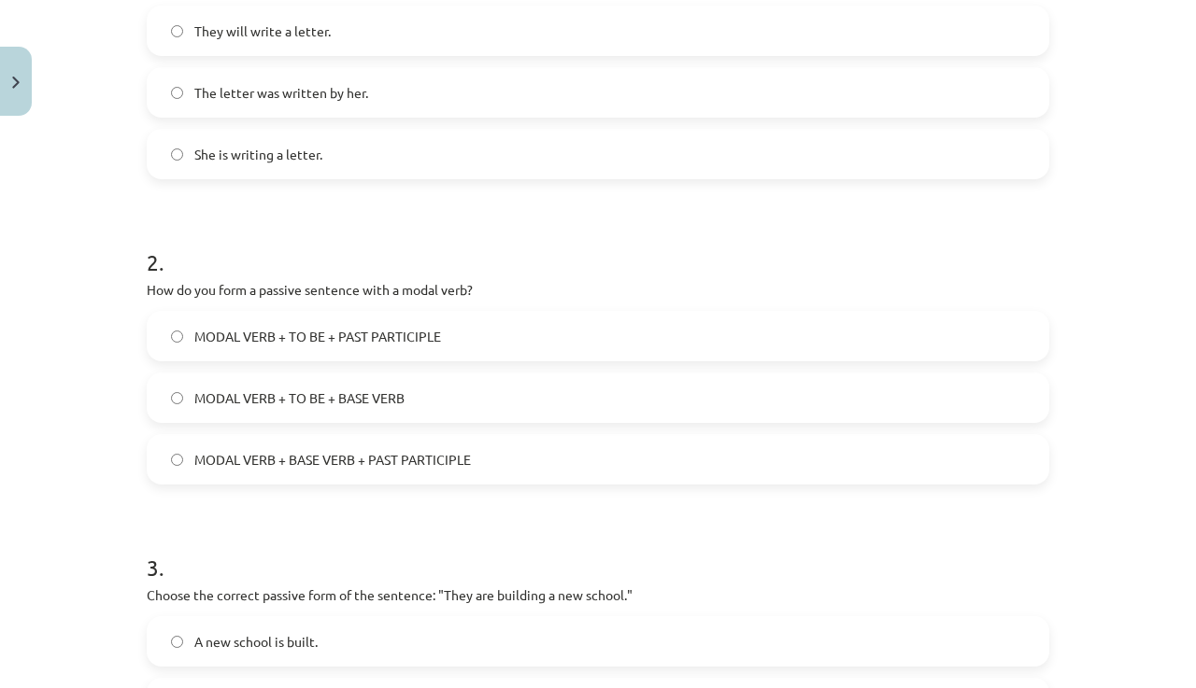
scroll to position [491, 0]
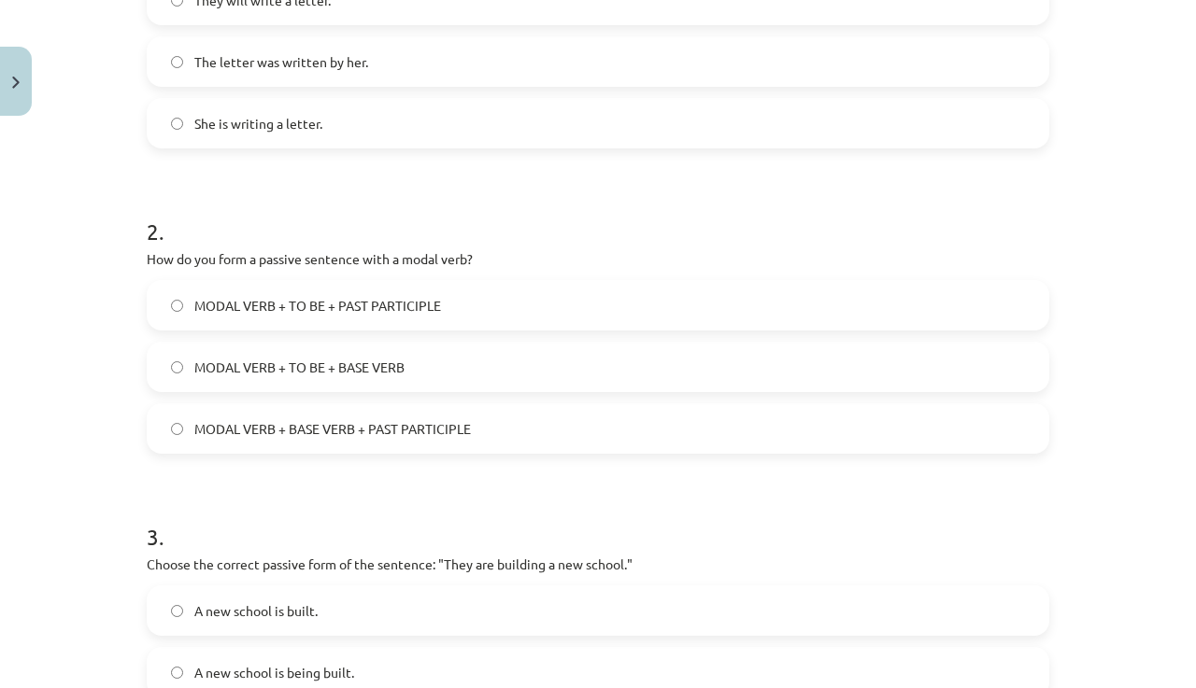
click at [255, 305] on span "MODAL VERB + TO BE + PAST PARTICIPLE" at bounding box center [317, 306] width 247 height 20
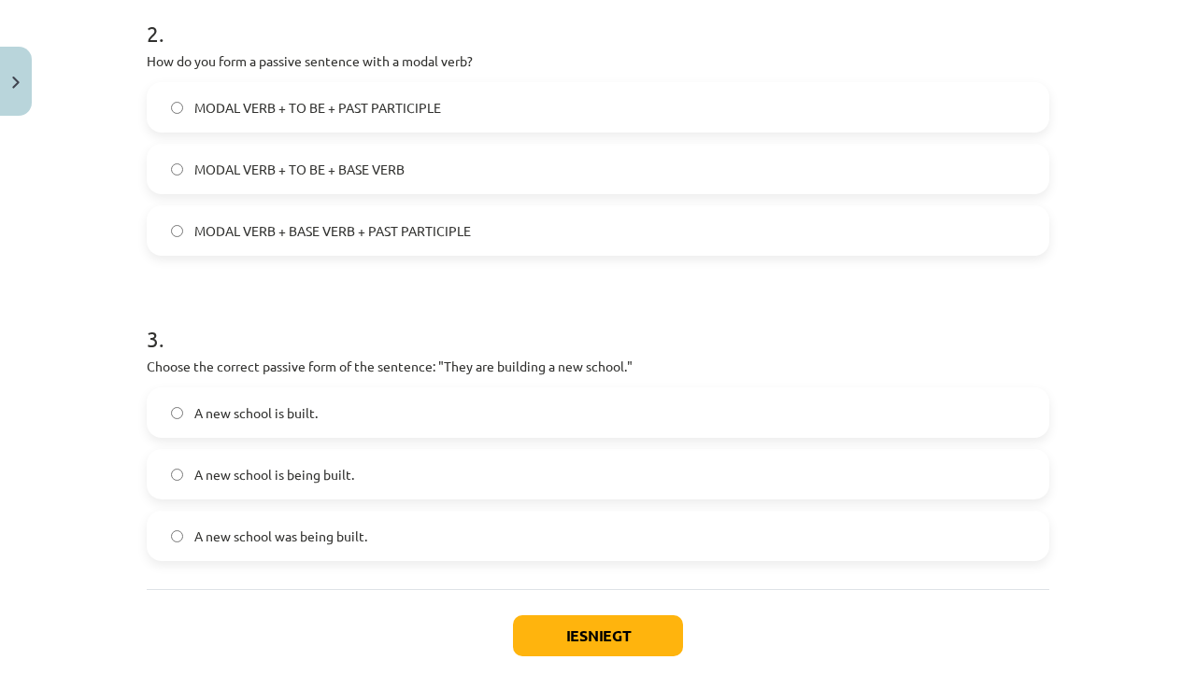
scroll to position [782, 0]
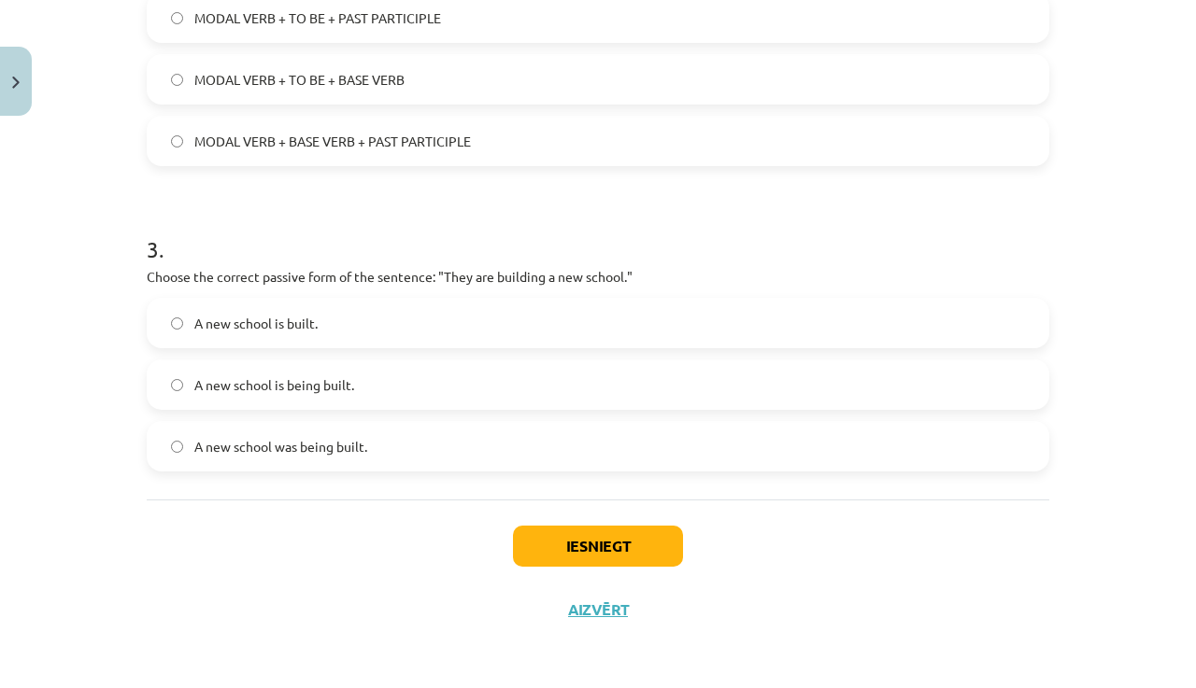
click at [473, 388] on label "A new school is being built." at bounding box center [598, 385] width 899 height 47
click at [611, 541] on button "Iesniegt" at bounding box center [598, 546] width 170 height 41
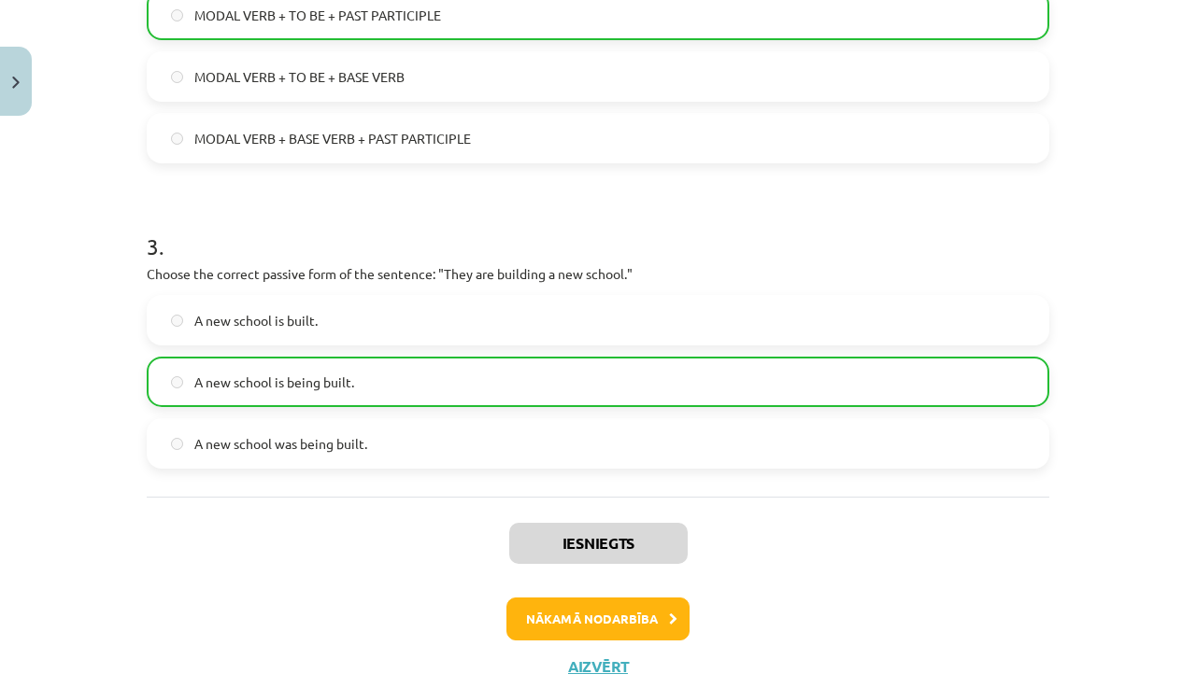
click at [624, 621] on button "Nākamā nodarbība" at bounding box center [597, 619] width 183 height 43
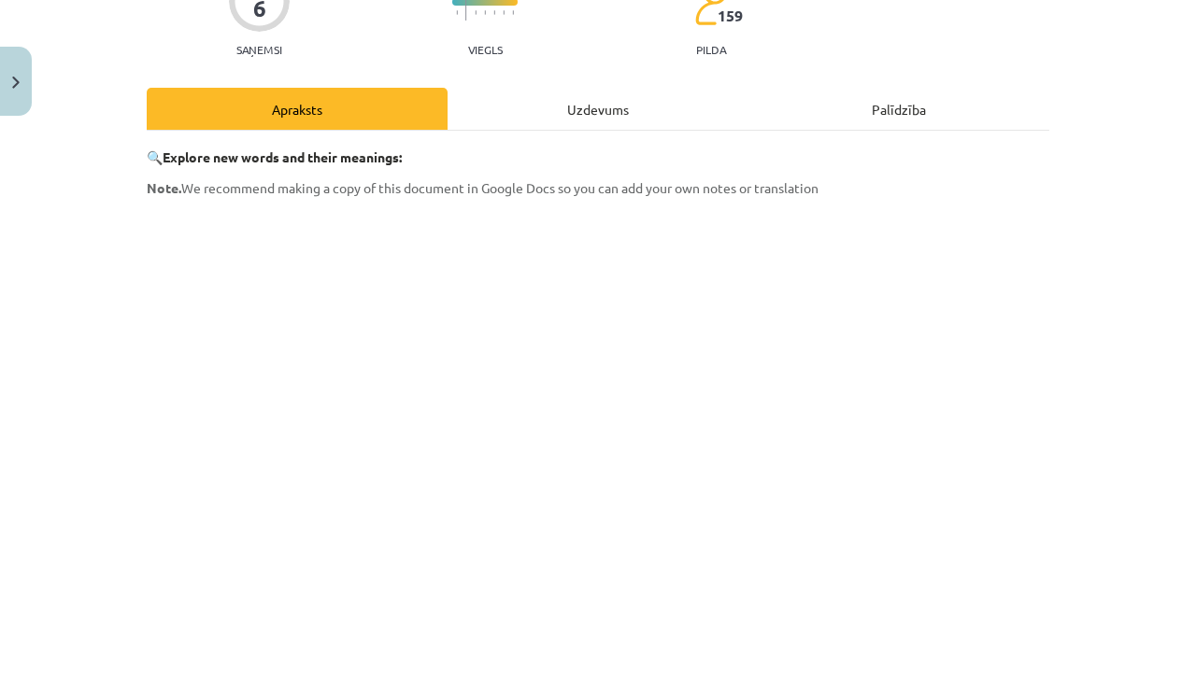
scroll to position [521, 0]
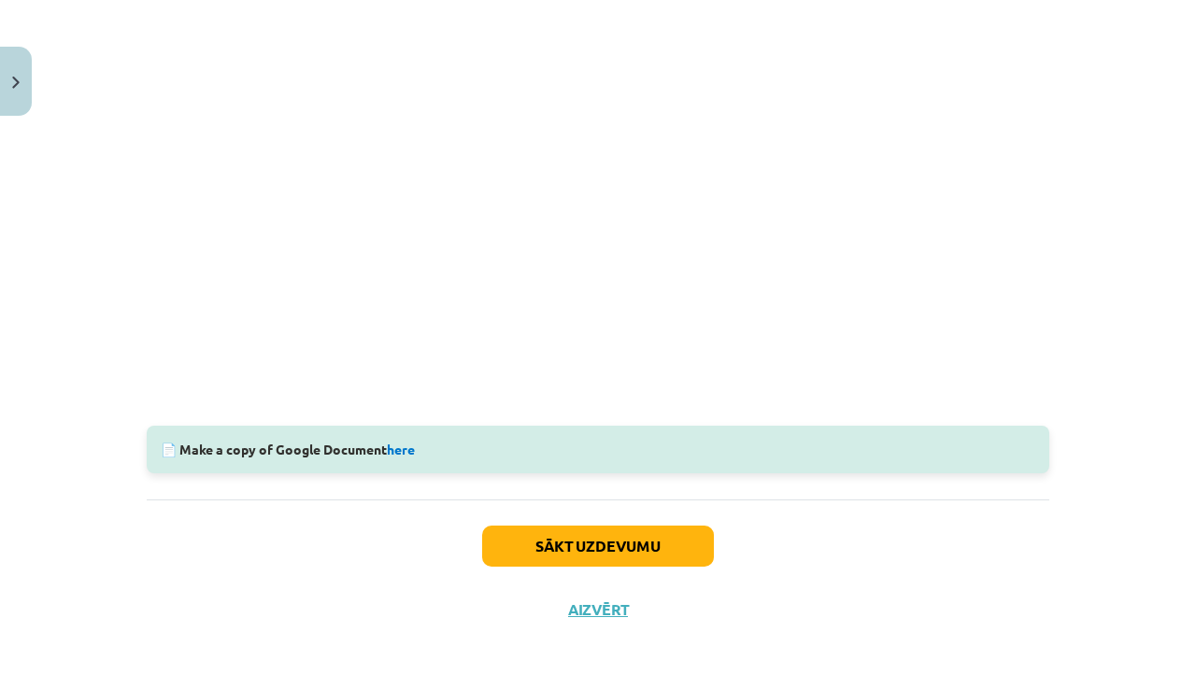
click at [689, 540] on button "Sākt uzdevumu" at bounding box center [598, 546] width 232 height 41
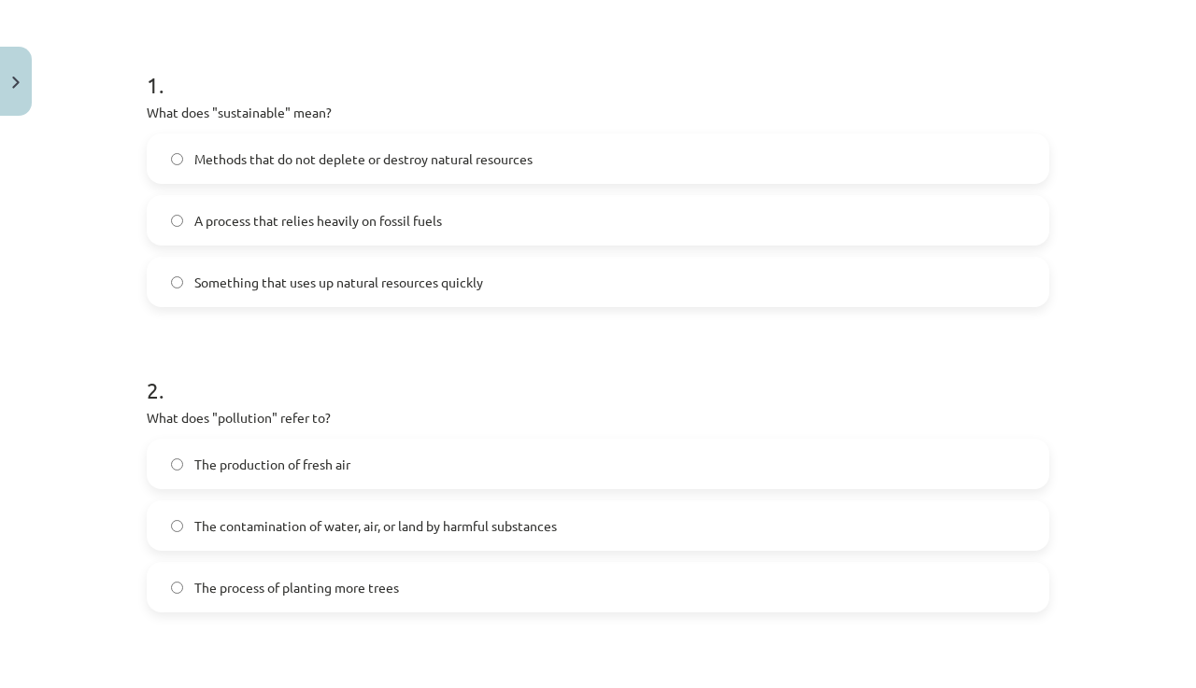
scroll to position [308, 0]
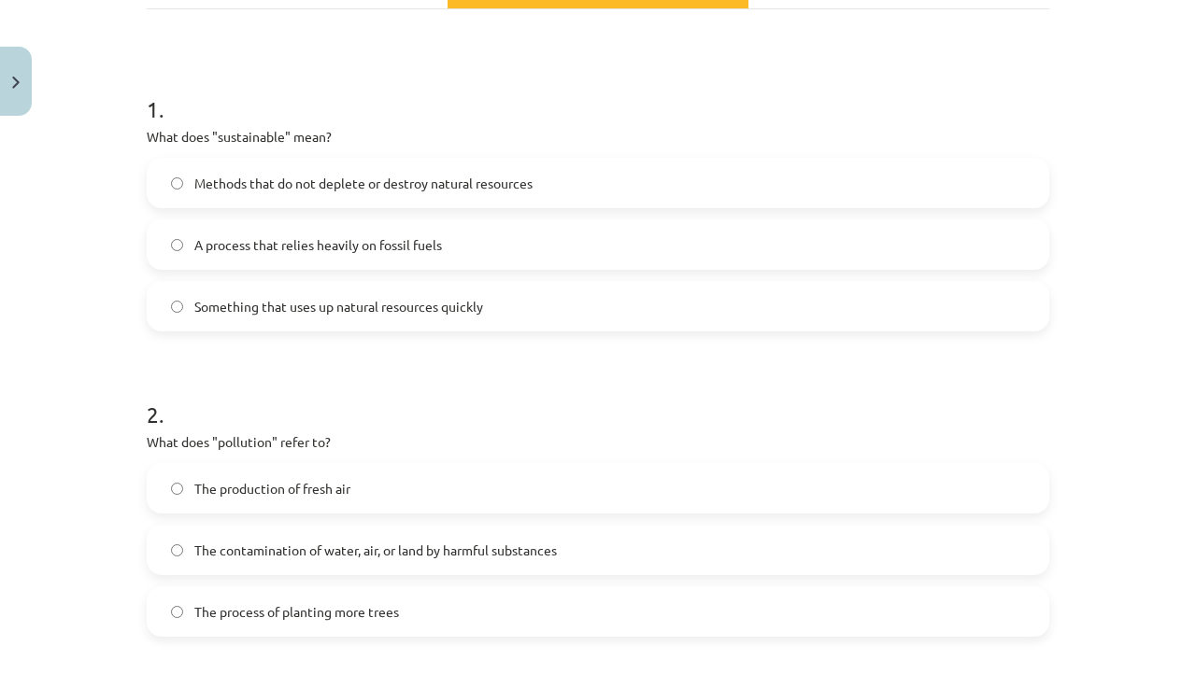
click at [556, 183] on label "Methods that do not deplete or destroy natural resources" at bounding box center [598, 183] width 899 height 47
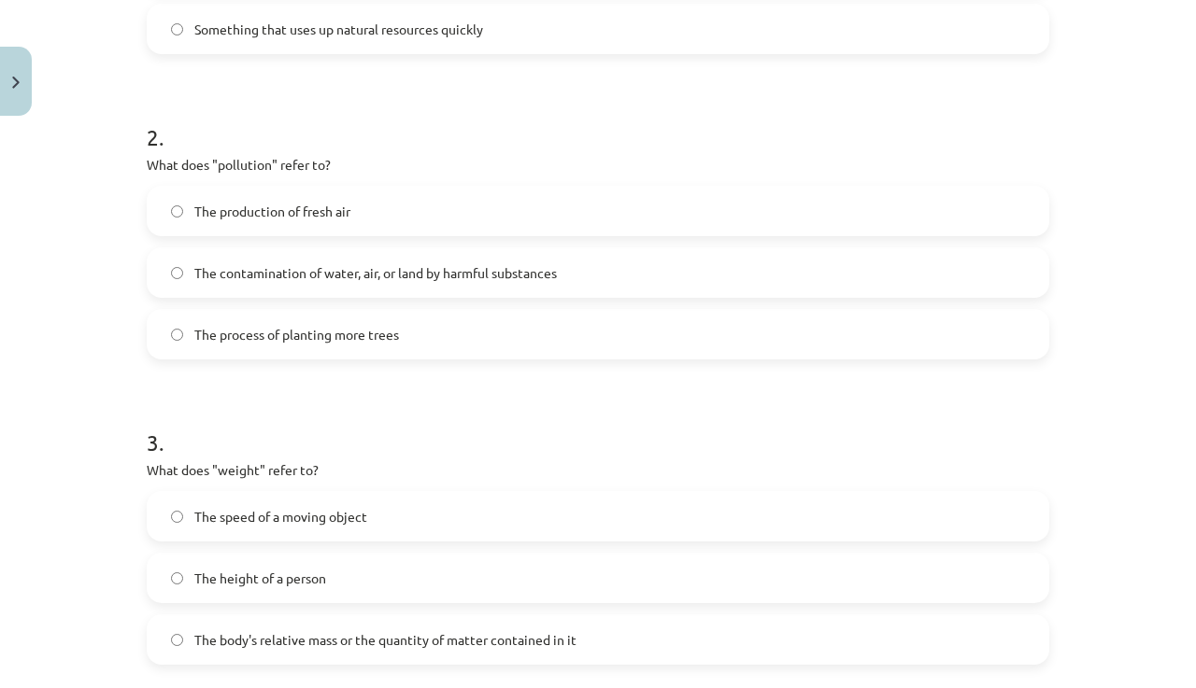
scroll to position [594, 0]
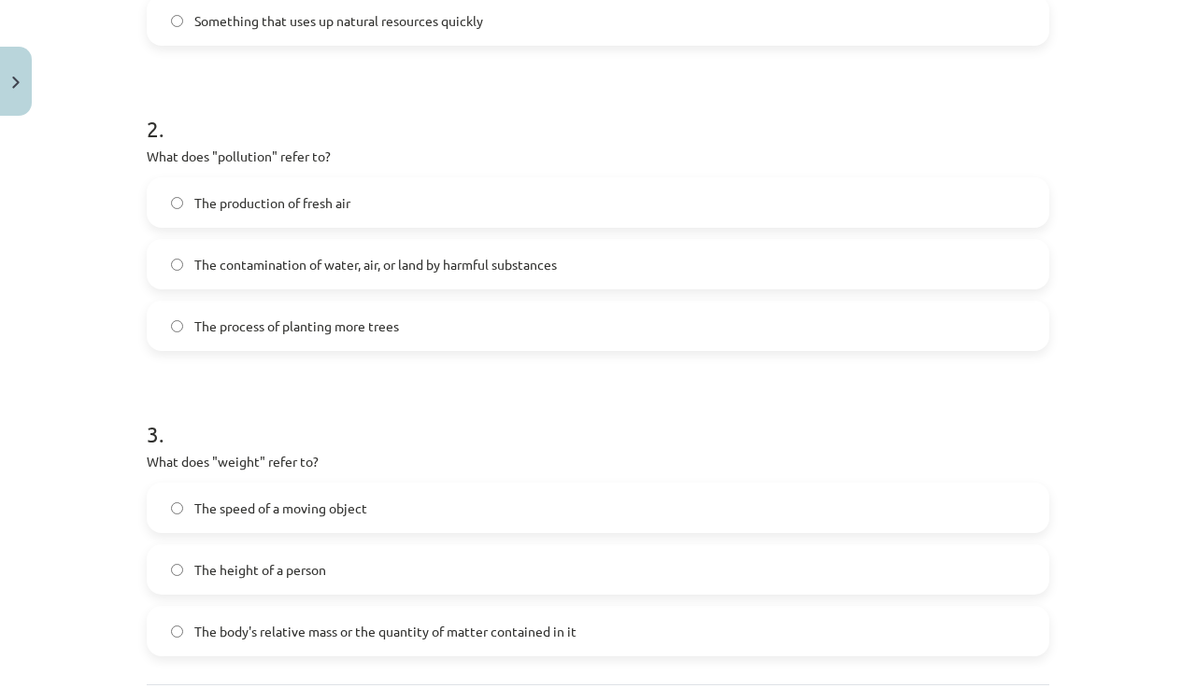
click at [573, 263] on label "The contamination of water, air, or land by harmful substances" at bounding box center [598, 264] width 899 height 47
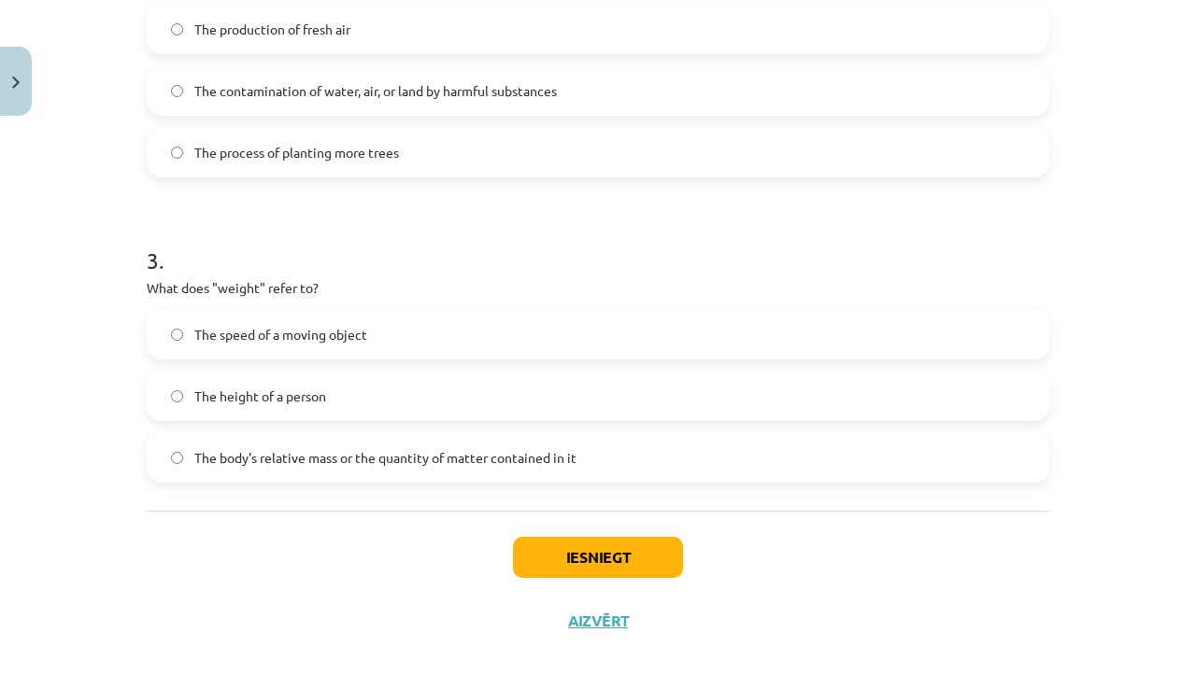
scroll to position [782, 0]
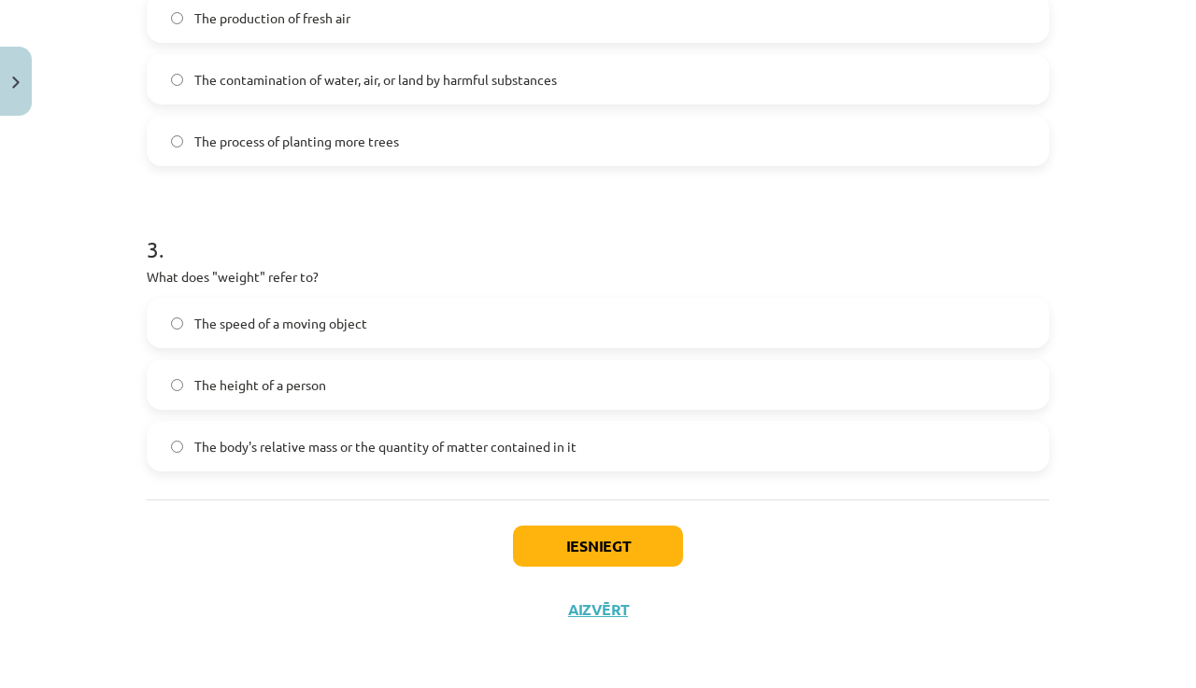
click at [677, 443] on label "The body's relative mass or the quantity of matter contained in it" at bounding box center [598, 446] width 899 height 47
click at [611, 542] on button "Iesniegt" at bounding box center [598, 546] width 170 height 41
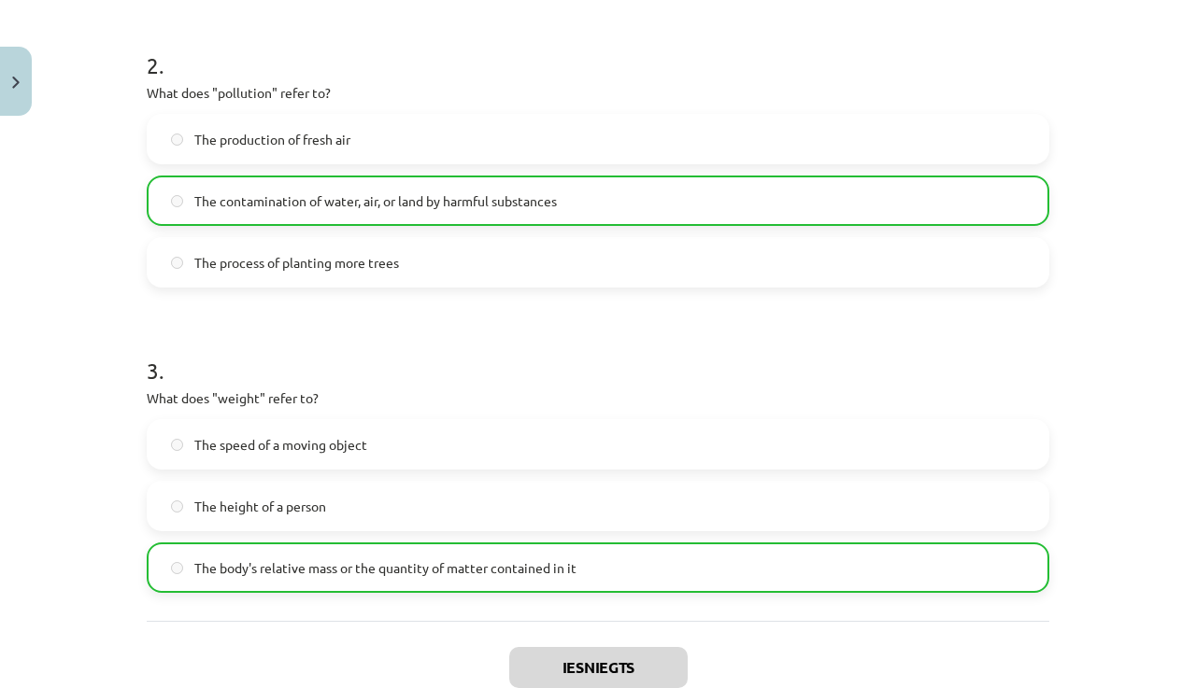
scroll to position [841, 0]
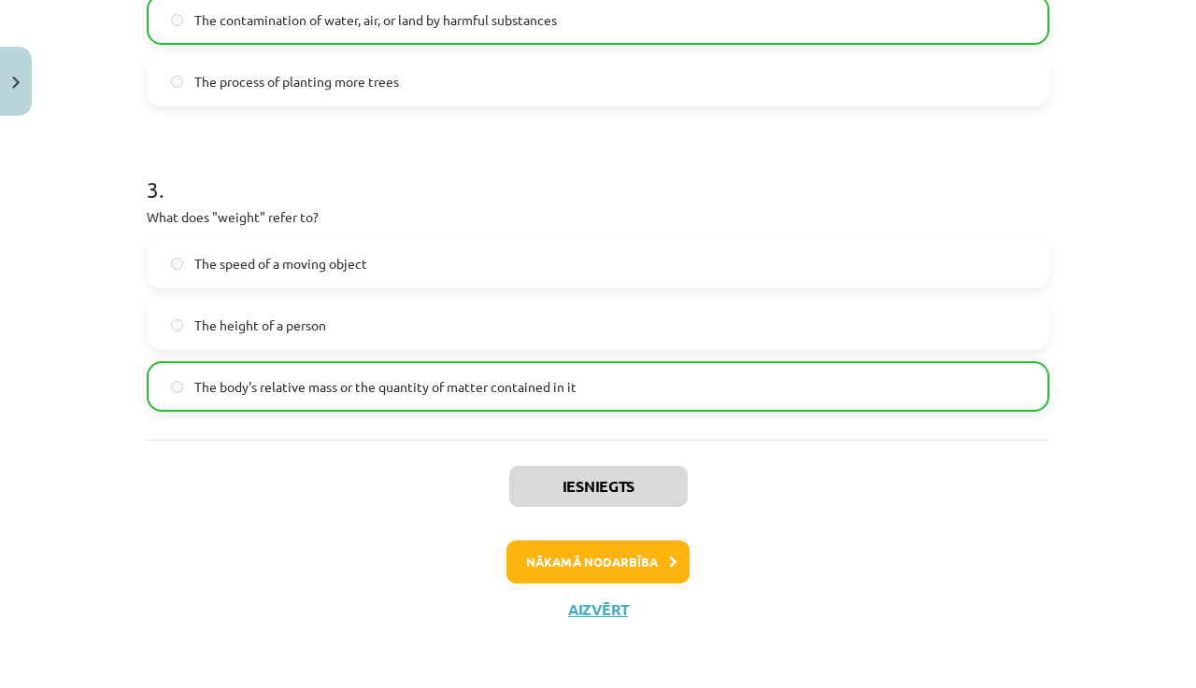
click at [558, 558] on button "Nākamā nodarbība" at bounding box center [597, 562] width 183 height 43
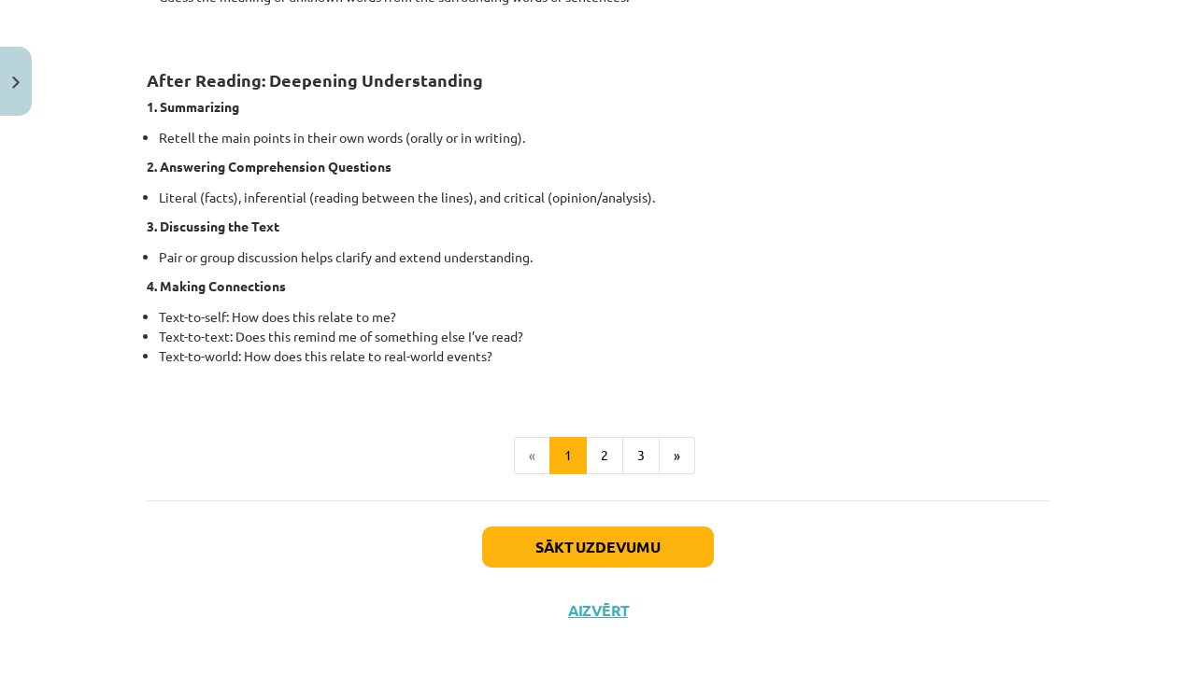
scroll to position [1470, 0]
click at [660, 548] on button "Sākt uzdevumu" at bounding box center [598, 547] width 232 height 41
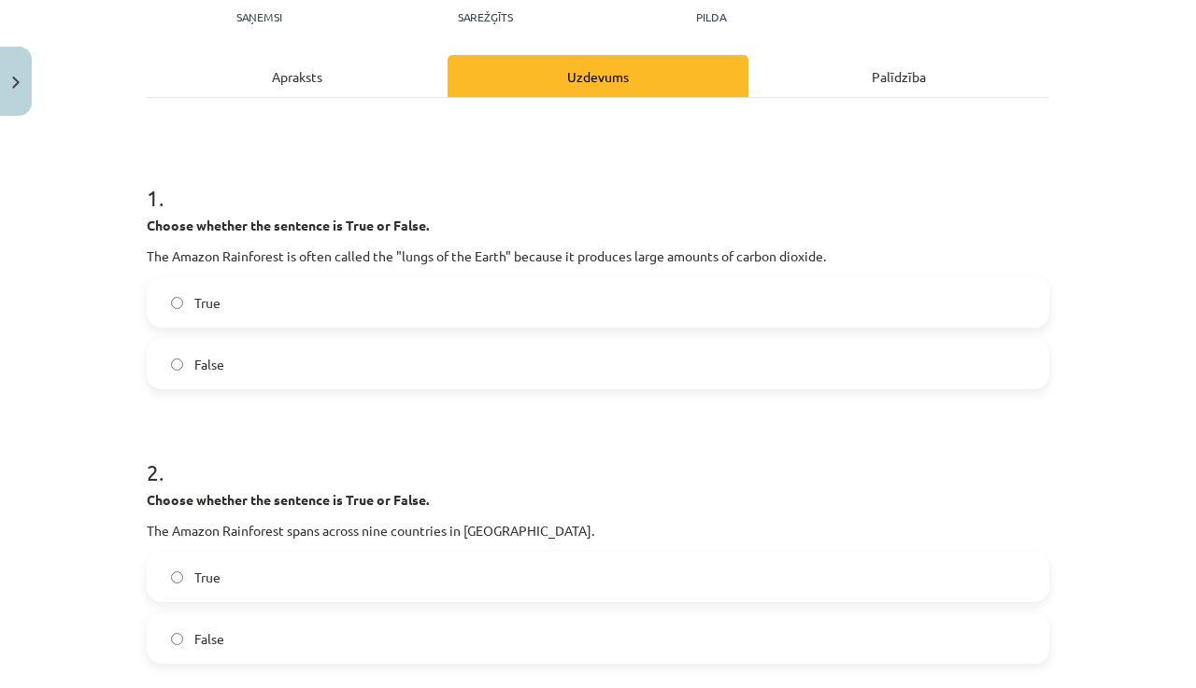
scroll to position [258, 0]
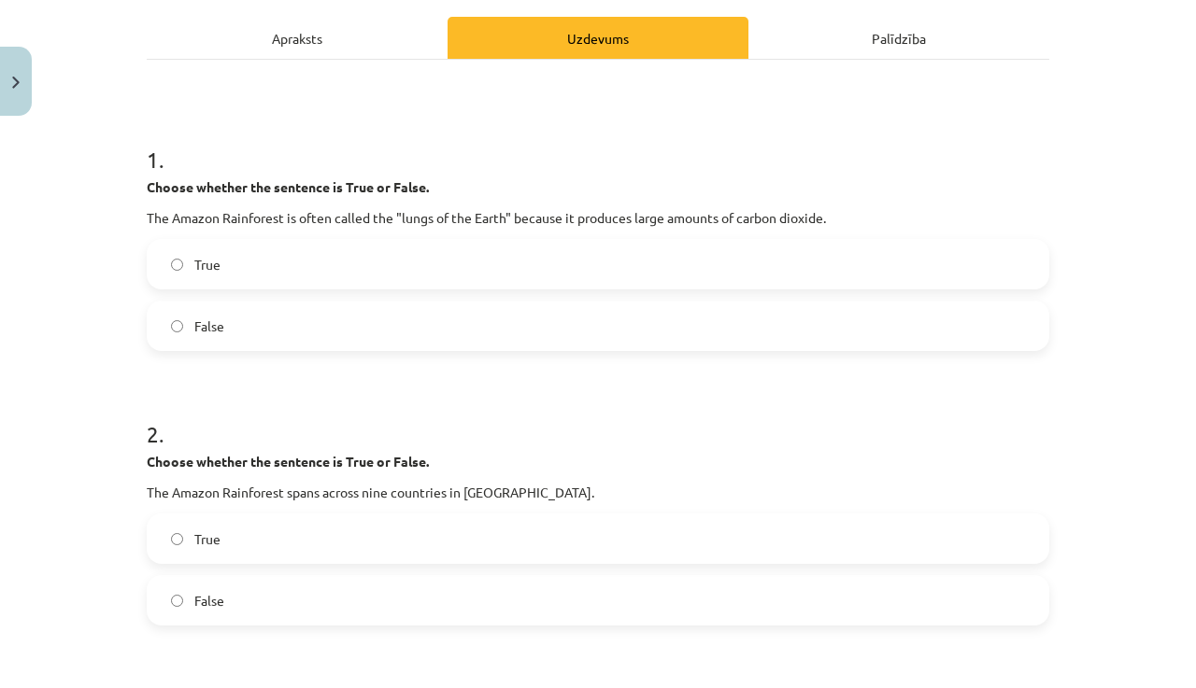
click at [351, 321] on label "False" at bounding box center [598, 326] width 899 height 47
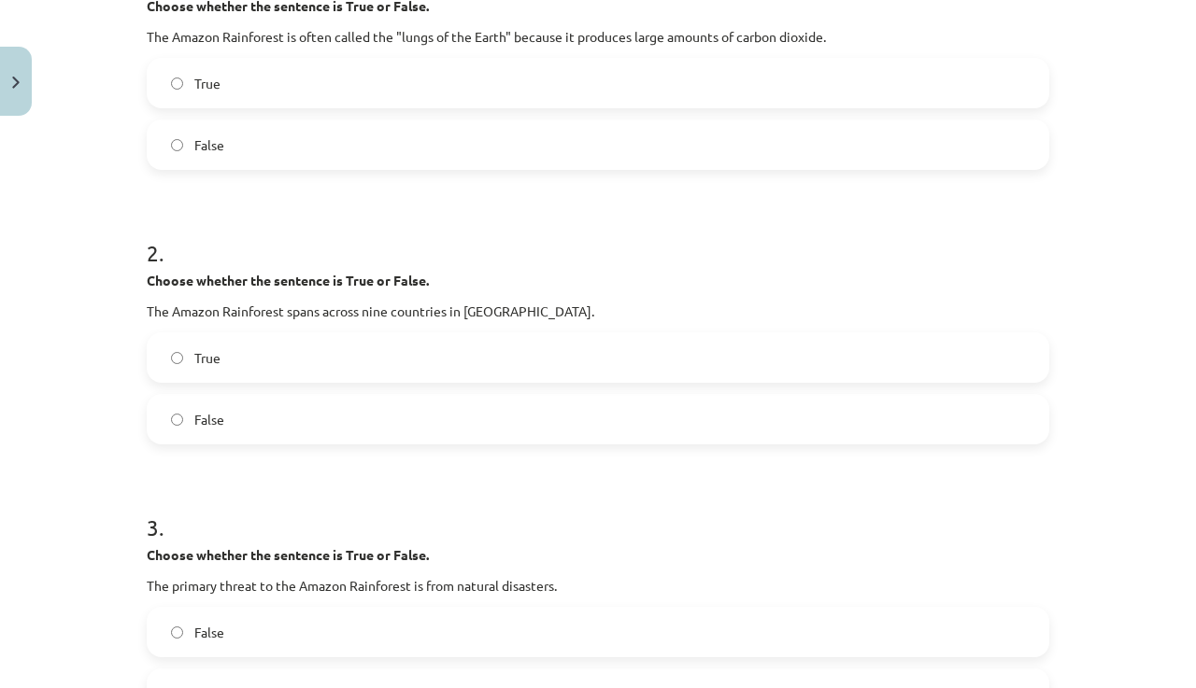
scroll to position [476, 0]
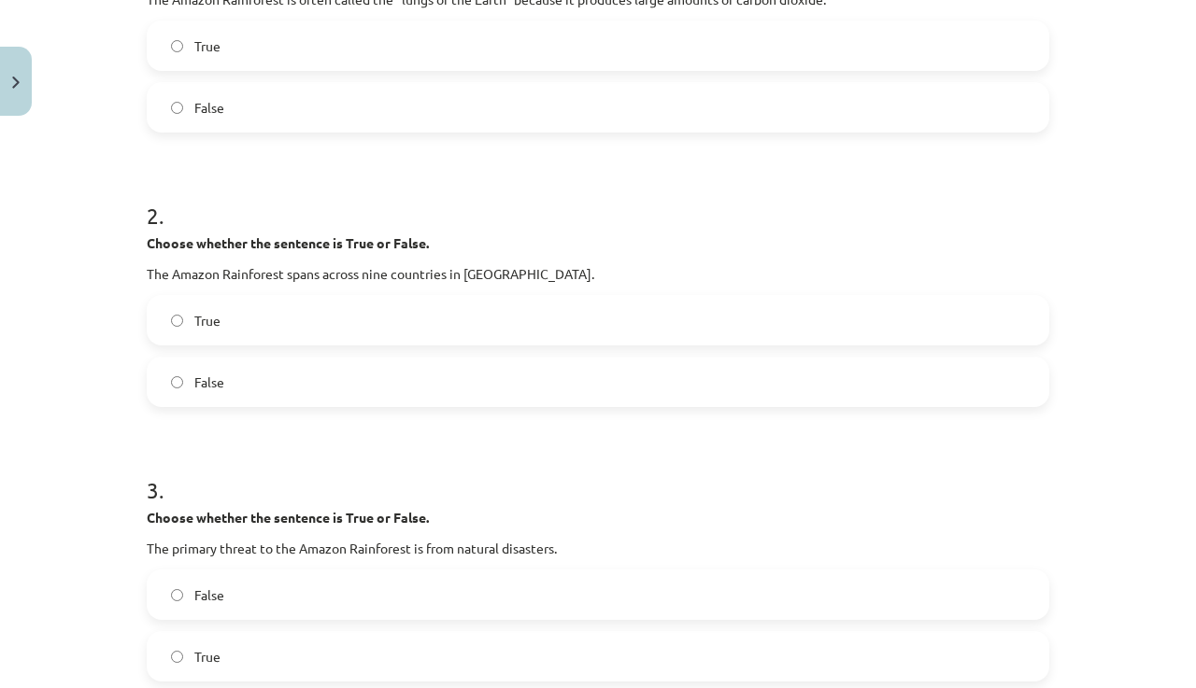
click at [319, 317] on label "True" at bounding box center [598, 320] width 899 height 47
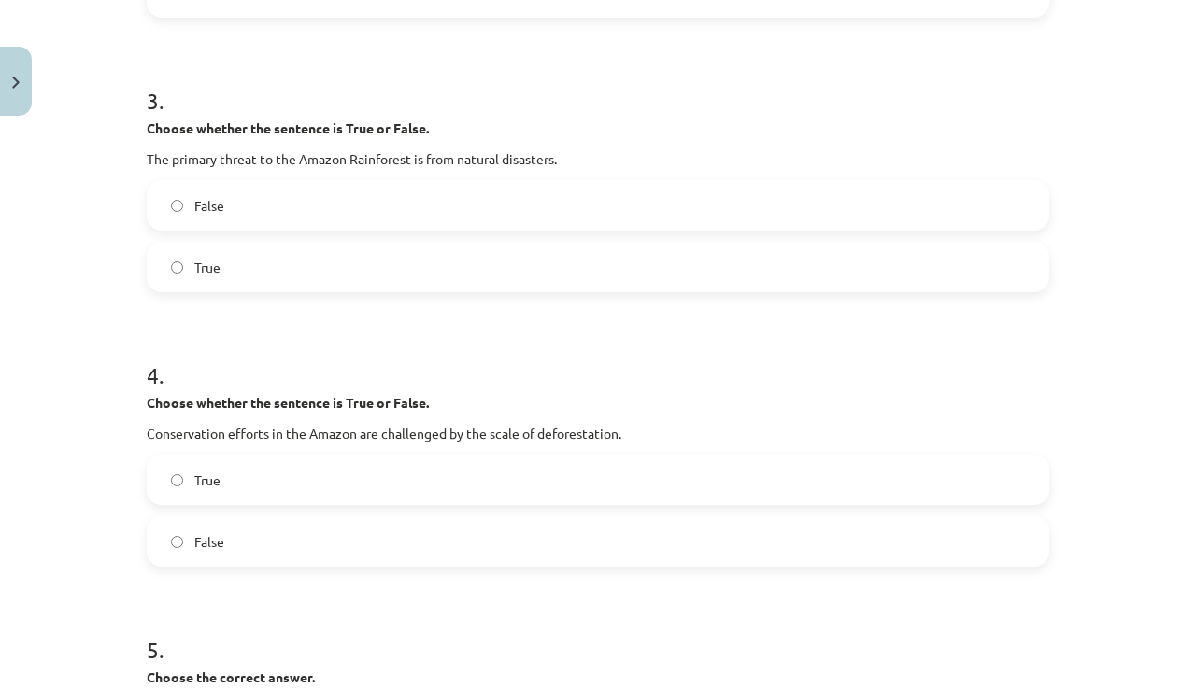
scroll to position [870, 0]
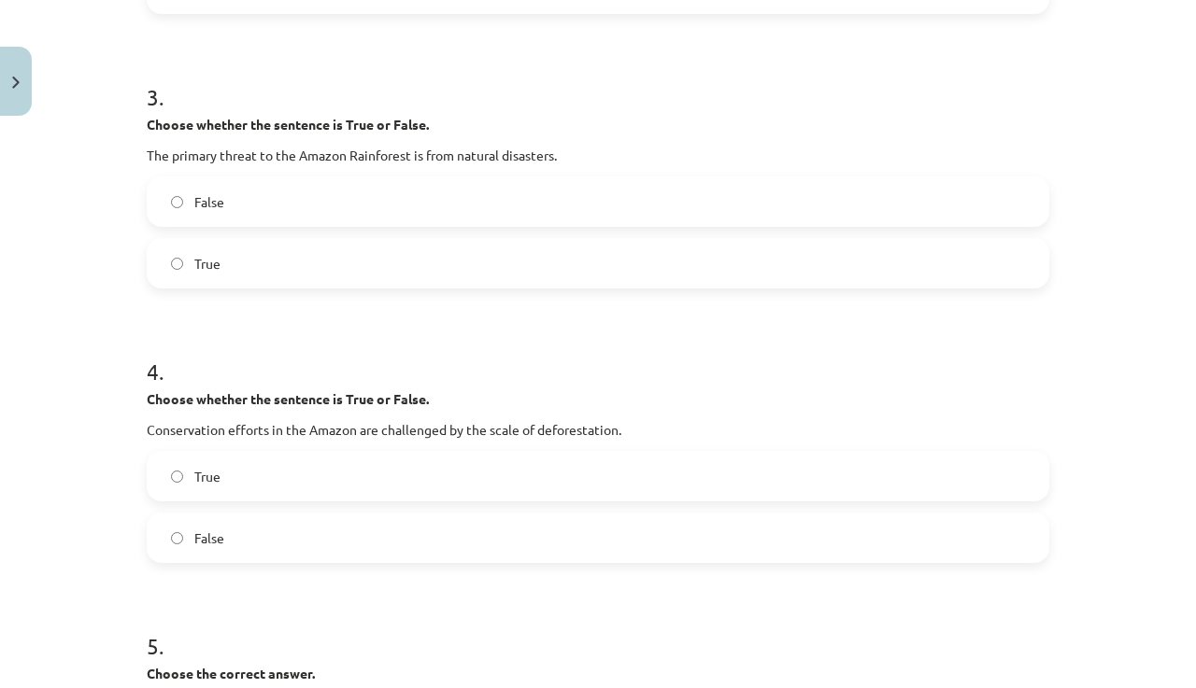
click at [298, 200] on label "False" at bounding box center [598, 201] width 899 height 47
click at [389, 463] on label "True" at bounding box center [598, 476] width 899 height 47
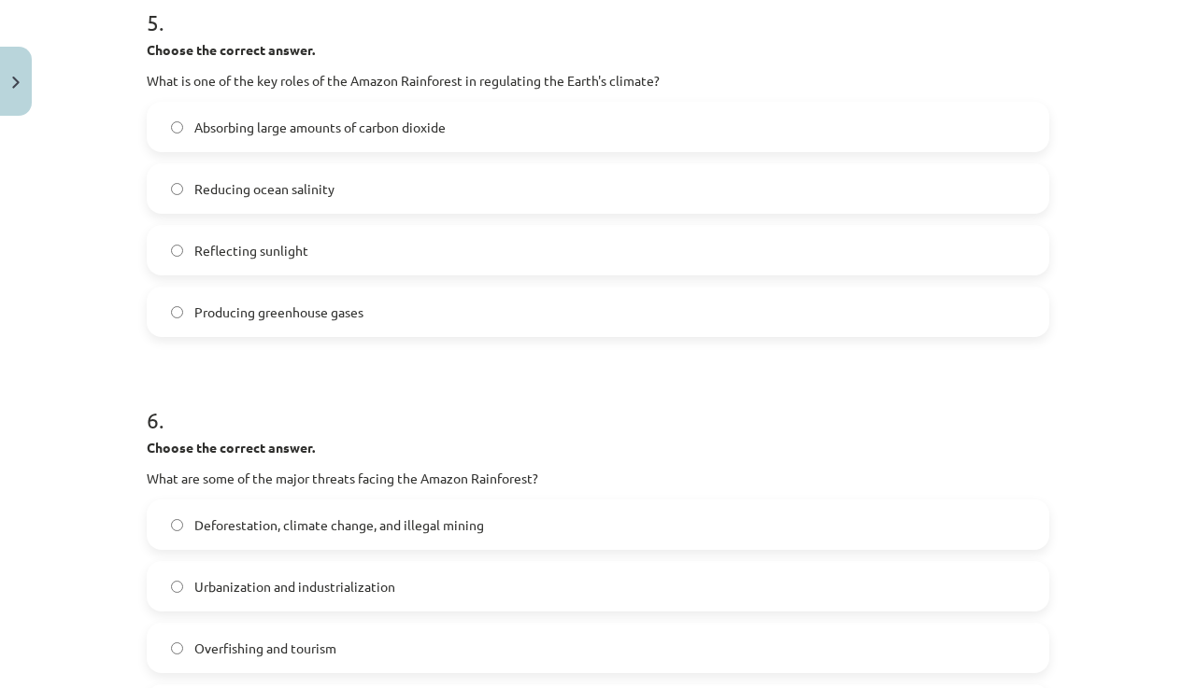
scroll to position [1497, 0]
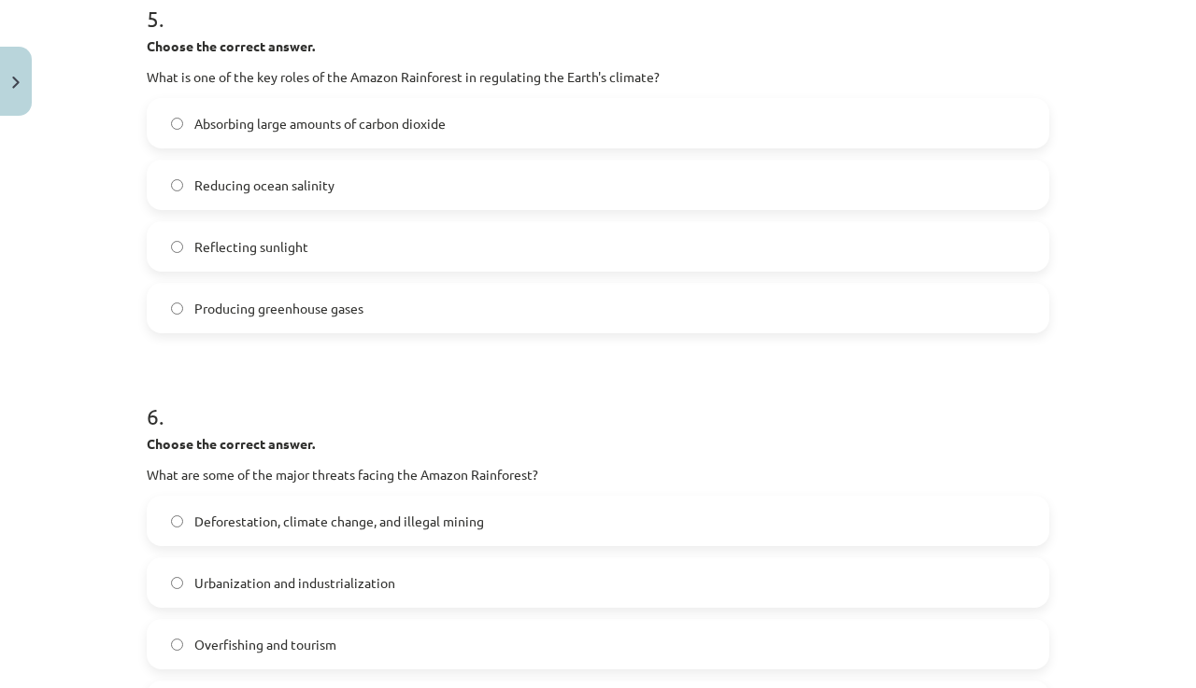
click at [362, 122] on span "Absorbing large amounts of carbon dioxide" at bounding box center [319, 124] width 251 height 20
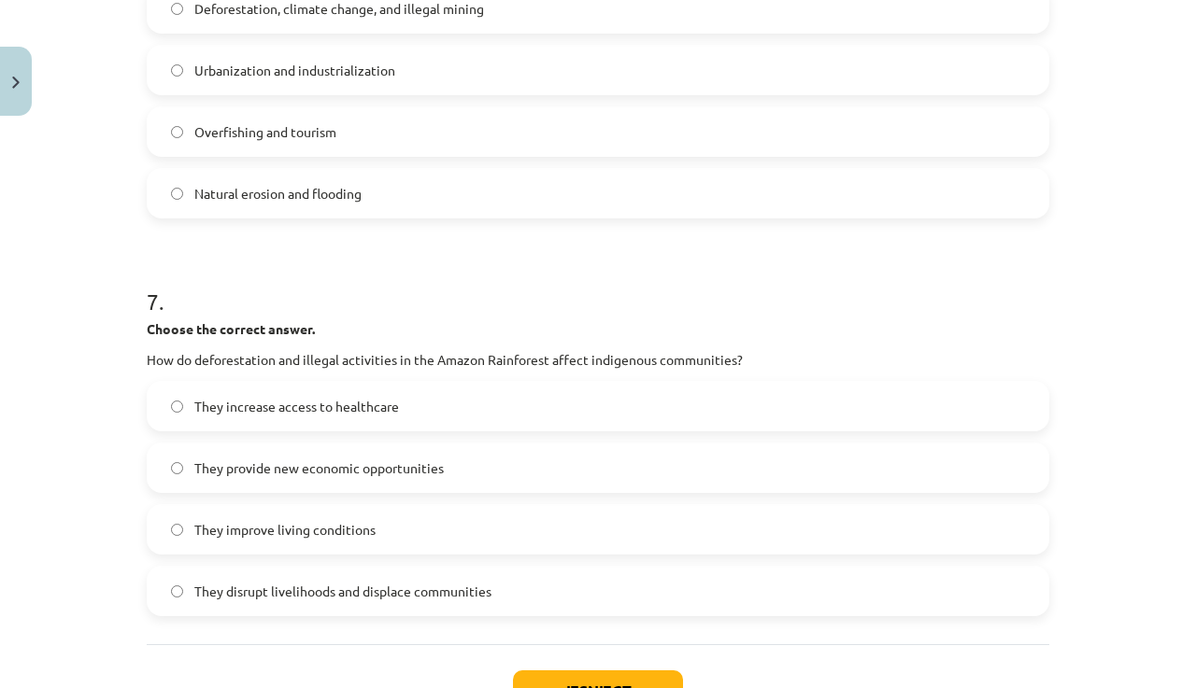
scroll to position [1867, 0]
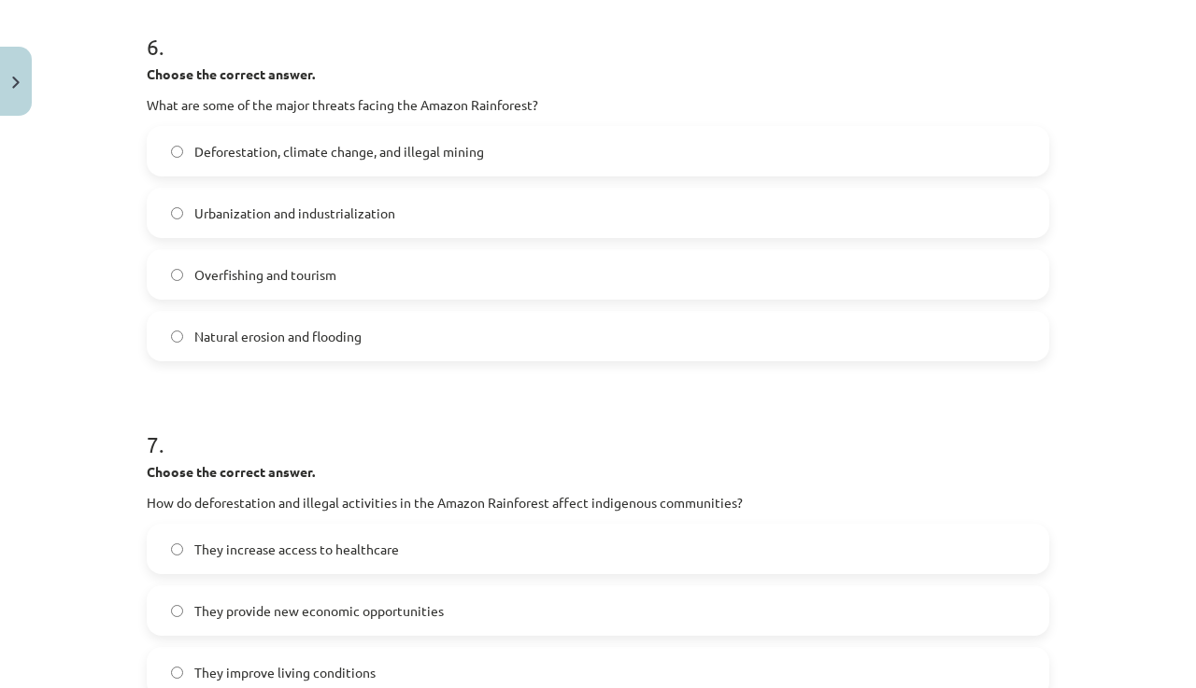
click at [295, 155] on span "Deforestation, climate change, and illegal mining" at bounding box center [339, 152] width 290 height 20
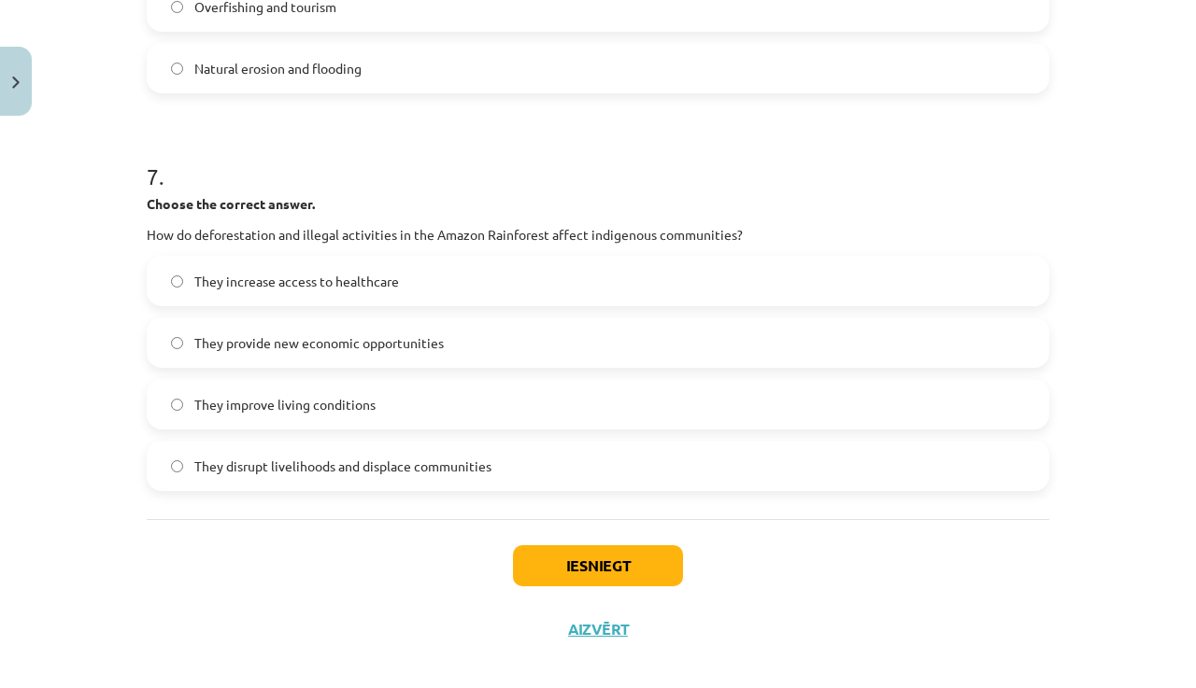
scroll to position [2158, 0]
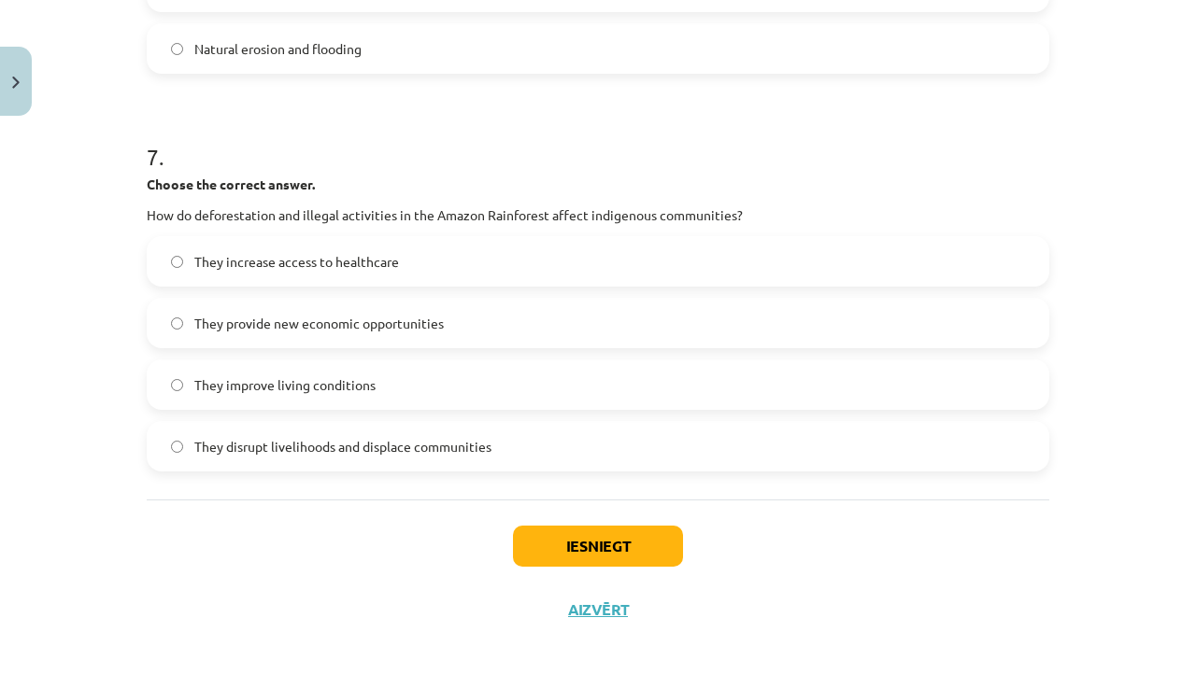
click at [306, 459] on label "They disrupt livelihoods and displace communities" at bounding box center [598, 446] width 899 height 47
click at [564, 538] on button "Iesniegt" at bounding box center [598, 546] width 170 height 41
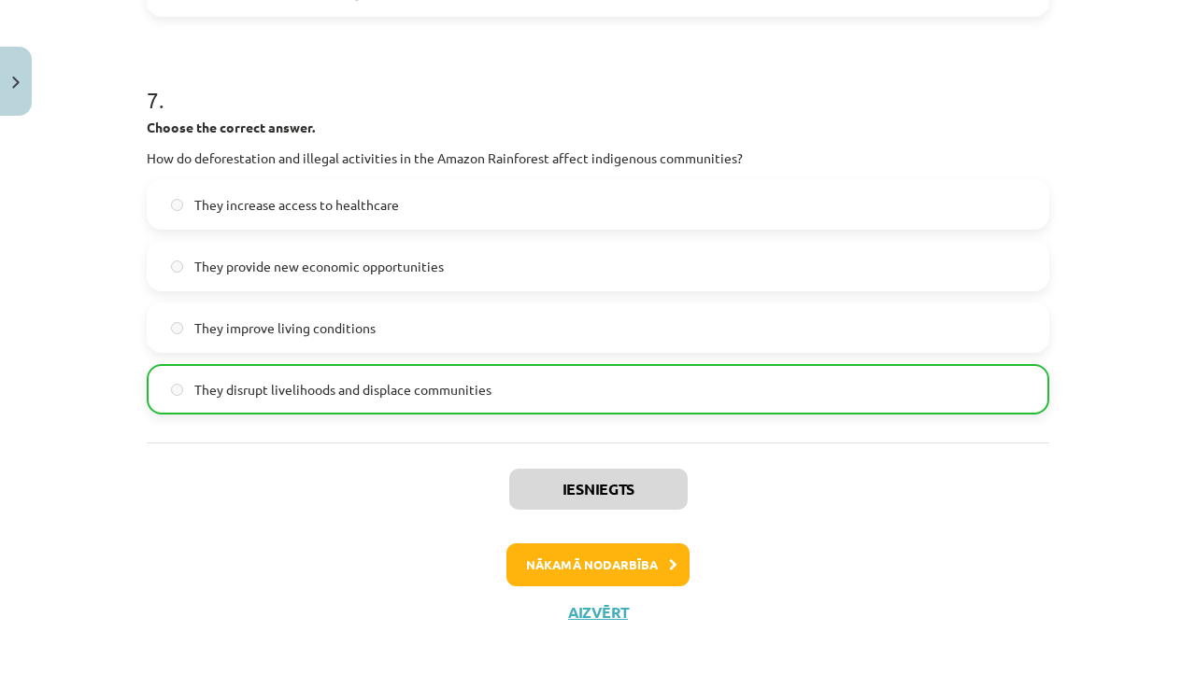
scroll to position [2217, 0]
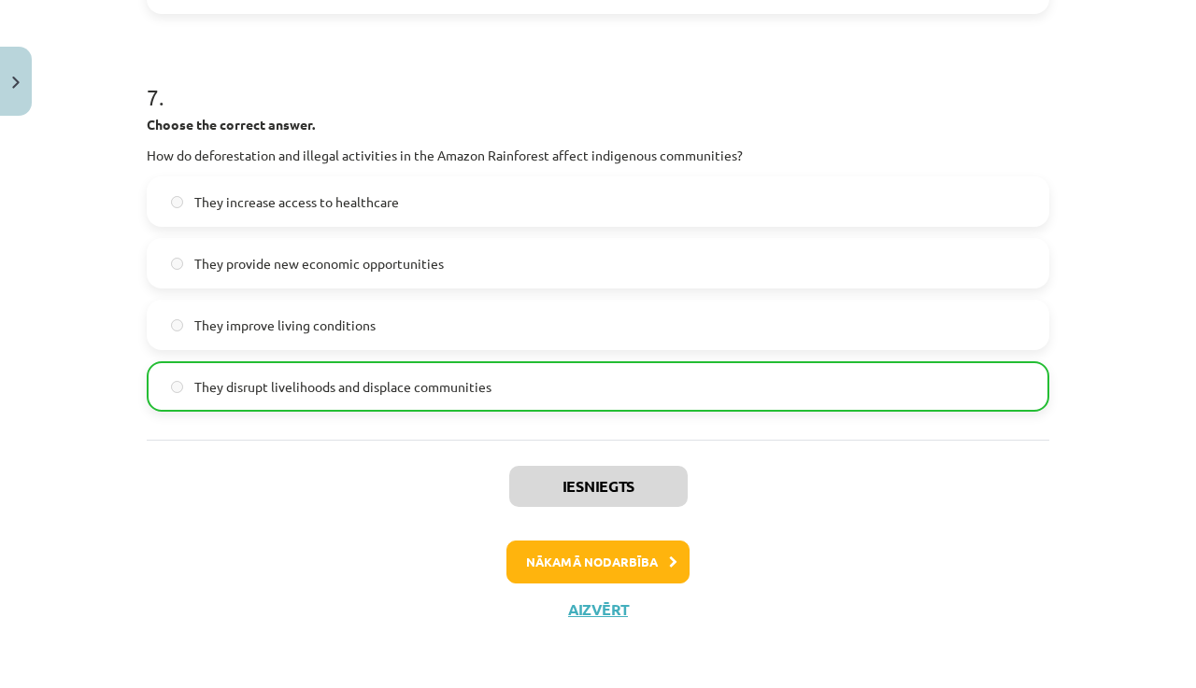
click at [630, 561] on button "Nākamā nodarbība" at bounding box center [597, 562] width 183 height 43
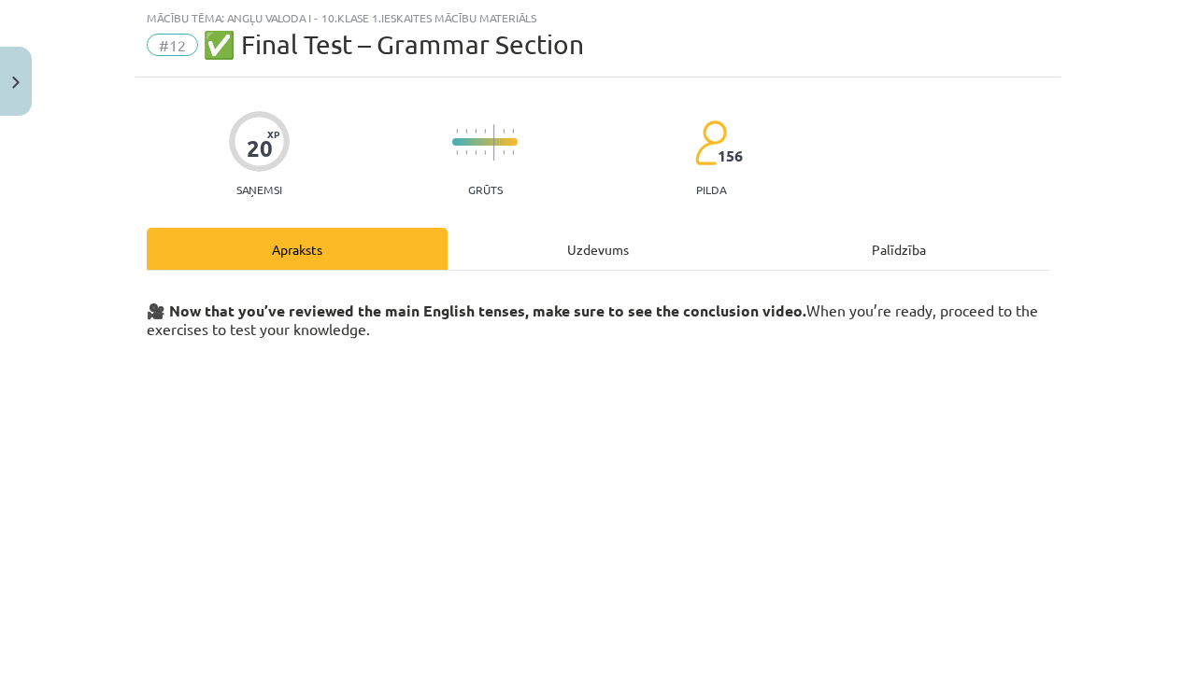
scroll to position [273, 0]
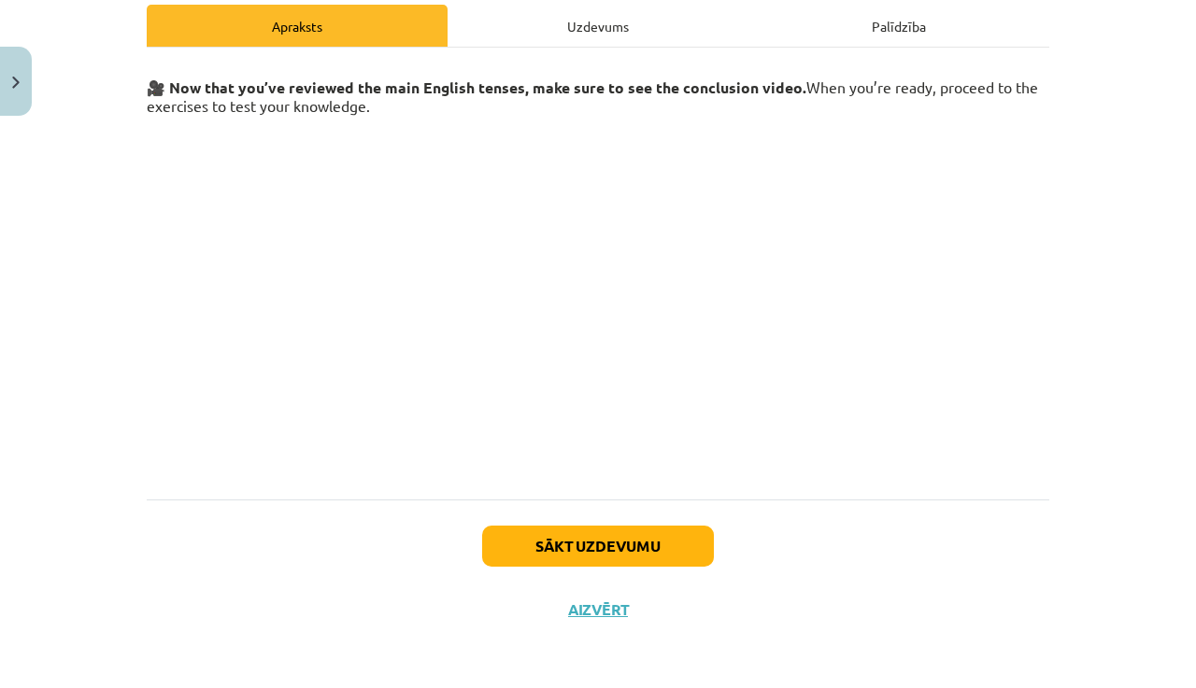
click at [585, 544] on button "Sākt uzdevumu" at bounding box center [598, 546] width 232 height 41
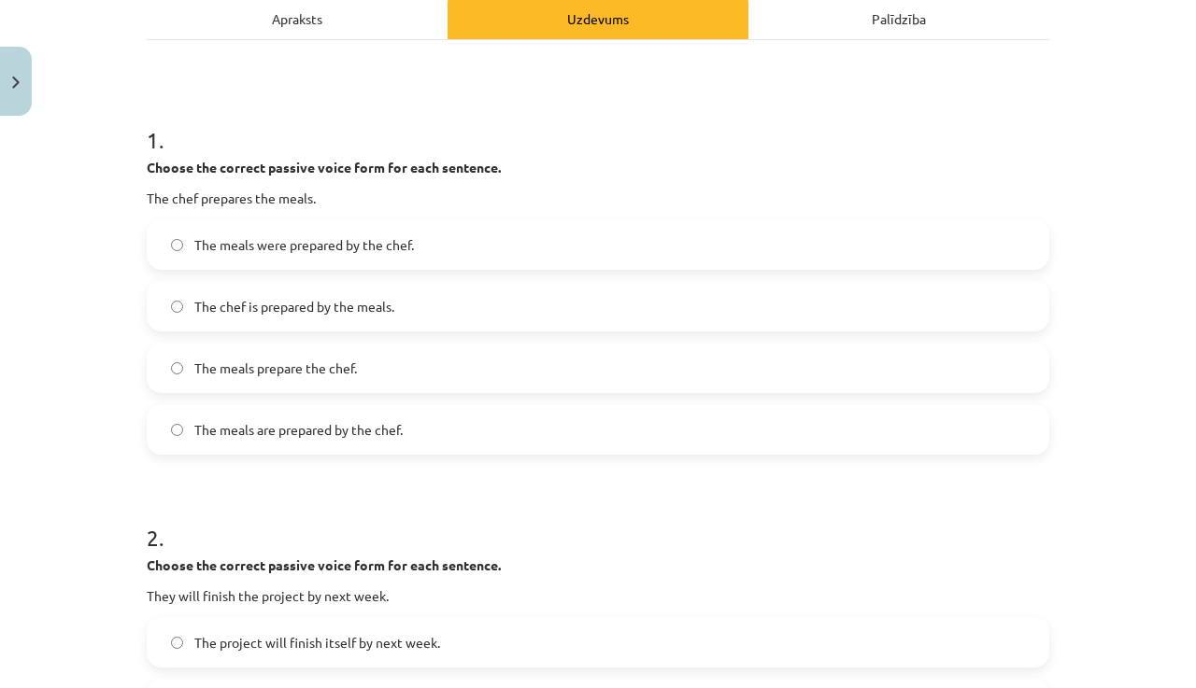
scroll to position [280, 0]
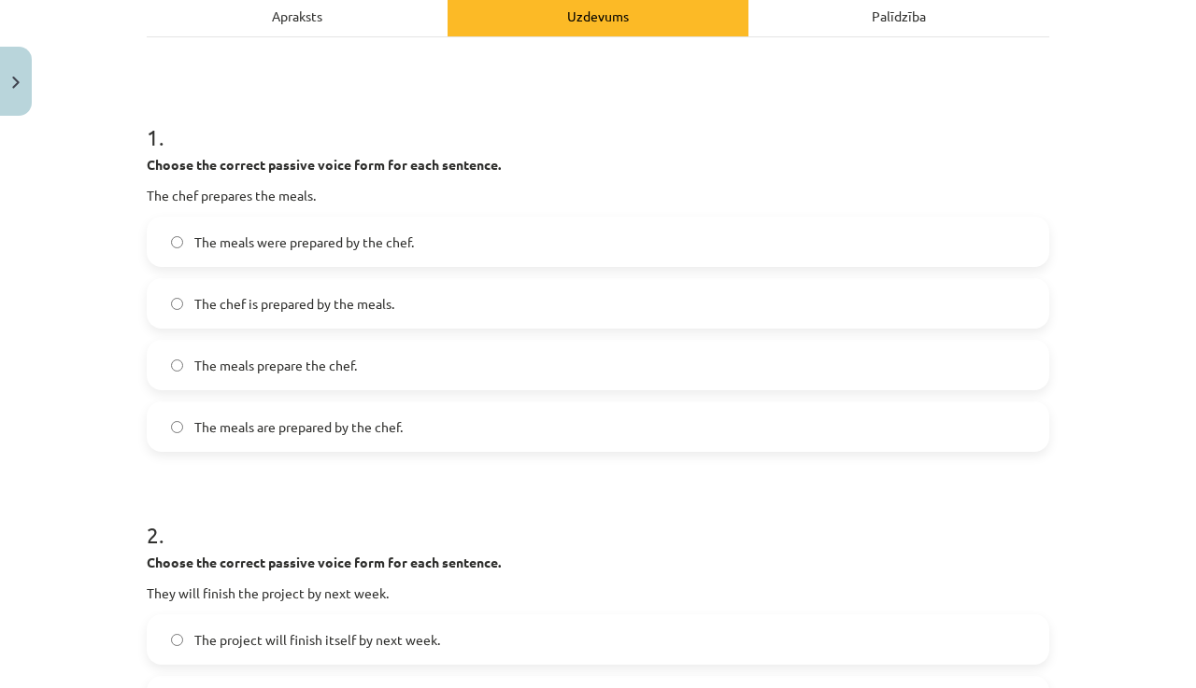
click at [254, 370] on span "The meals prepare the chef." at bounding box center [275, 366] width 163 height 20
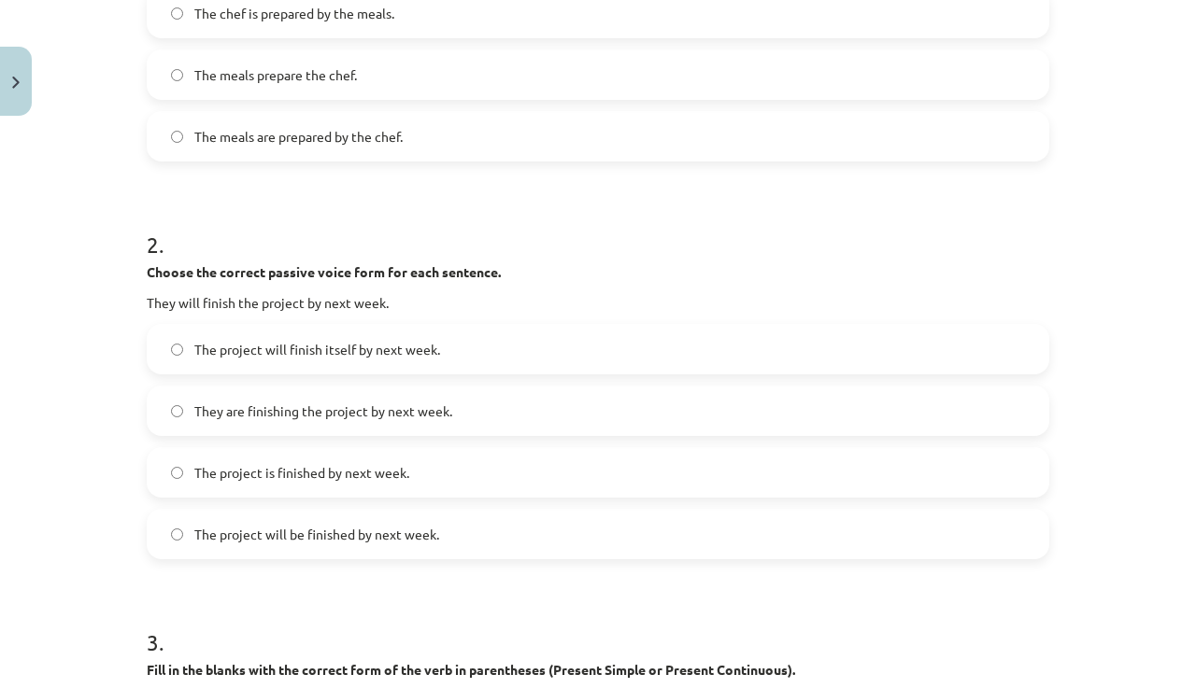
scroll to position [705, 0]
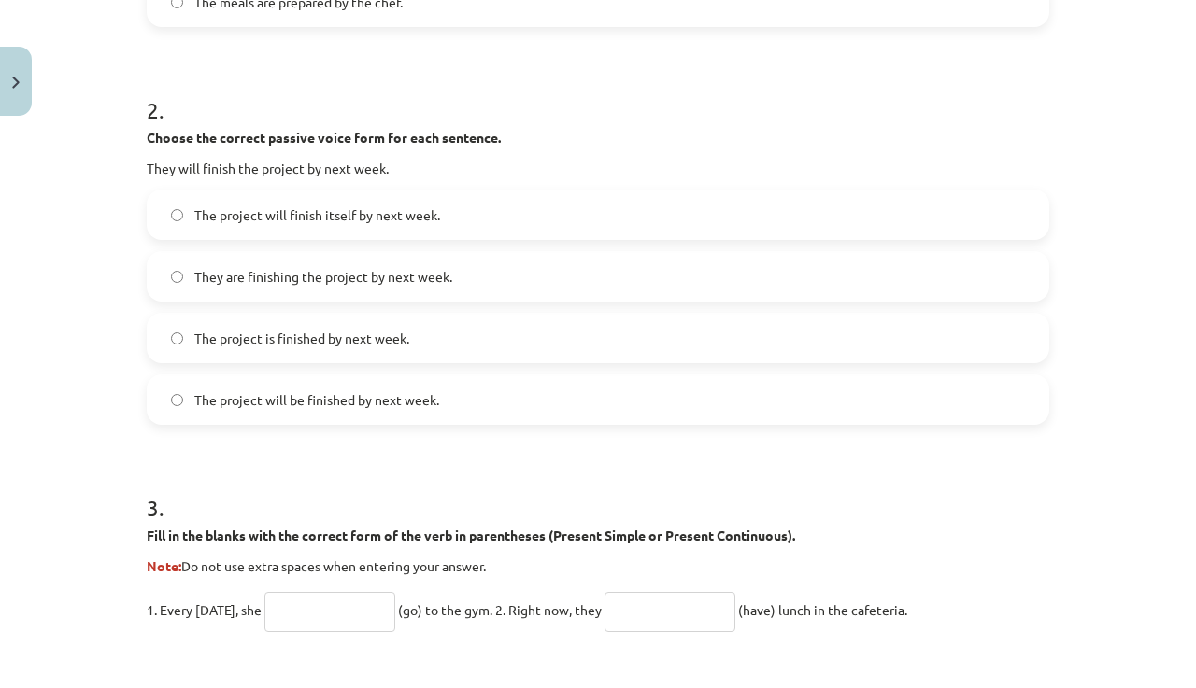
click at [666, 391] on label "The project will be finished by next week." at bounding box center [598, 399] width 899 height 47
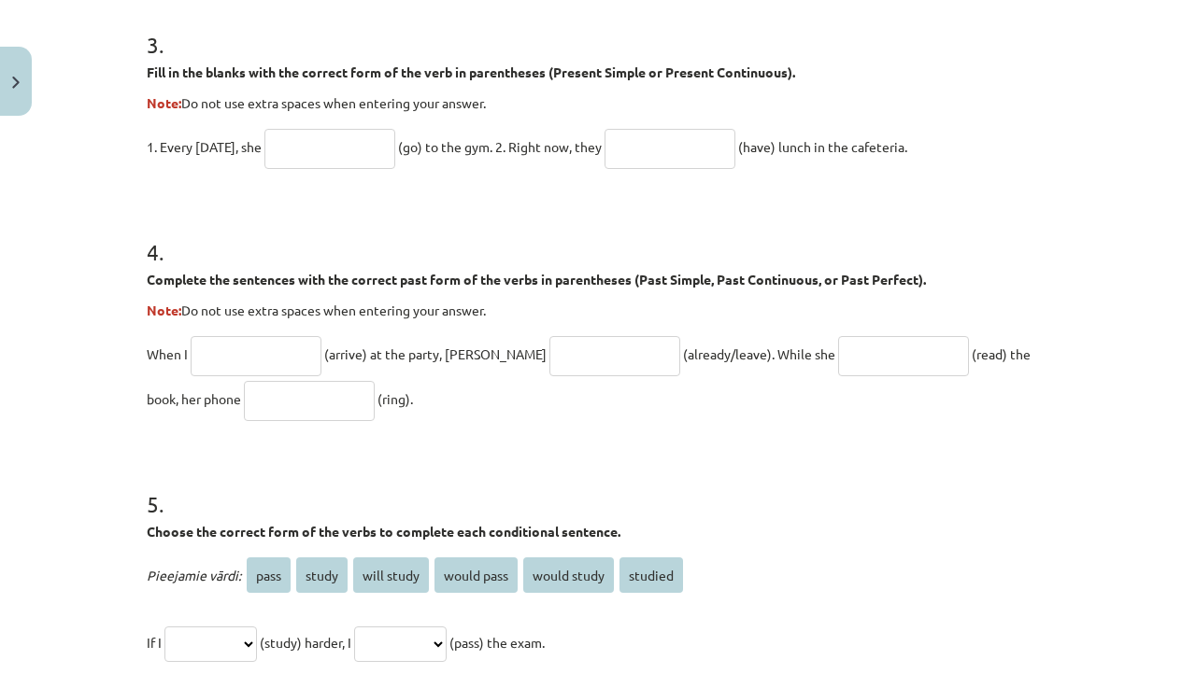
scroll to position [1172, 0]
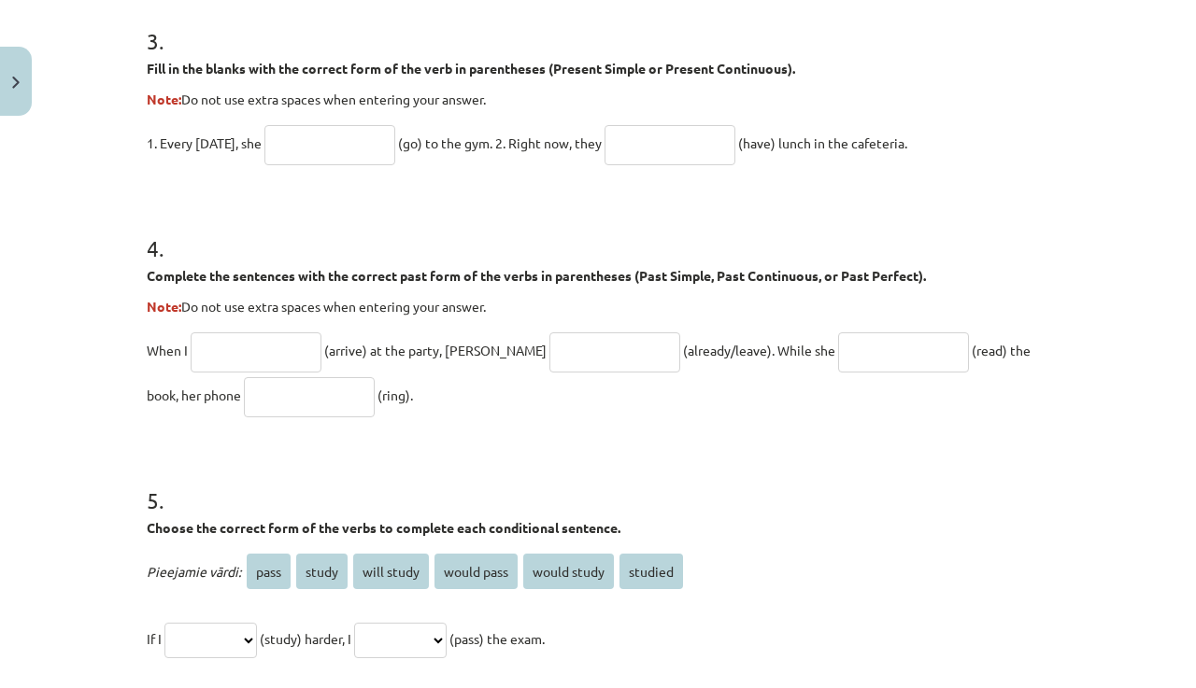
click at [331, 146] on input "text" at bounding box center [329, 145] width 131 height 40
type input "****"
click at [658, 156] on input "text" at bounding box center [669, 145] width 131 height 40
type input "**********"
click at [263, 351] on input "text" at bounding box center [256, 353] width 131 height 40
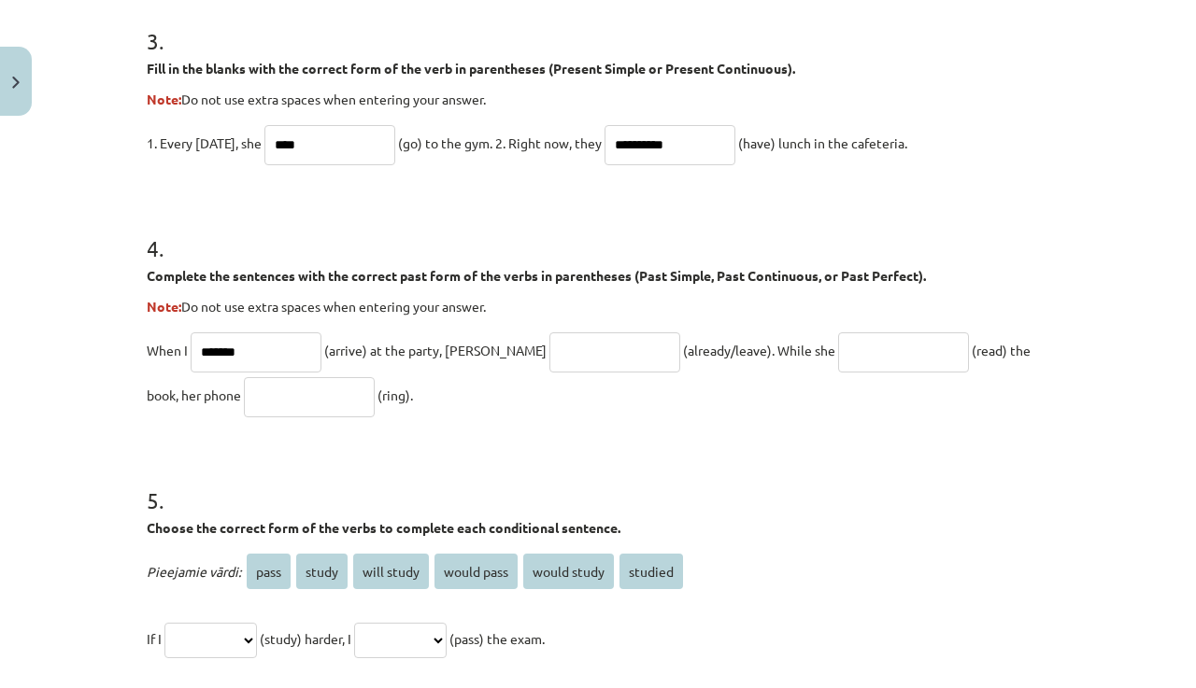
type input "*******"
click at [549, 346] on input "text" at bounding box center [614, 353] width 131 height 40
type input "**********"
click at [838, 345] on input "text" at bounding box center [903, 353] width 131 height 40
type input "**********"
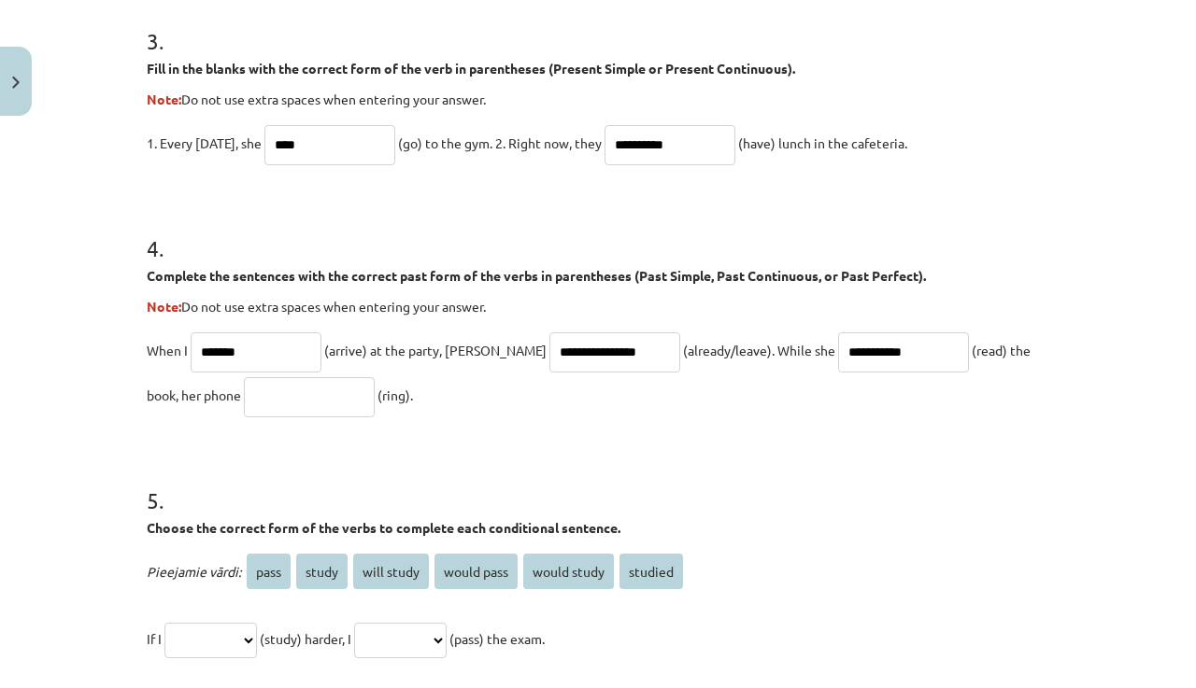
click at [244, 404] on input "text" at bounding box center [309, 397] width 131 height 40
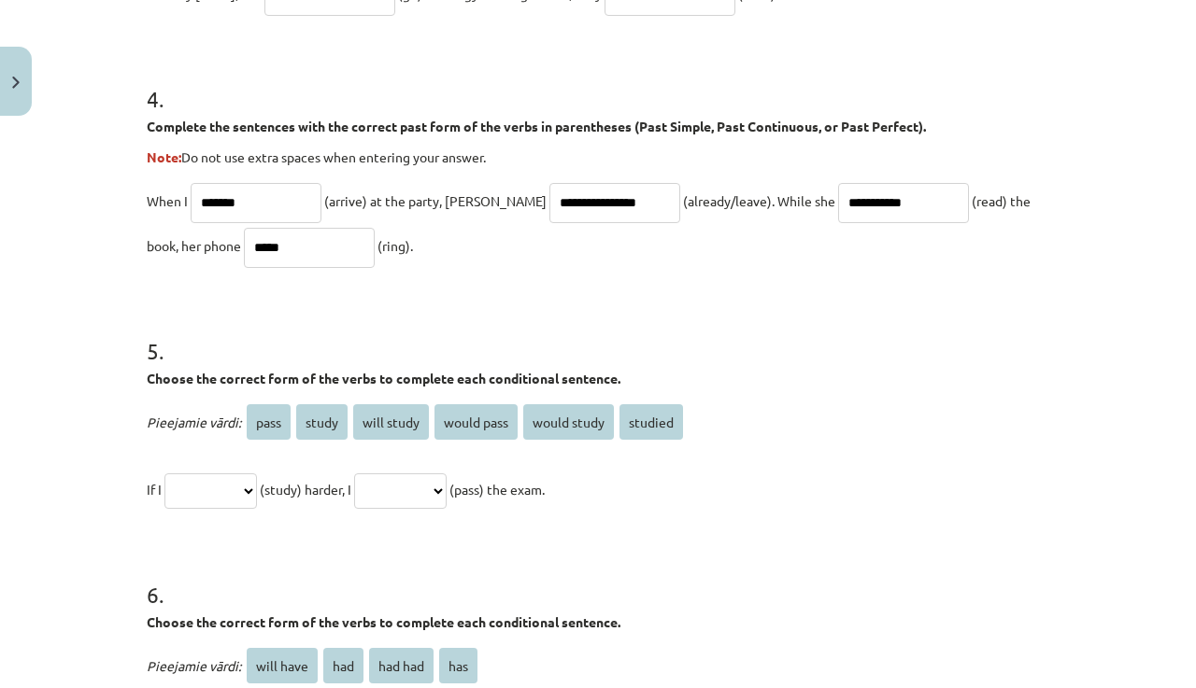
scroll to position [1355, 0]
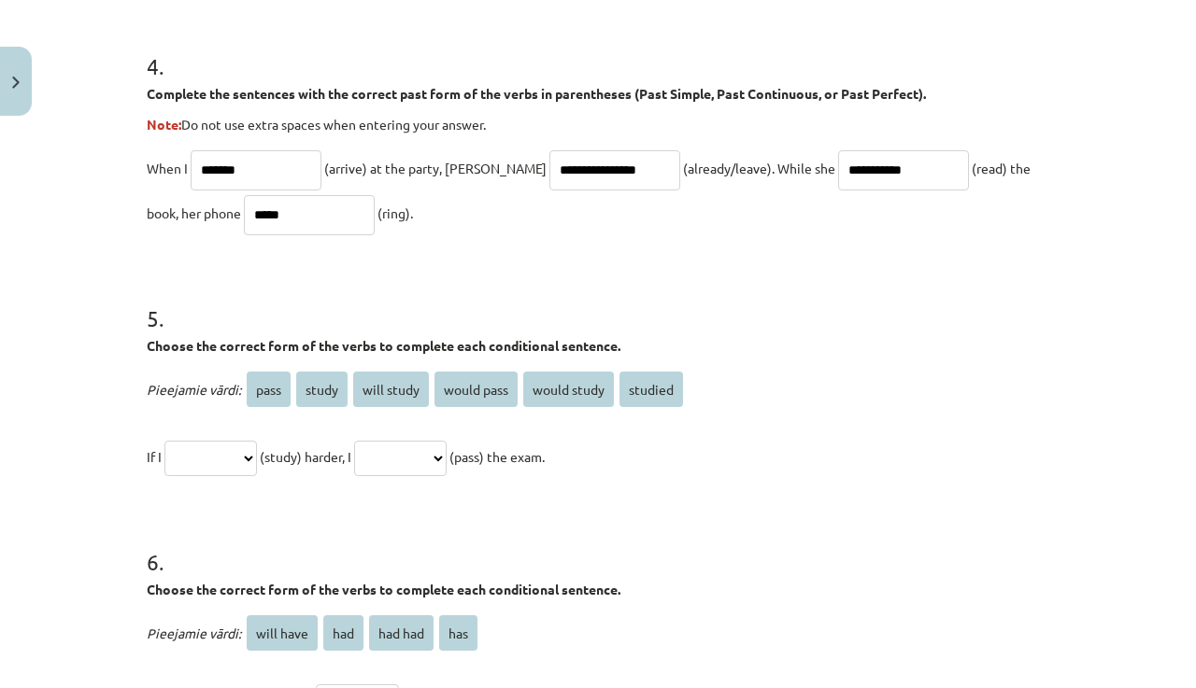
type input "****"
select select "*******"
select select "**********"
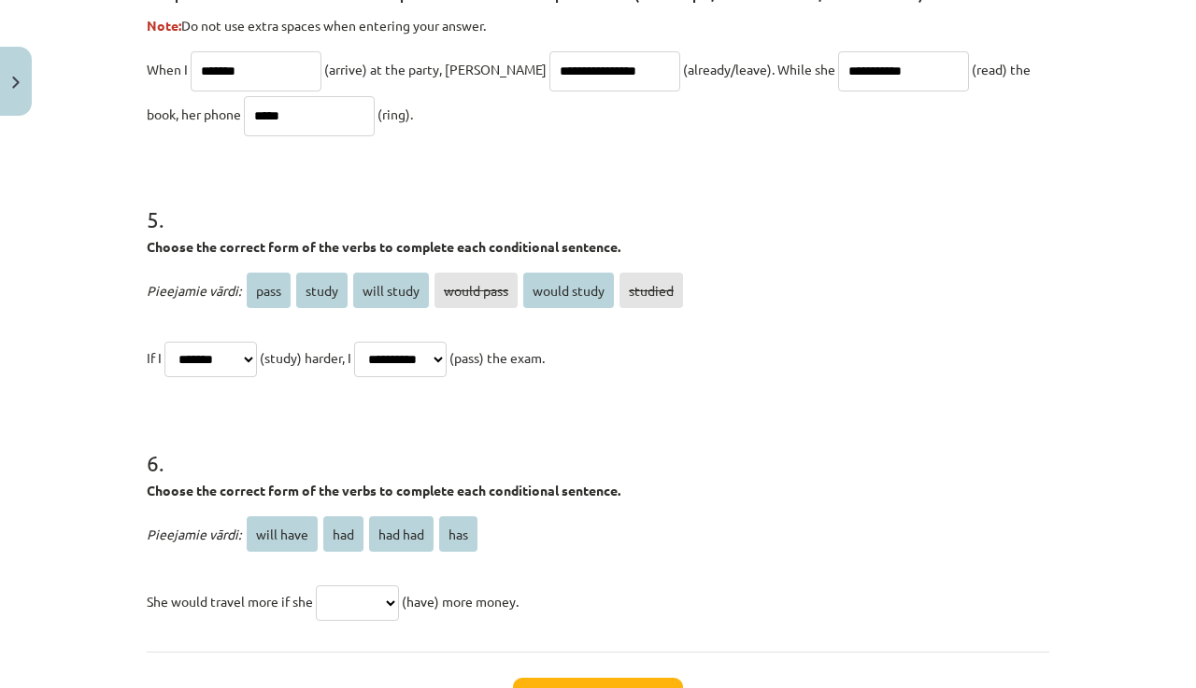
scroll to position [1601, 0]
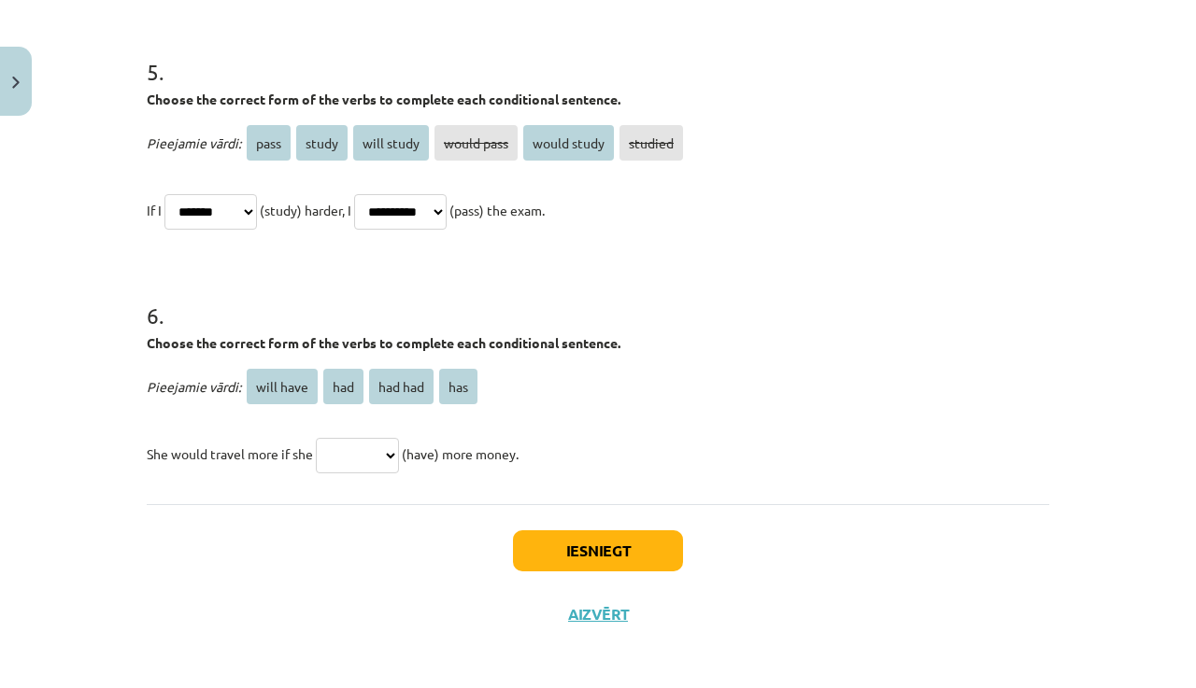
select select "*********"
click at [573, 544] on button "Iesniegt" at bounding box center [598, 551] width 170 height 41
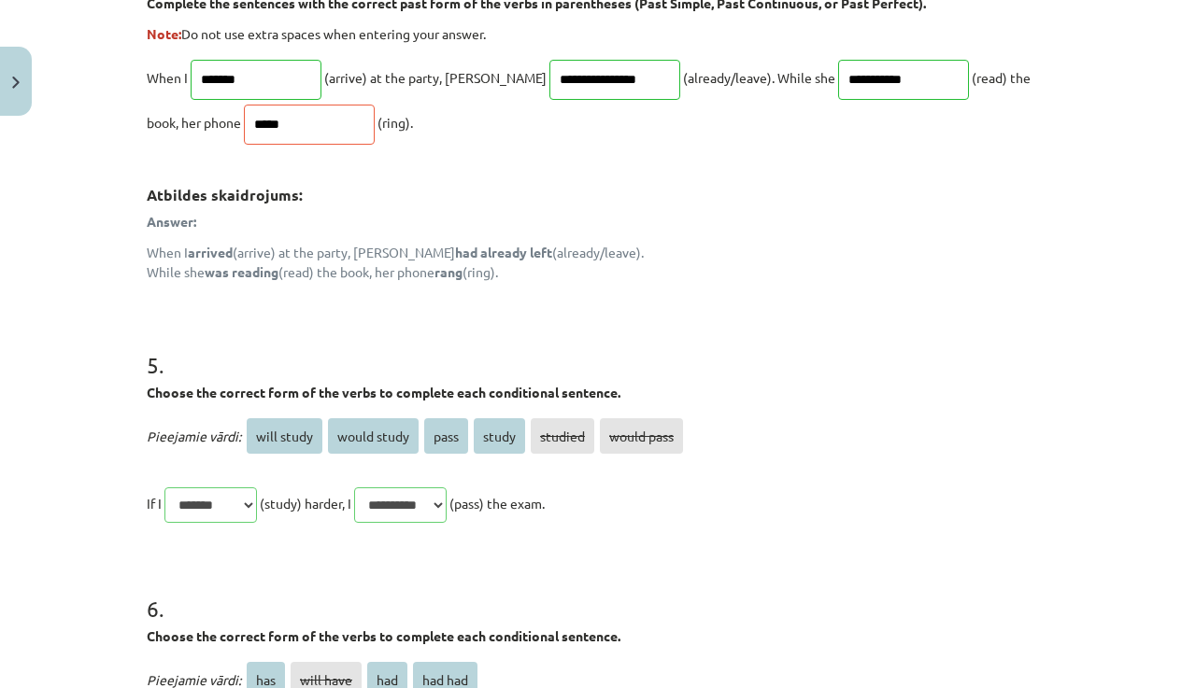
scroll to position [1942, 0]
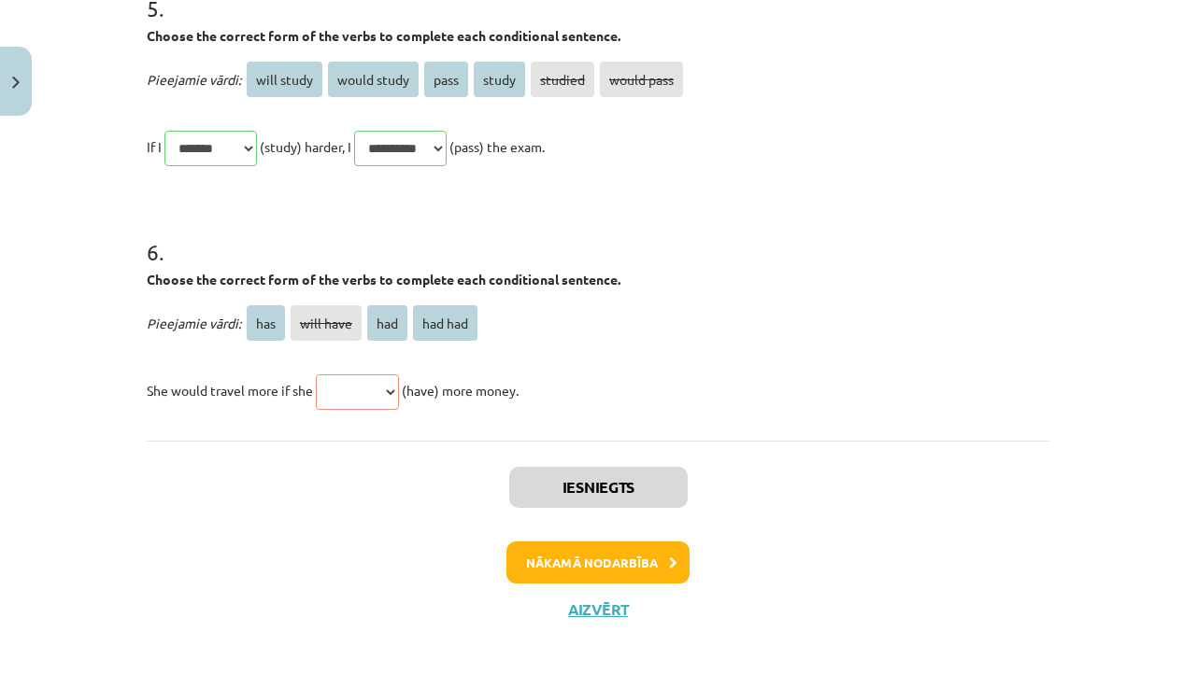
click at [593, 560] on button "Nākamā nodarbība" at bounding box center [597, 563] width 183 height 43
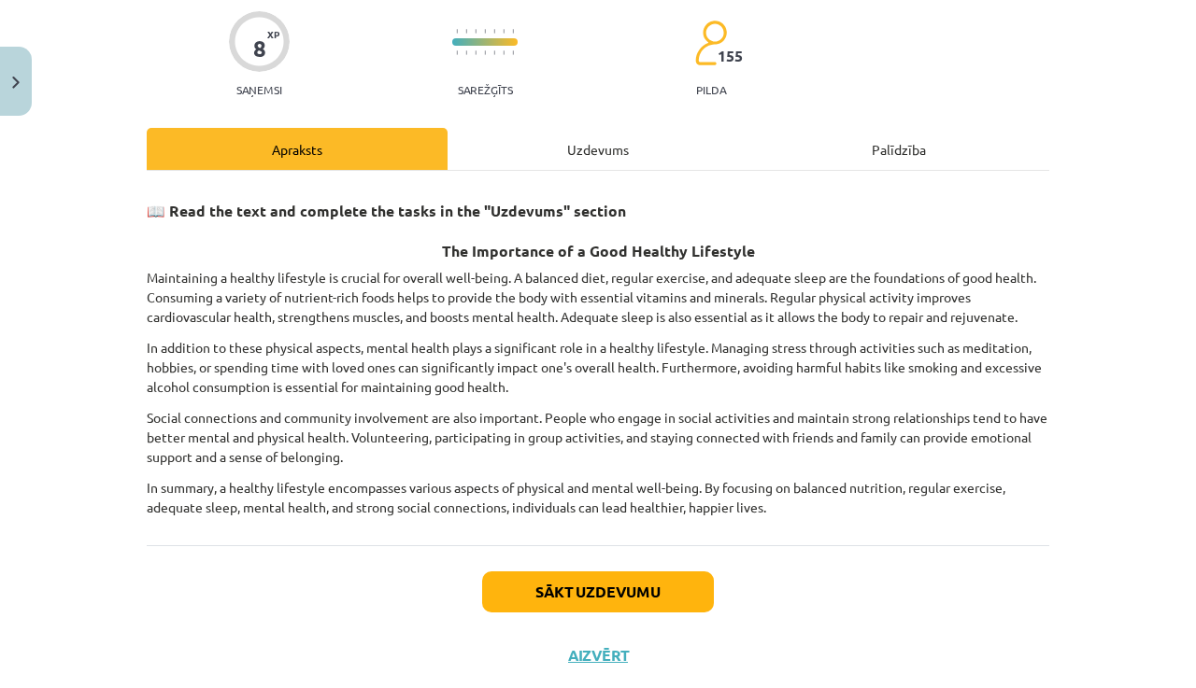
scroll to position [193, 0]
